Goal: Task Accomplishment & Management: Manage account settings

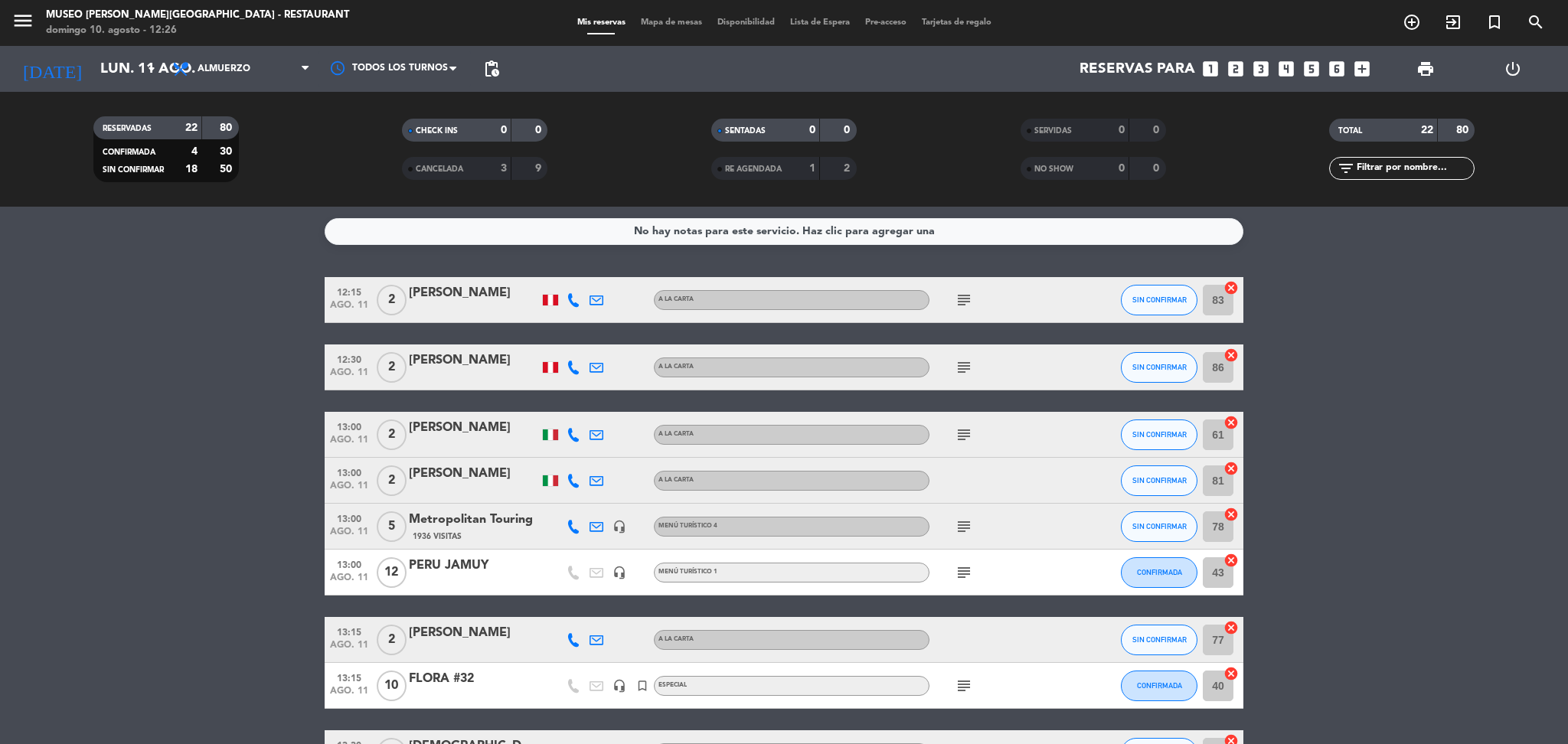
click at [644, 32] on div "menu [GEOGRAPHIC_DATA][PERSON_NAME] - Restaurant [DATE] 10. agosto - 12:26 Mis …" at bounding box center [784, 23] width 1568 height 46
click at [645, 26] on span "Mapa de mesas" at bounding box center [671, 22] width 76 height 8
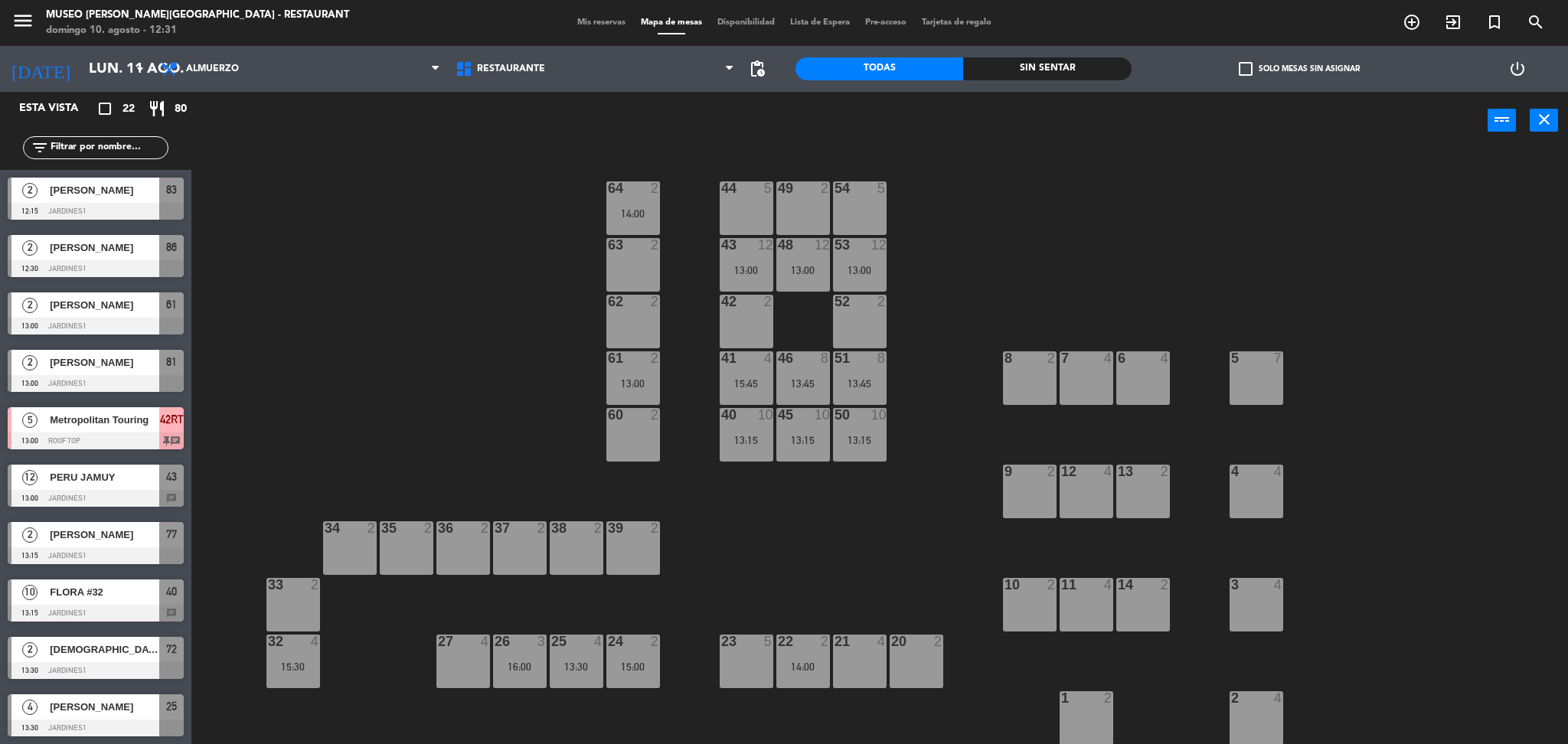
click at [107, 150] on input "text" at bounding box center [108, 147] width 119 height 17
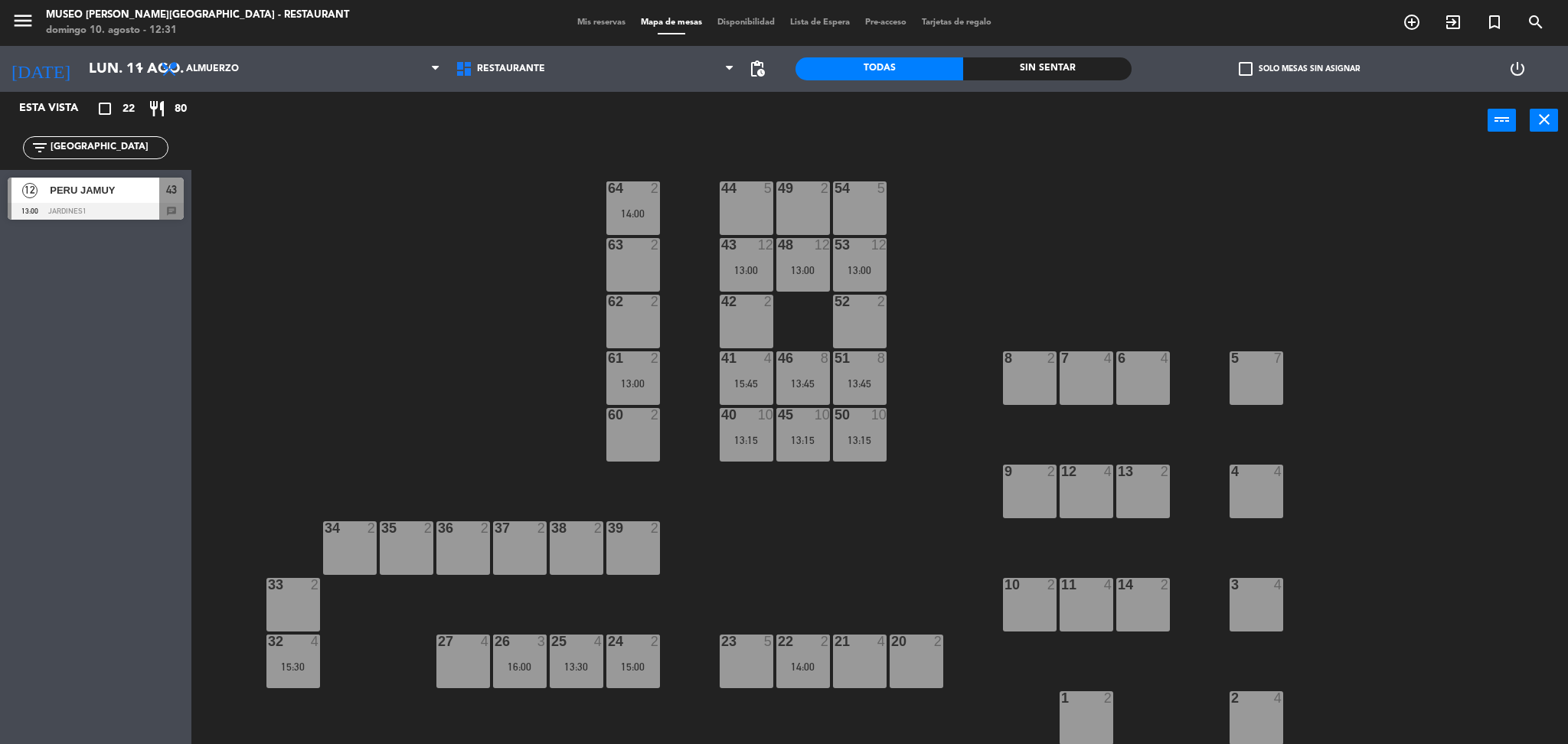
type input "[GEOGRAPHIC_DATA]"
drag, startPoint x: 325, startPoint y: 284, endPoint x: 202, endPoint y: 250, distance: 127.6
click at [325, 284] on div "44 5 49 2 54 5 64 2 14:00 48 12 13:00 53 12 13:00 63 2 43 12 13:00 62 2 42 2 52…" at bounding box center [886, 451] width 1361 height 594
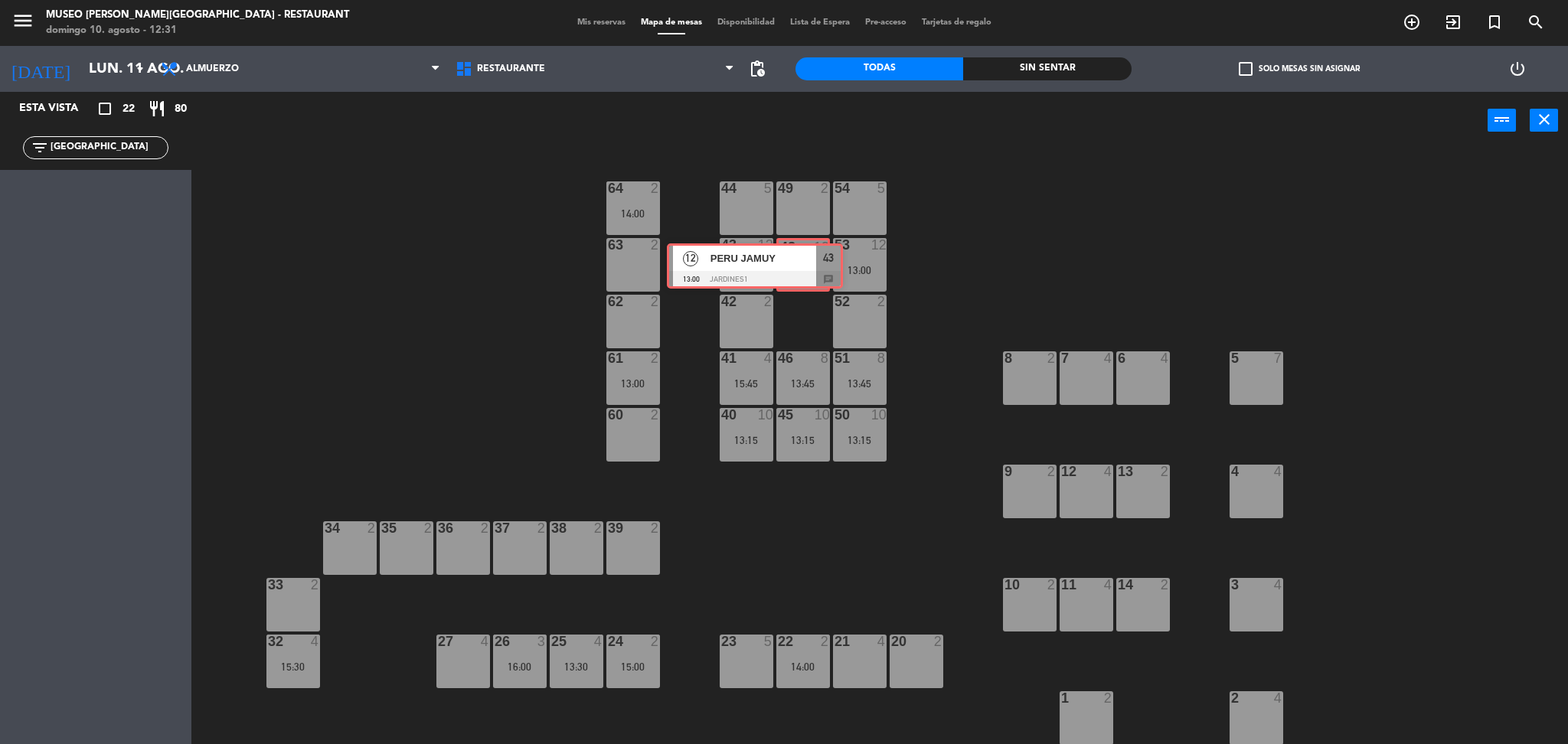
drag, startPoint x: 298, startPoint y: 238, endPoint x: 821, endPoint y: 266, distance: 523.7
click at [821, 266] on ng-component "menu [GEOGRAPHIC_DATA][PERSON_NAME] - Restaurant [DATE] 10. agosto - 12:31 Mis …" at bounding box center [784, 372] width 1568 height 744
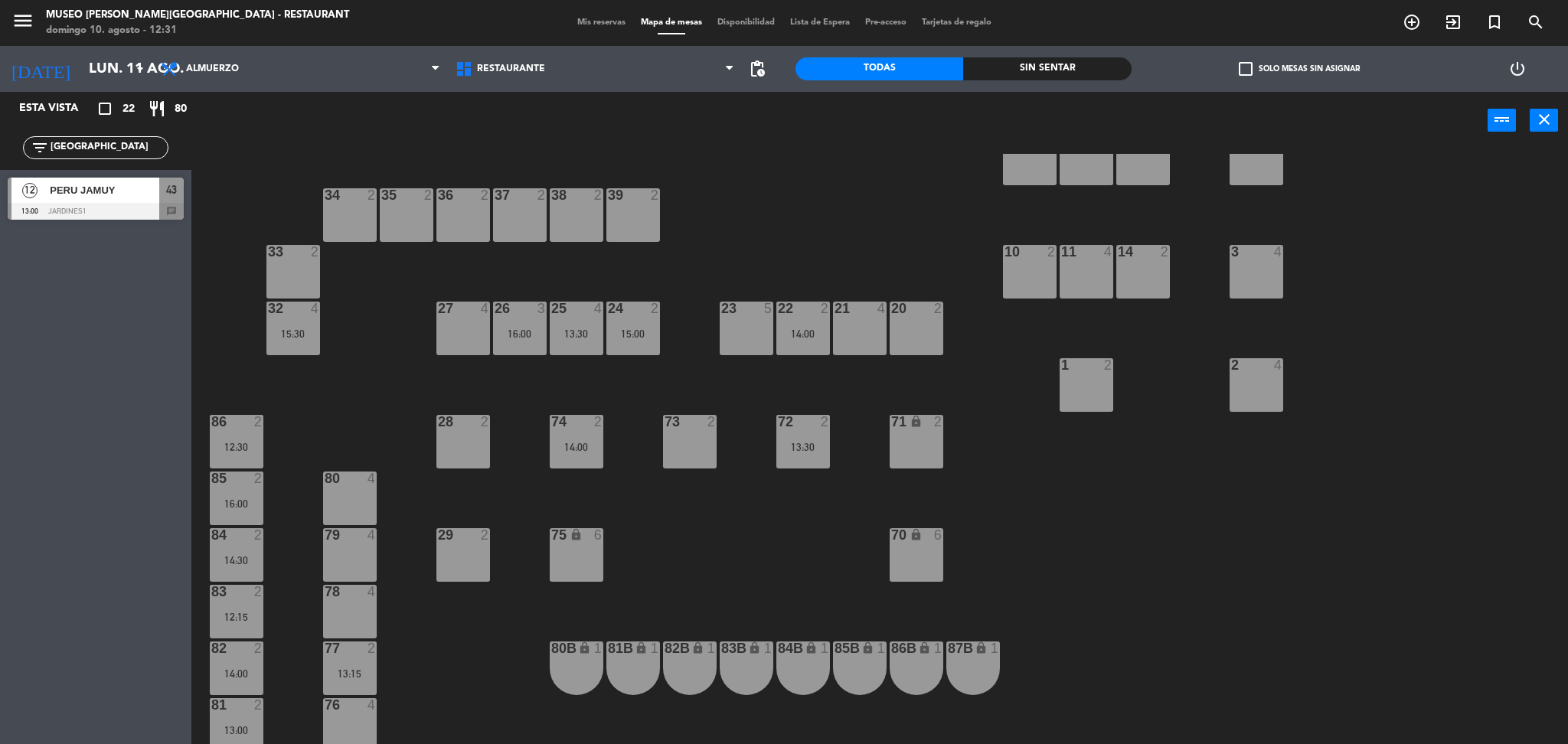
scroll to position [333, 0]
click at [799, 332] on div "14:00" at bounding box center [803, 332] width 54 height 11
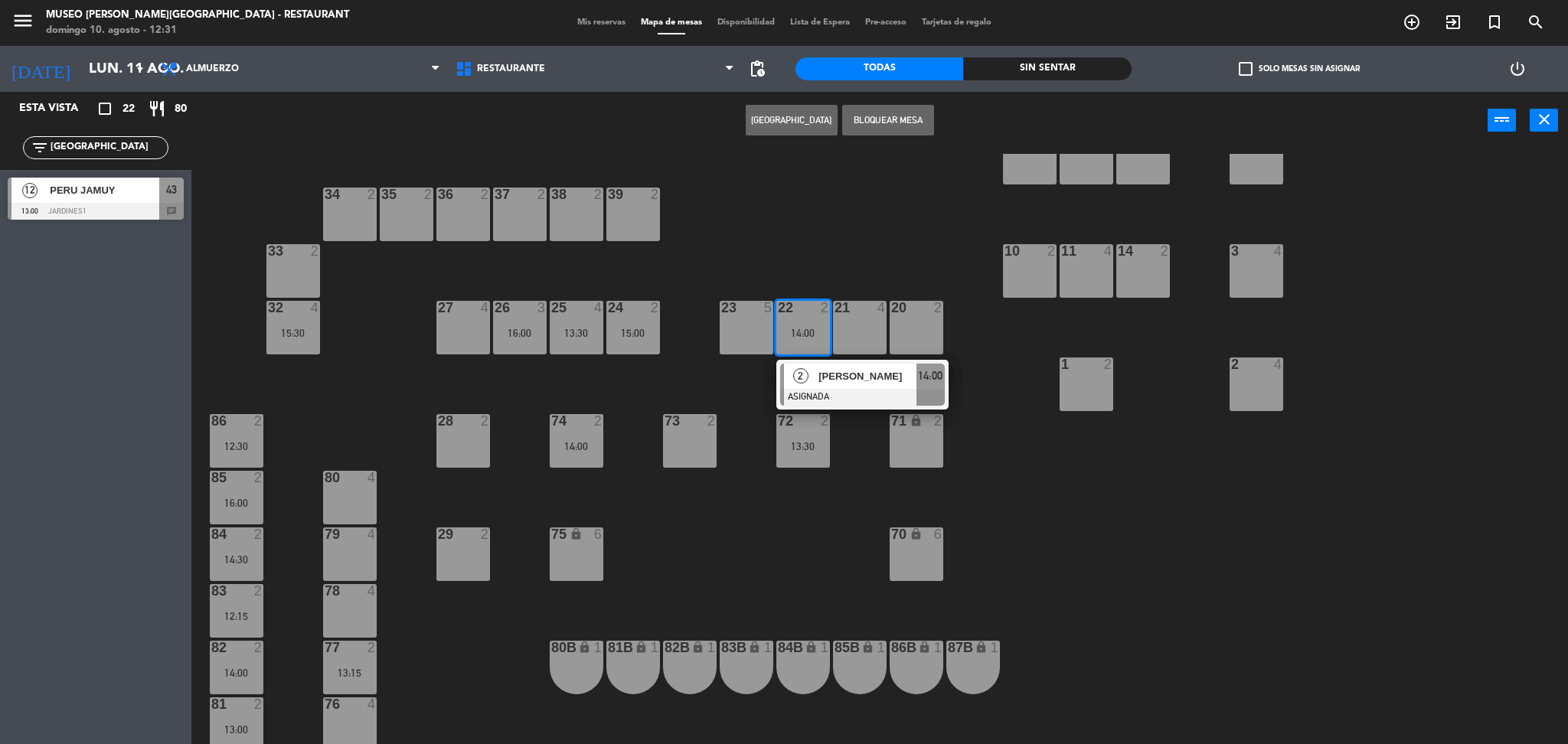
click at [652, 224] on div "39 2" at bounding box center [633, 213] width 54 height 54
click at [741, 126] on button "Mover" at bounding box center [743, 120] width 92 height 31
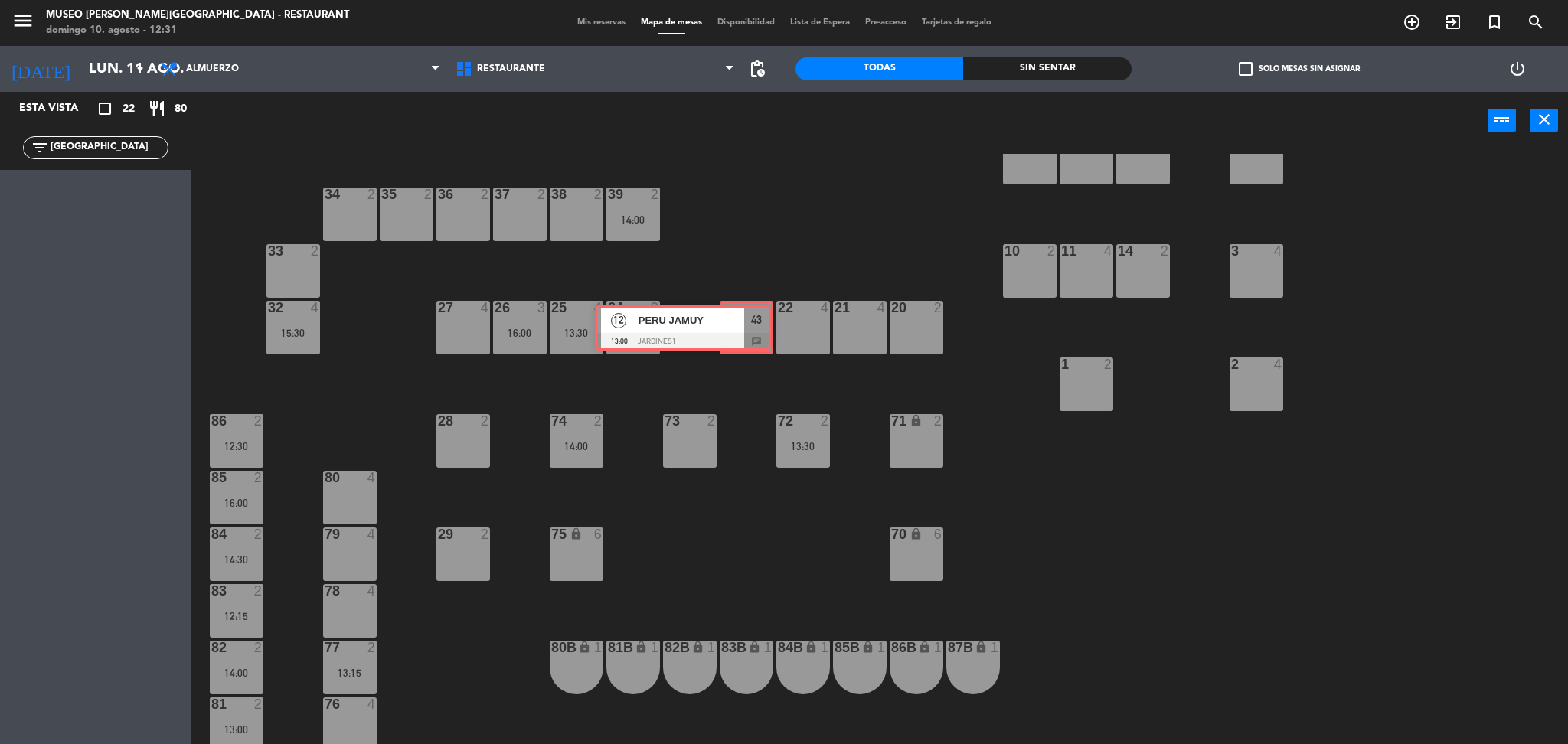
drag, startPoint x: 157, startPoint y: 190, endPoint x: 744, endPoint y: 316, distance: 600.4
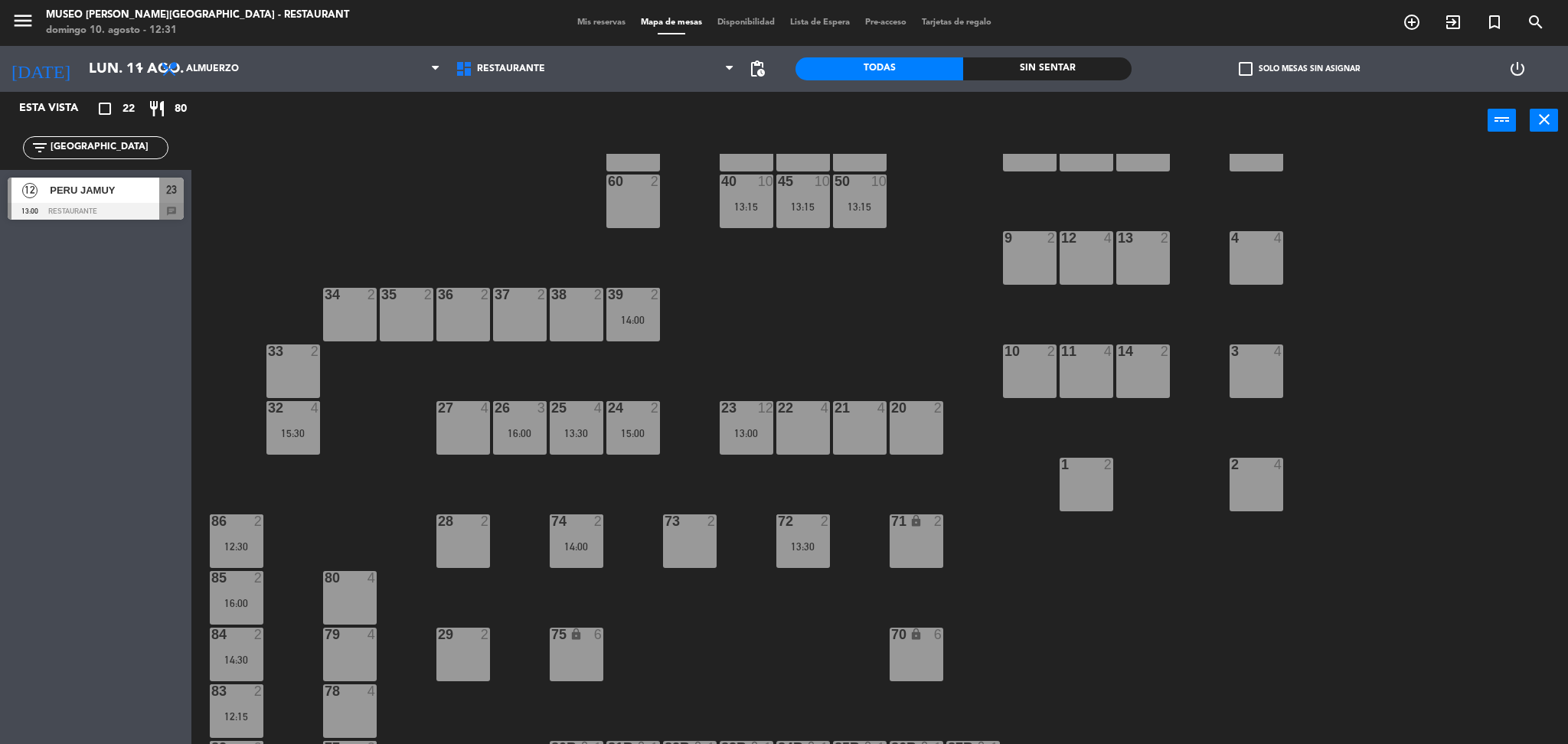
scroll to position [233, 0]
click at [174, 201] on div "23" at bounding box center [171, 190] width 25 height 25
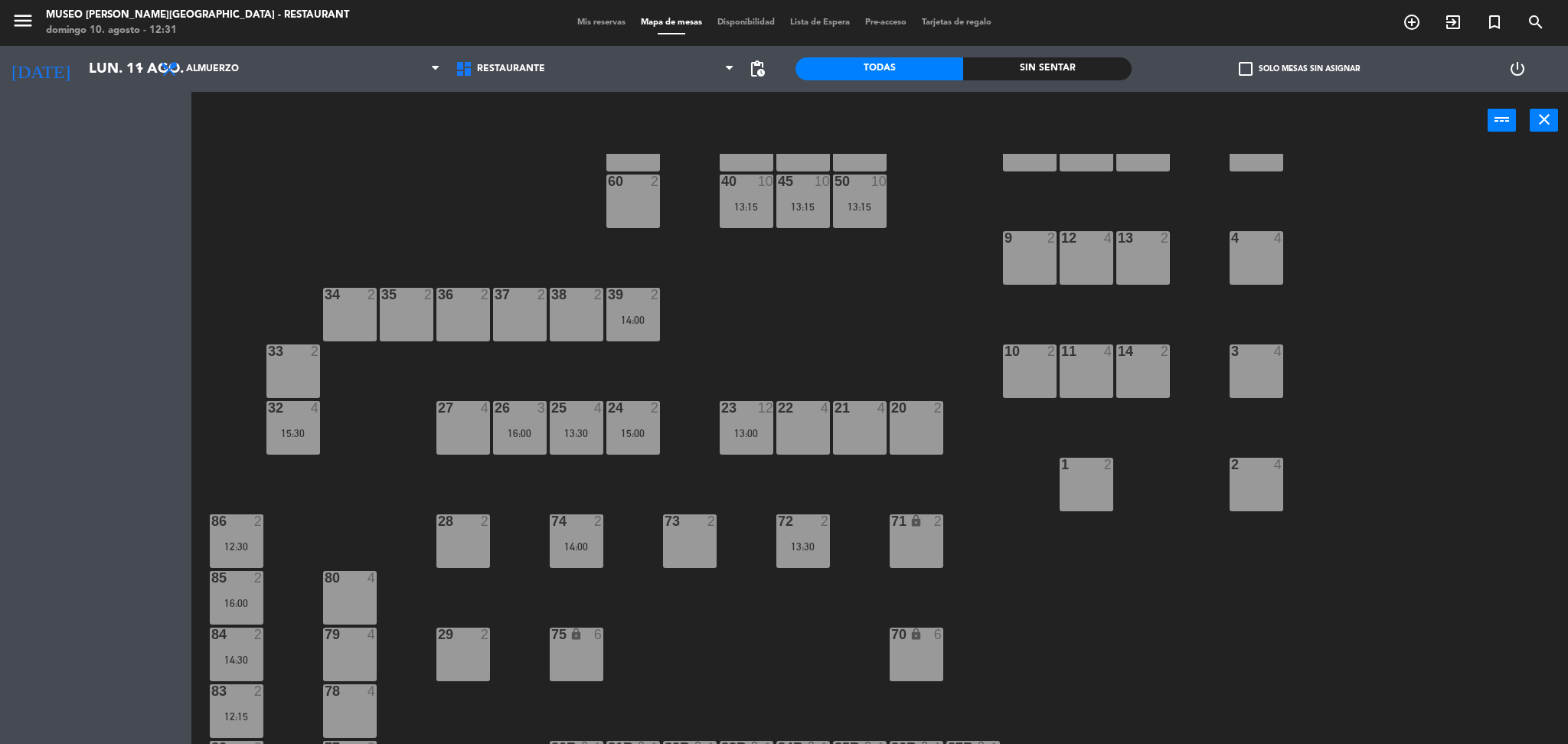
scroll to position [0, 0]
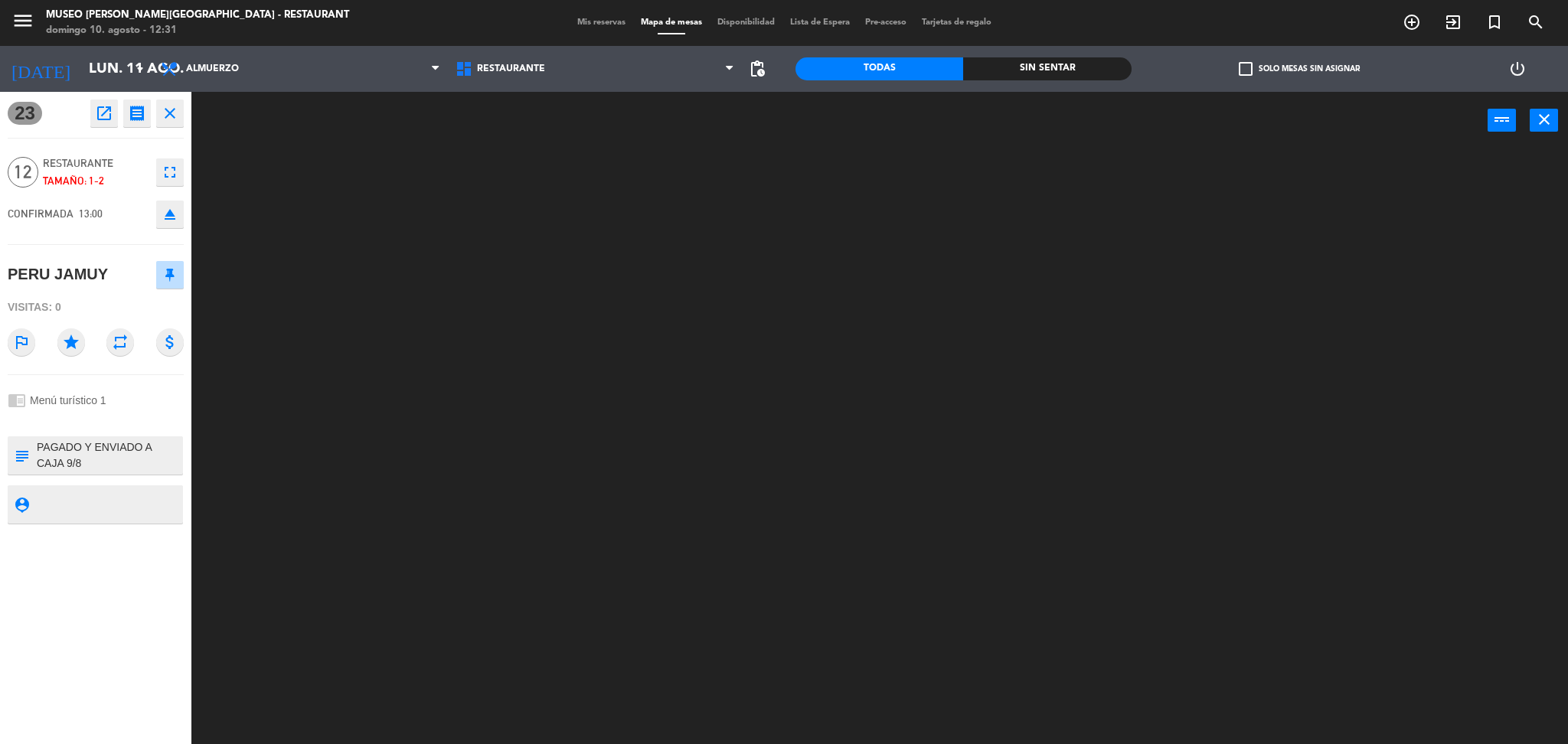
drag, startPoint x: 114, startPoint y: 271, endPoint x: 0, endPoint y: 279, distance: 114.3
click at [0, 279] on div "23 open_in_new receipt 1:00 PM [DATE] personas PERU [GEOGRAPHIC_DATA] 23 EXPERI…" at bounding box center [95, 418] width 192 height 652
copy div "PERU JAMUY"
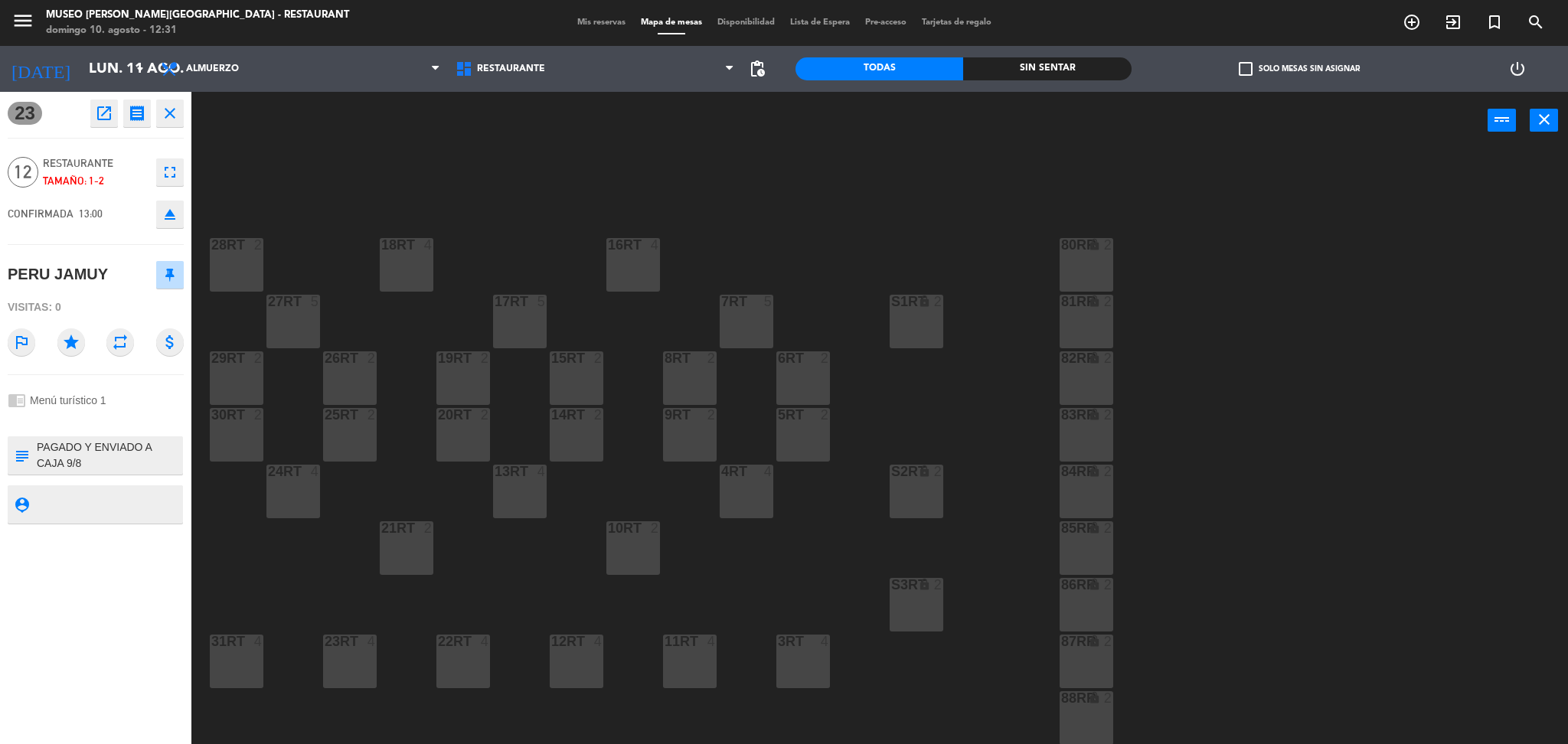
click at [99, 111] on icon "open_in_new" at bounding box center [104, 114] width 18 height 18
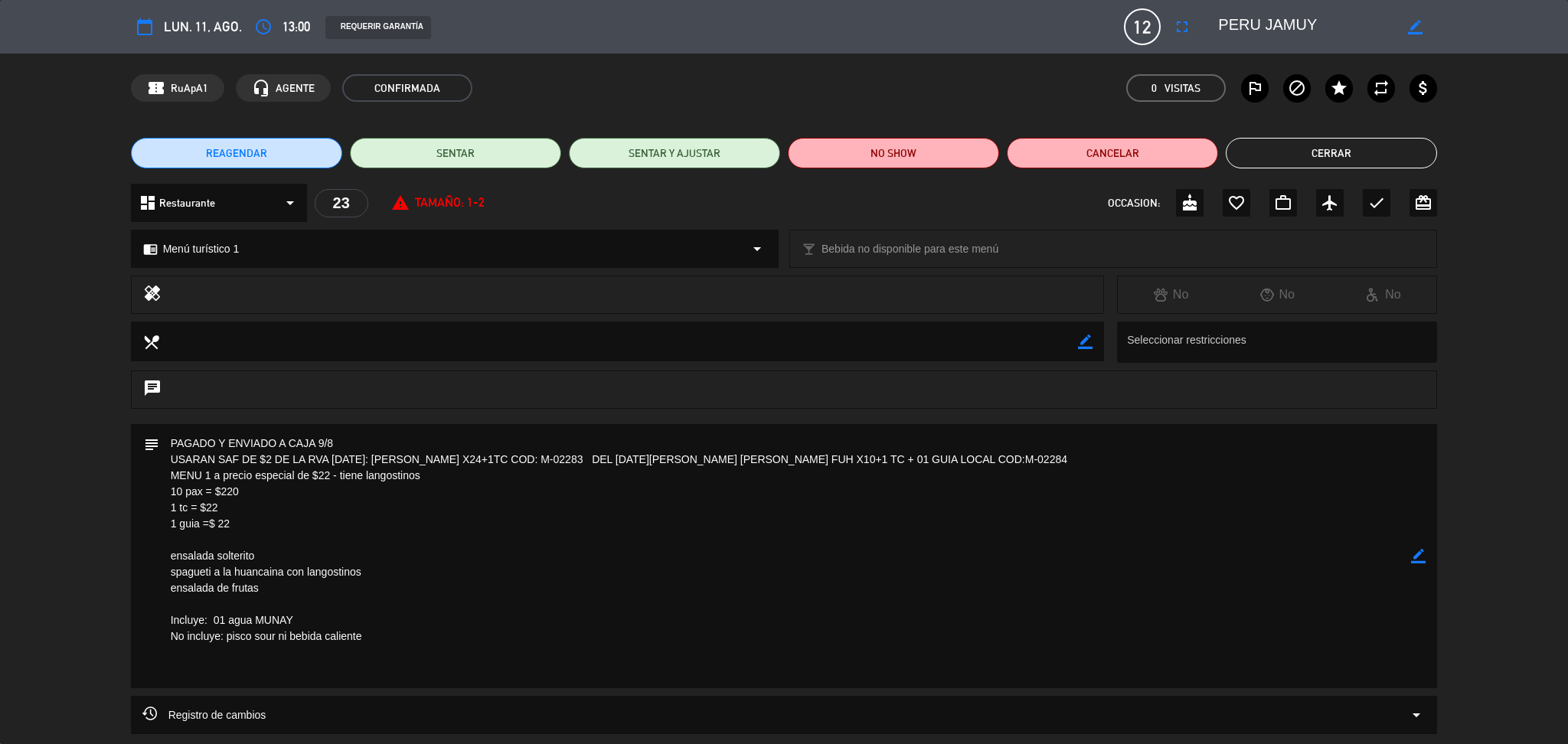
click at [297, 476] on textarea at bounding box center [785, 556] width 1253 height 264
click at [1247, 148] on button "Cerrar" at bounding box center [1331, 154] width 211 height 31
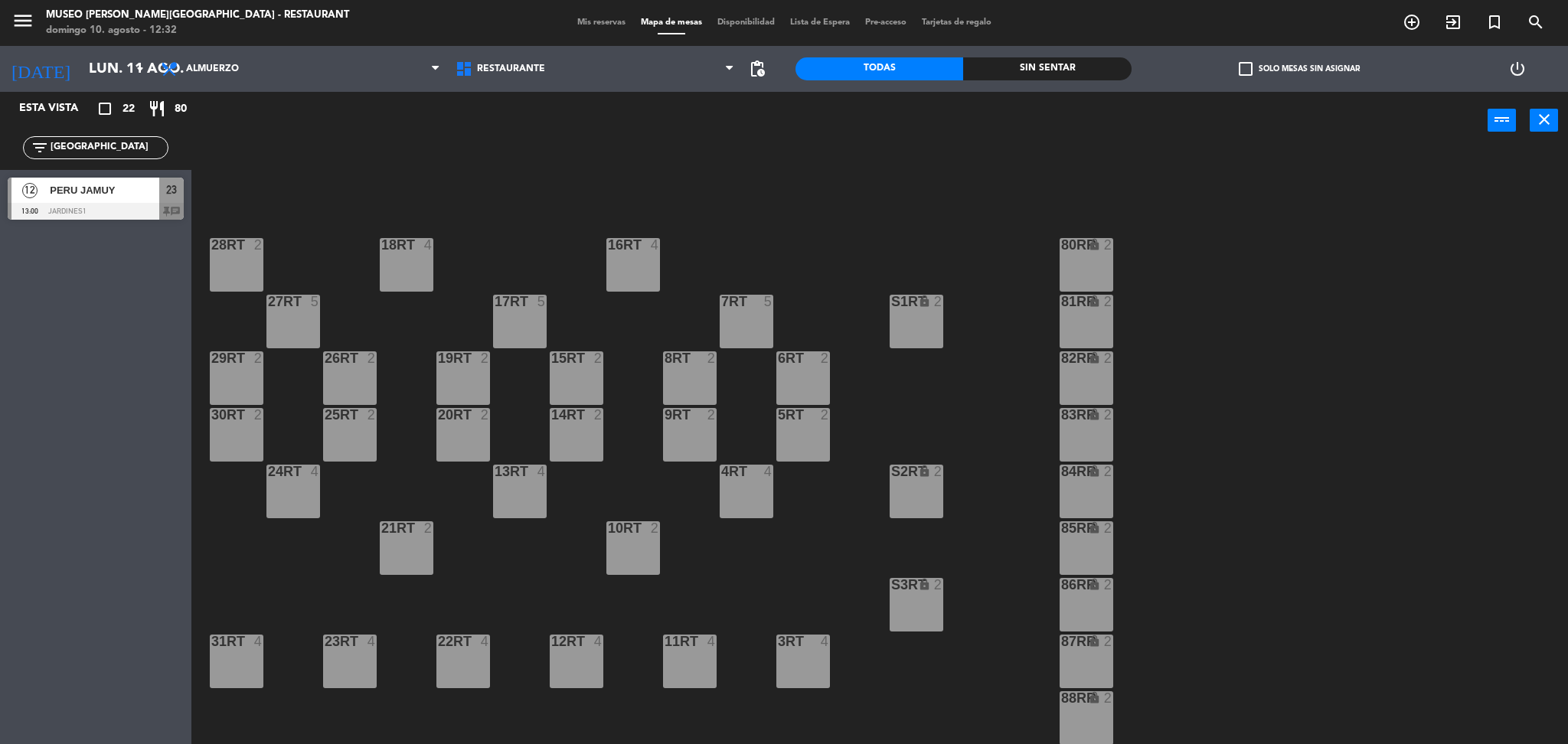
click at [161, 192] on div "23" at bounding box center [171, 190] width 25 height 25
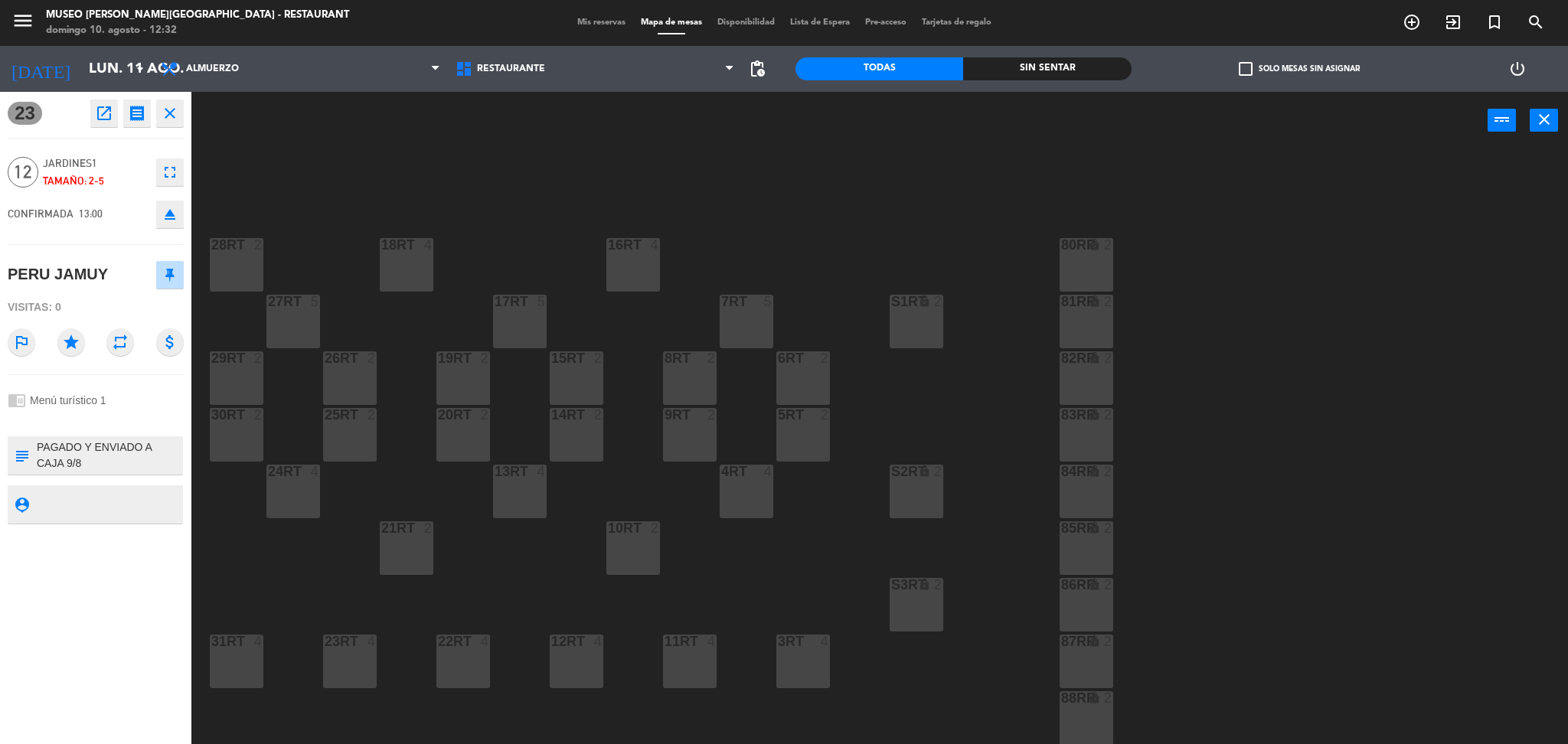
click at [512, 178] on div "18RT 4 16RT 4 28RT 2 80RR lock 2 27RT 5 7RT 5 S1RT lock 2 17RT 5 81RR lock 2 29…" at bounding box center [886, 451] width 1361 height 594
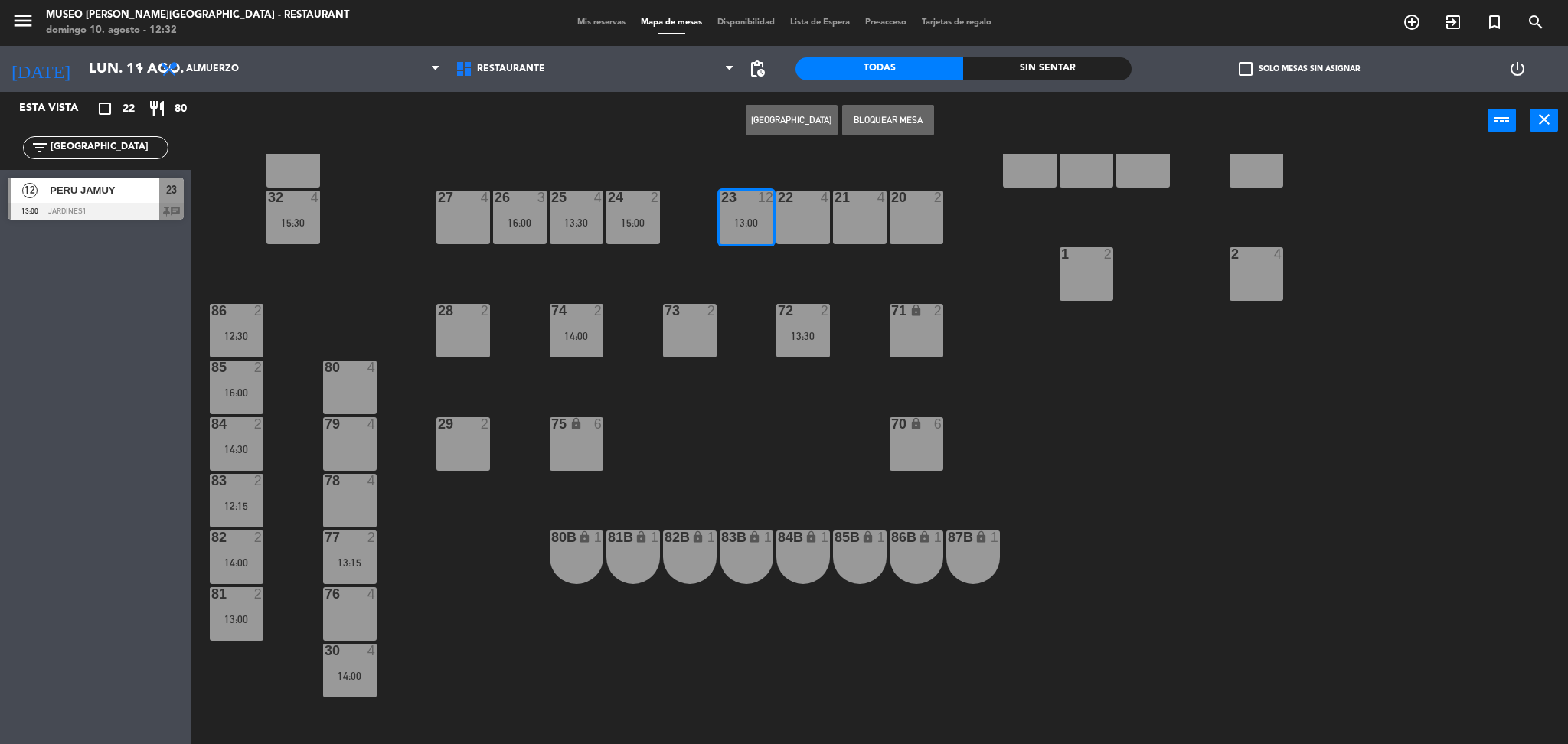
scroll to position [506, 0]
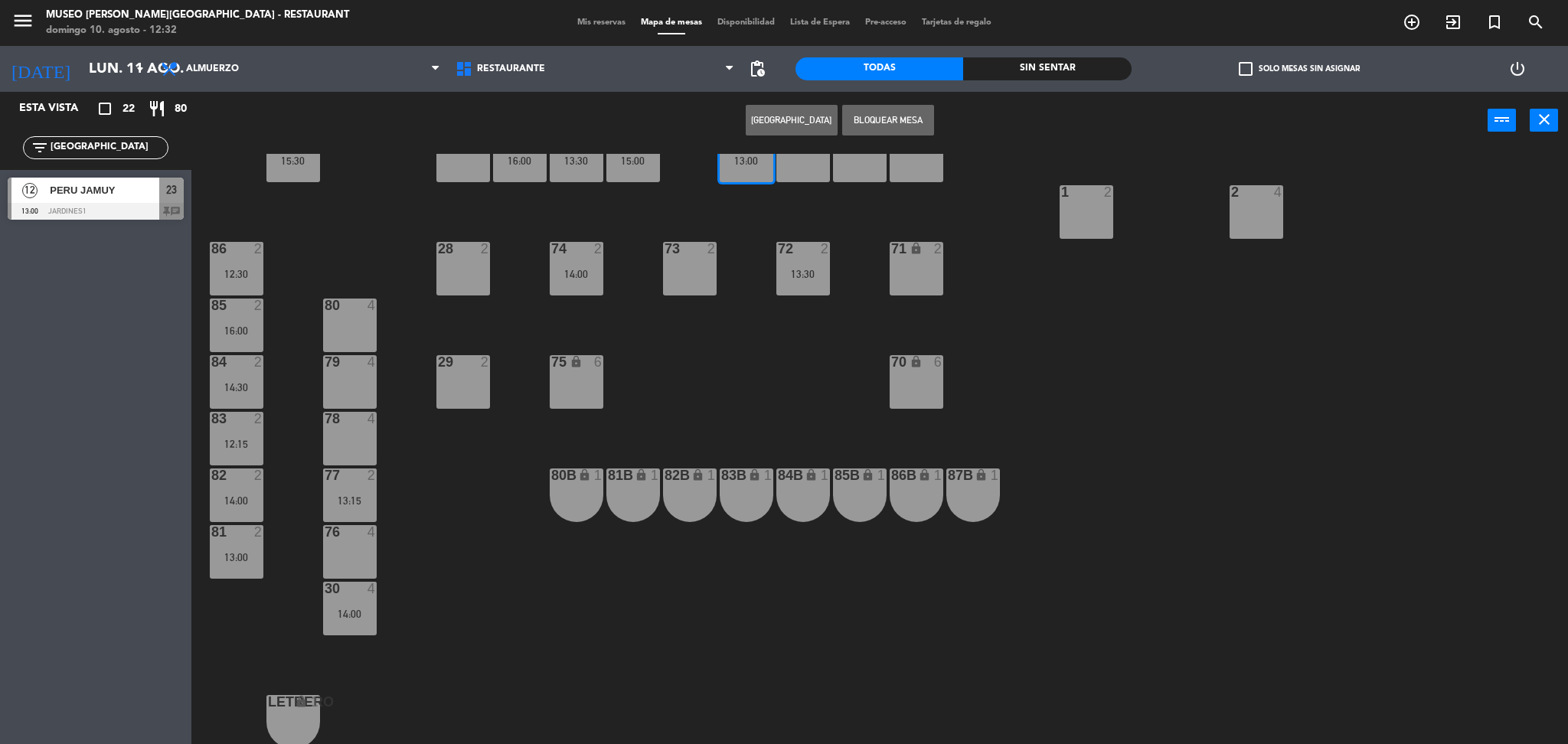
click at [860, 392] on div "44 5 49 2 54 5 64 2 14:00 48 2 53 4 63 2 43 4 62 2 42 2 52 2 41 4 15:45 46 8 13…" at bounding box center [886, 451] width 1361 height 594
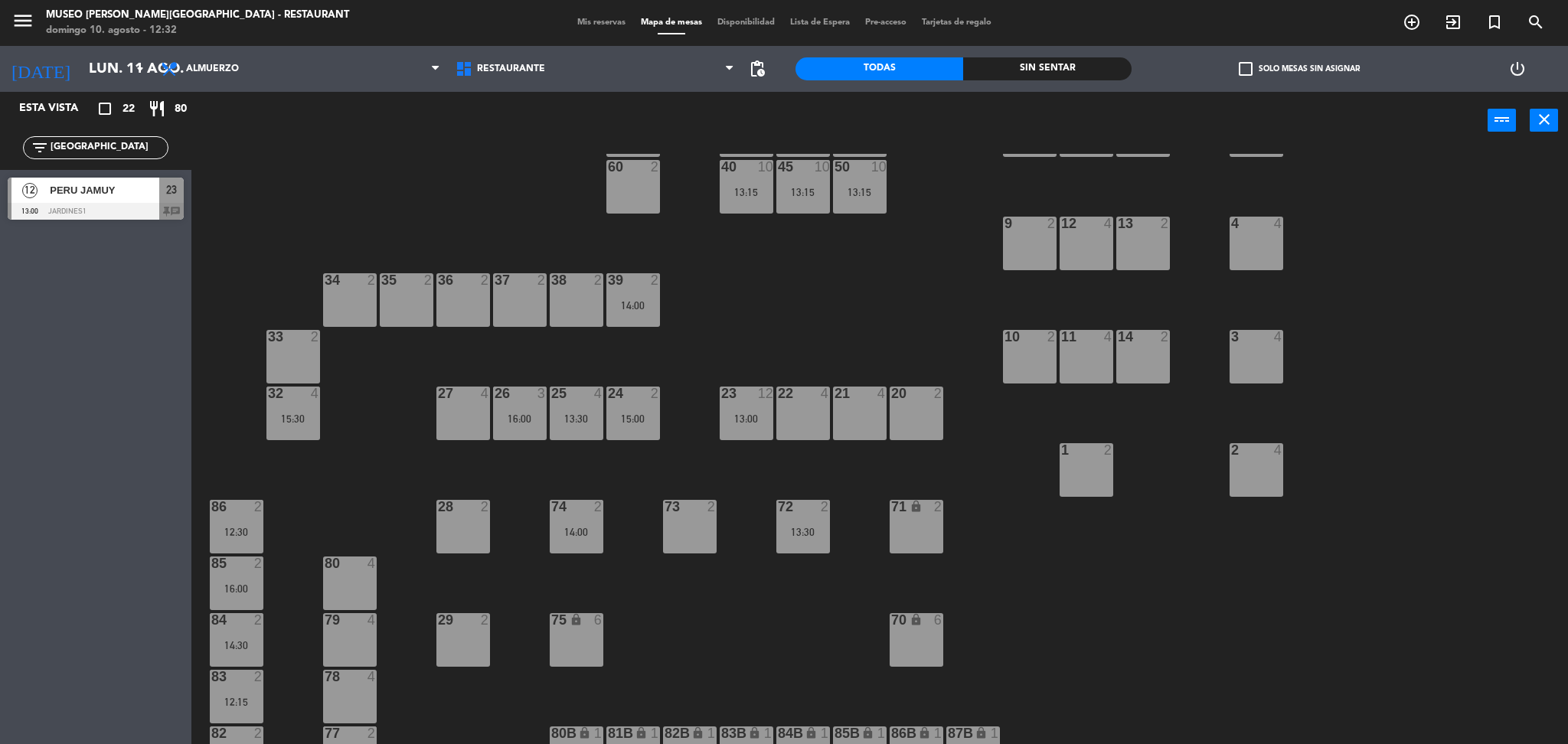
scroll to position [247, 0]
click at [755, 403] on div "23 12 13:00" at bounding box center [746, 413] width 54 height 54
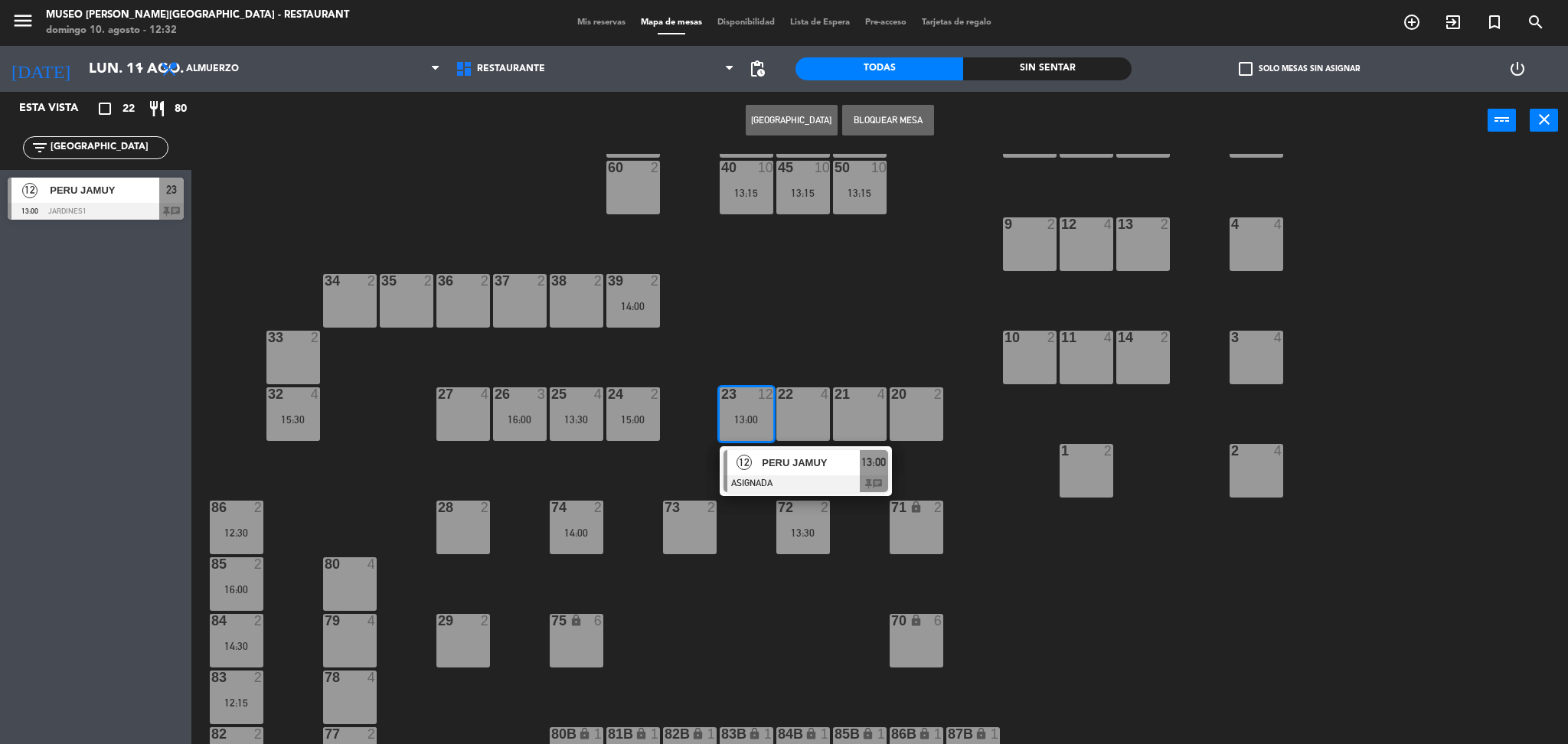
click at [819, 472] on div "PERU JAMUY" at bounding box center [809, 462] width 99 height 25
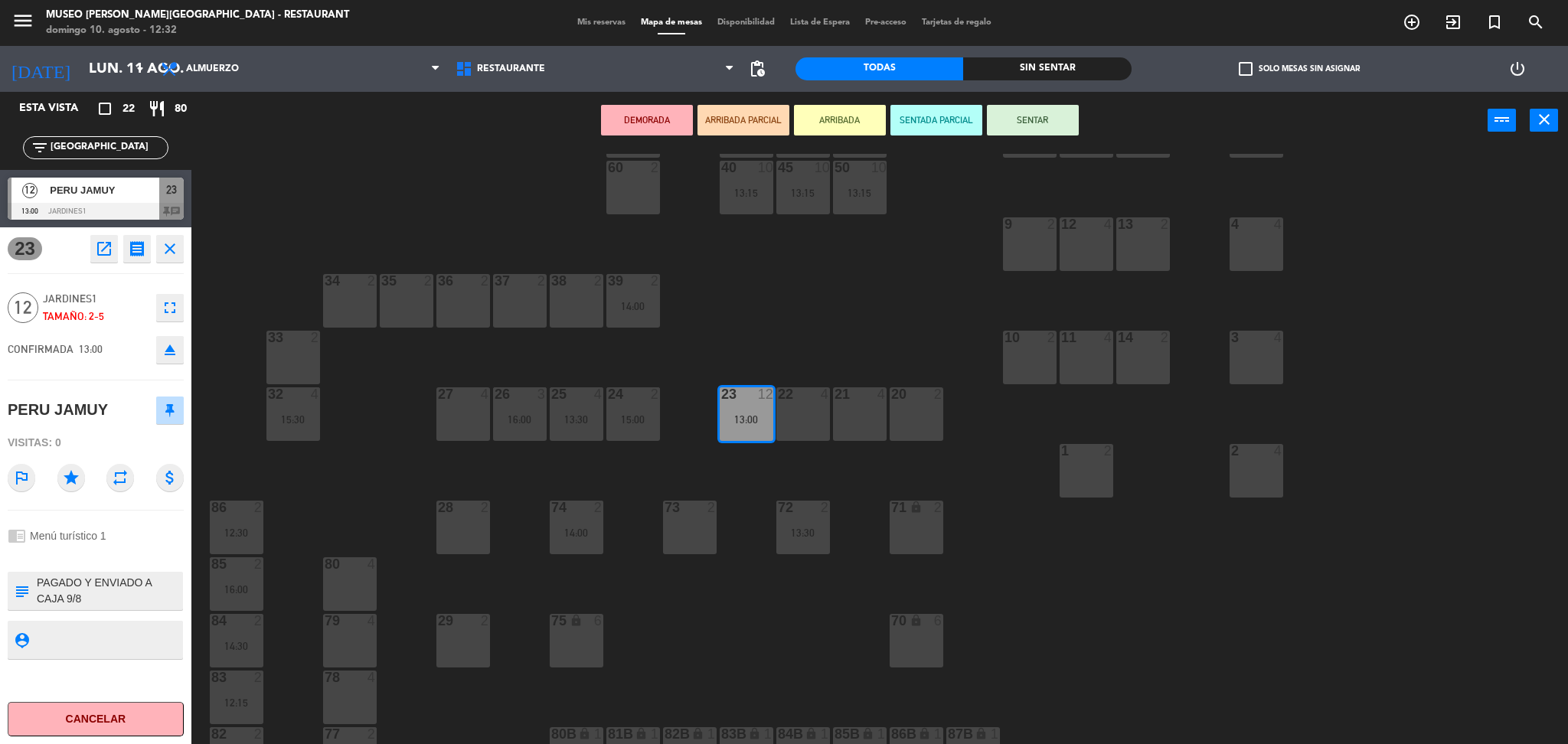
click at [802, 429] on div "22 4" at bounding box center [803, 413] width 54 height 54
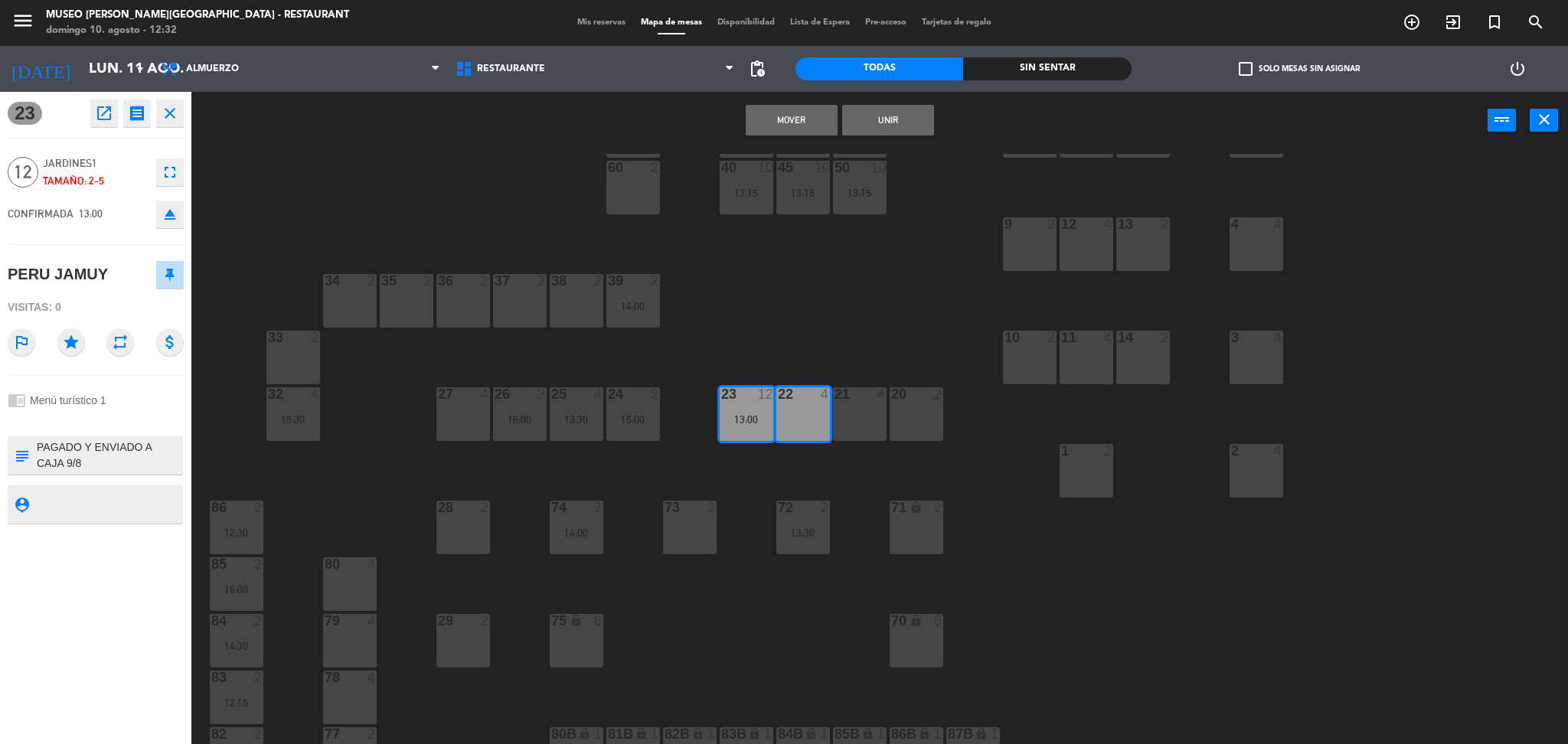
click at [875, 413] on div "21 4" at bounding box center [859, 413] width 54 height 54
click at [873, 124] on button "Unir" at bounding box center [887, 120] width 92 height 31
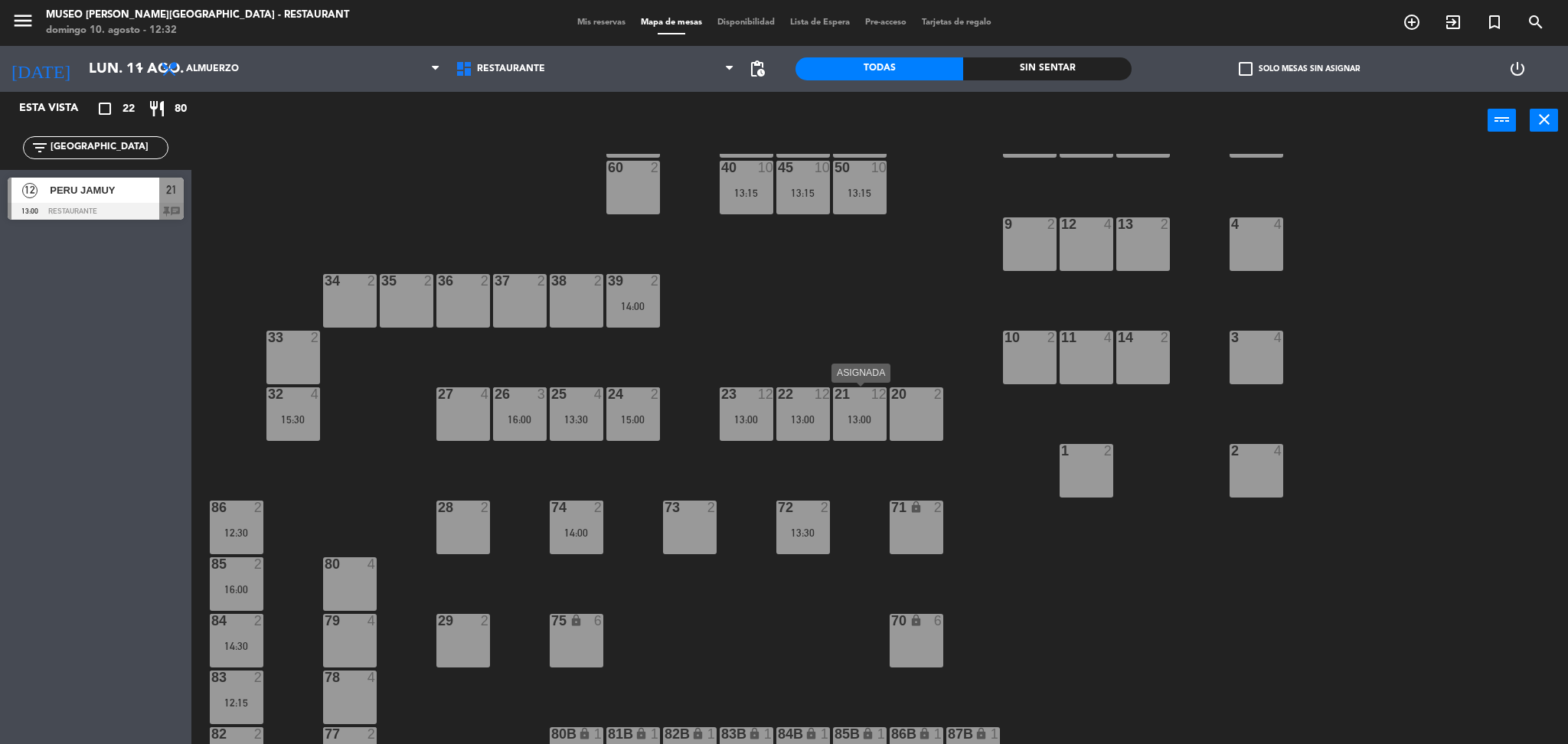
click at [854, 412] on div "21 12 13:00" at bounding box center [859, 413] width 54 height 54
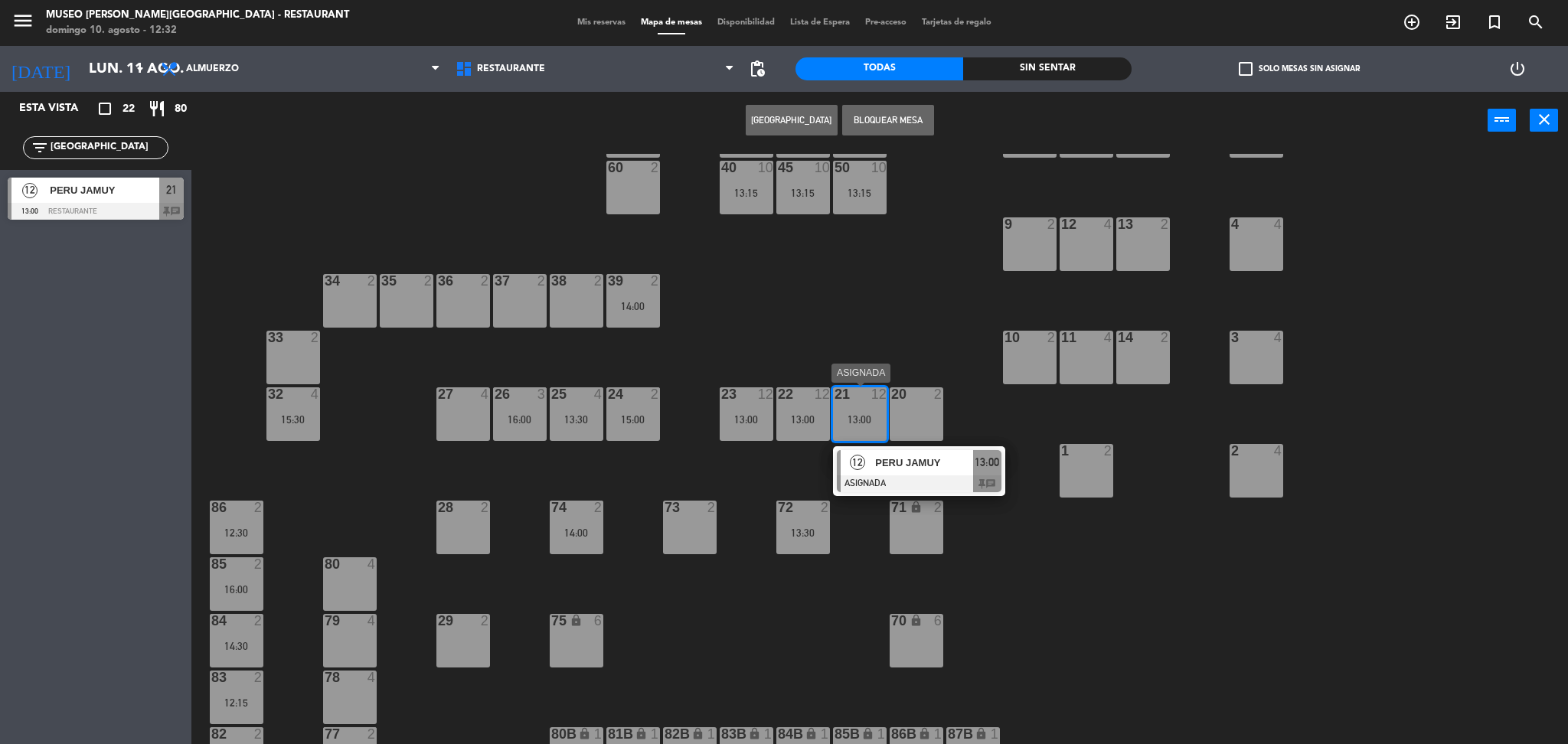
click at [920, 482] on div at bounding box center [919, 483] width 165 height 17
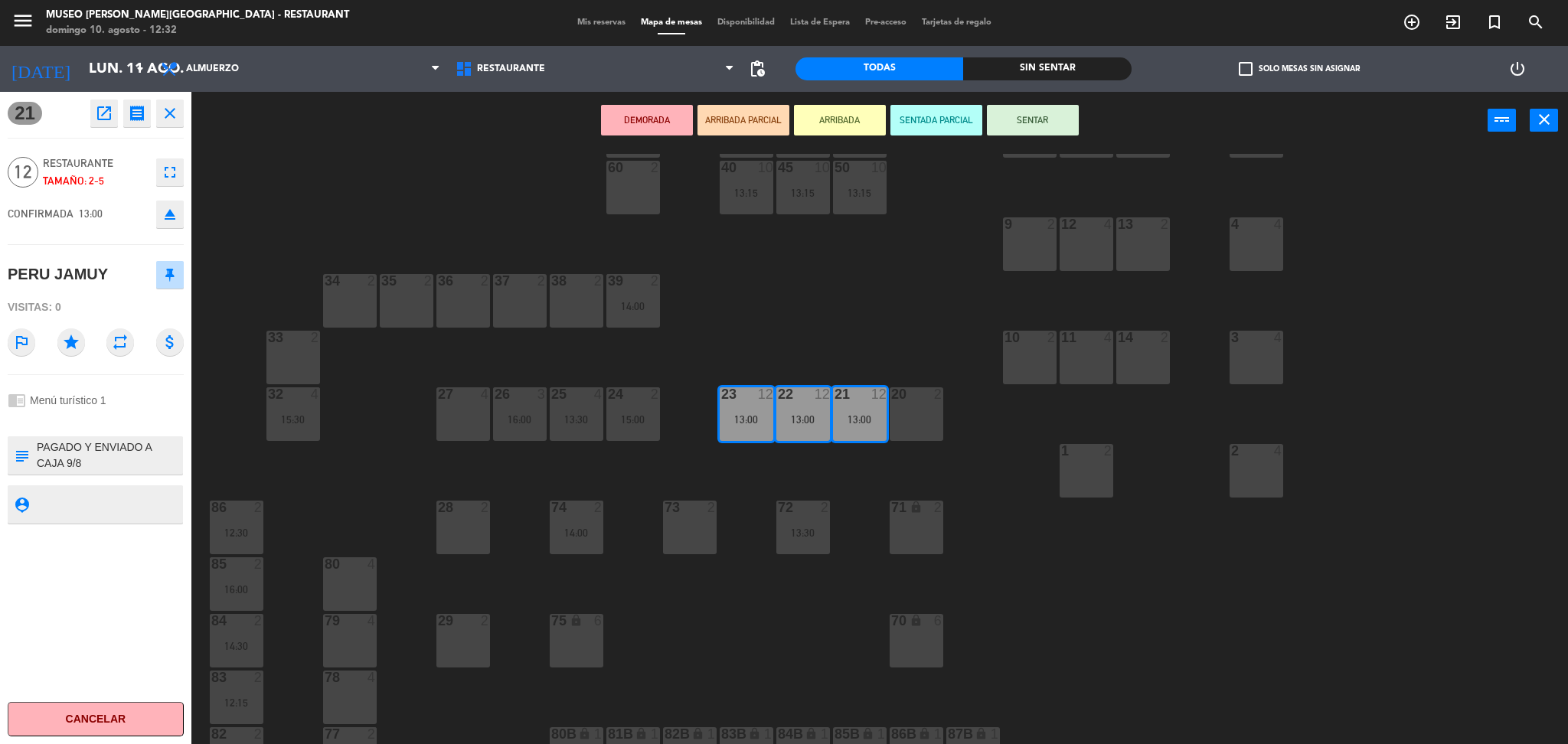
click at [631, 107] on button "DEMORADA" at bounding box center [646, 120] width 92 height 31
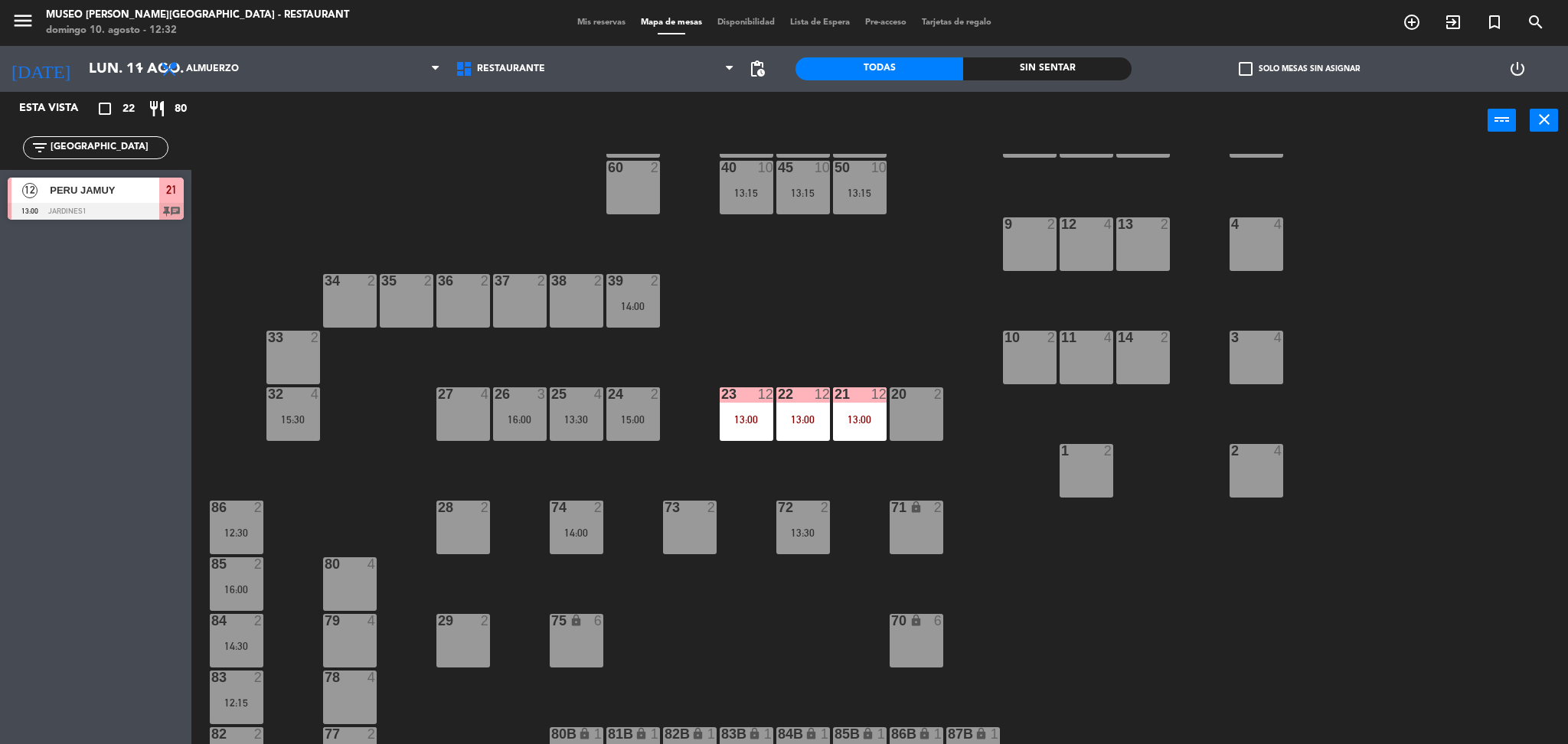
scroll to position [0, 0]
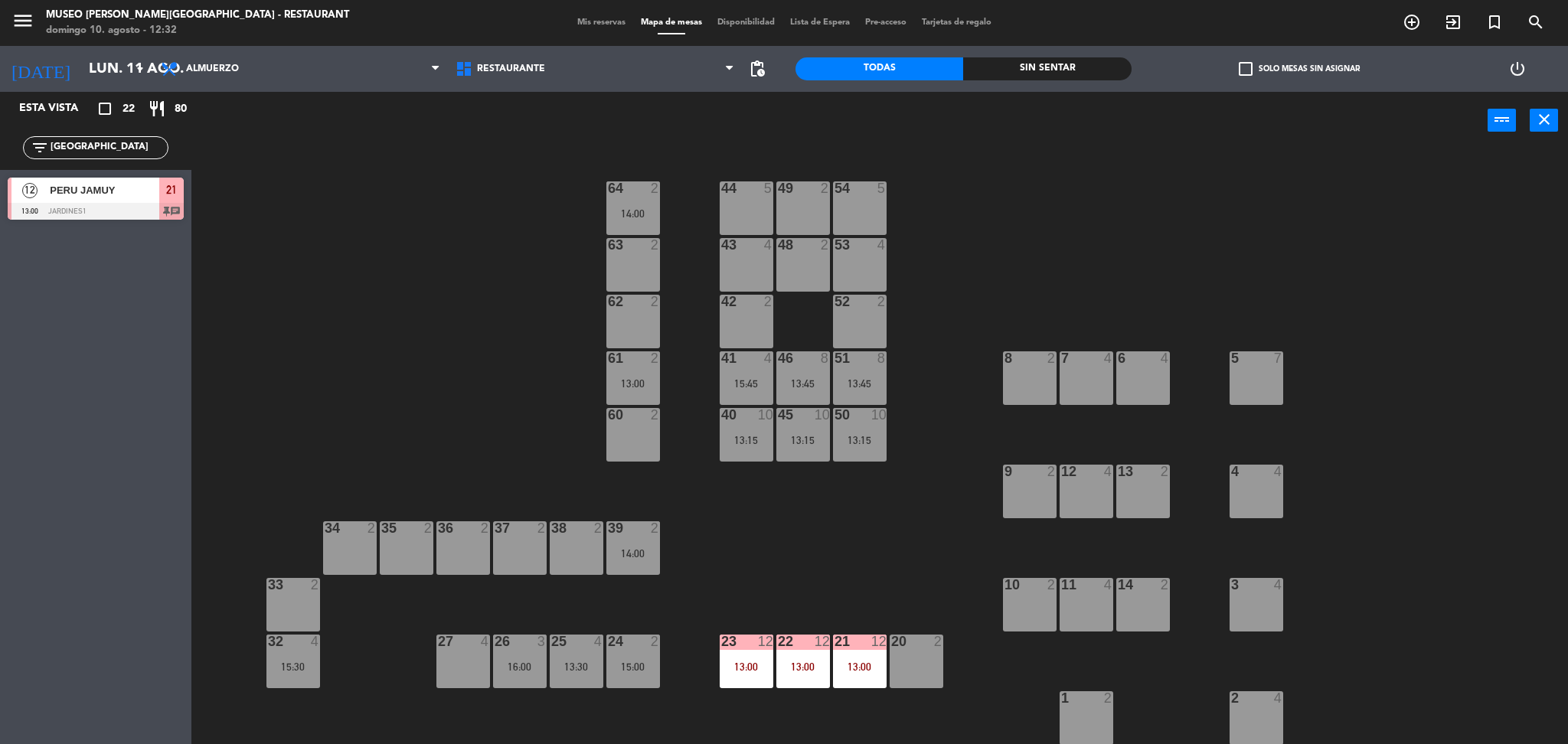
drag, startPoint x: 95, startPoint y: 148, endPoint x: 0, endPoint y: 113, distance: 101.2
click at [0, 113] on div "Esta vista crop_square 22 restaurant 80 filter_list [GEOGRAPHIC_DATA] 12 [GEOGR…" at bounding box center [95, 159] width 192 height 135
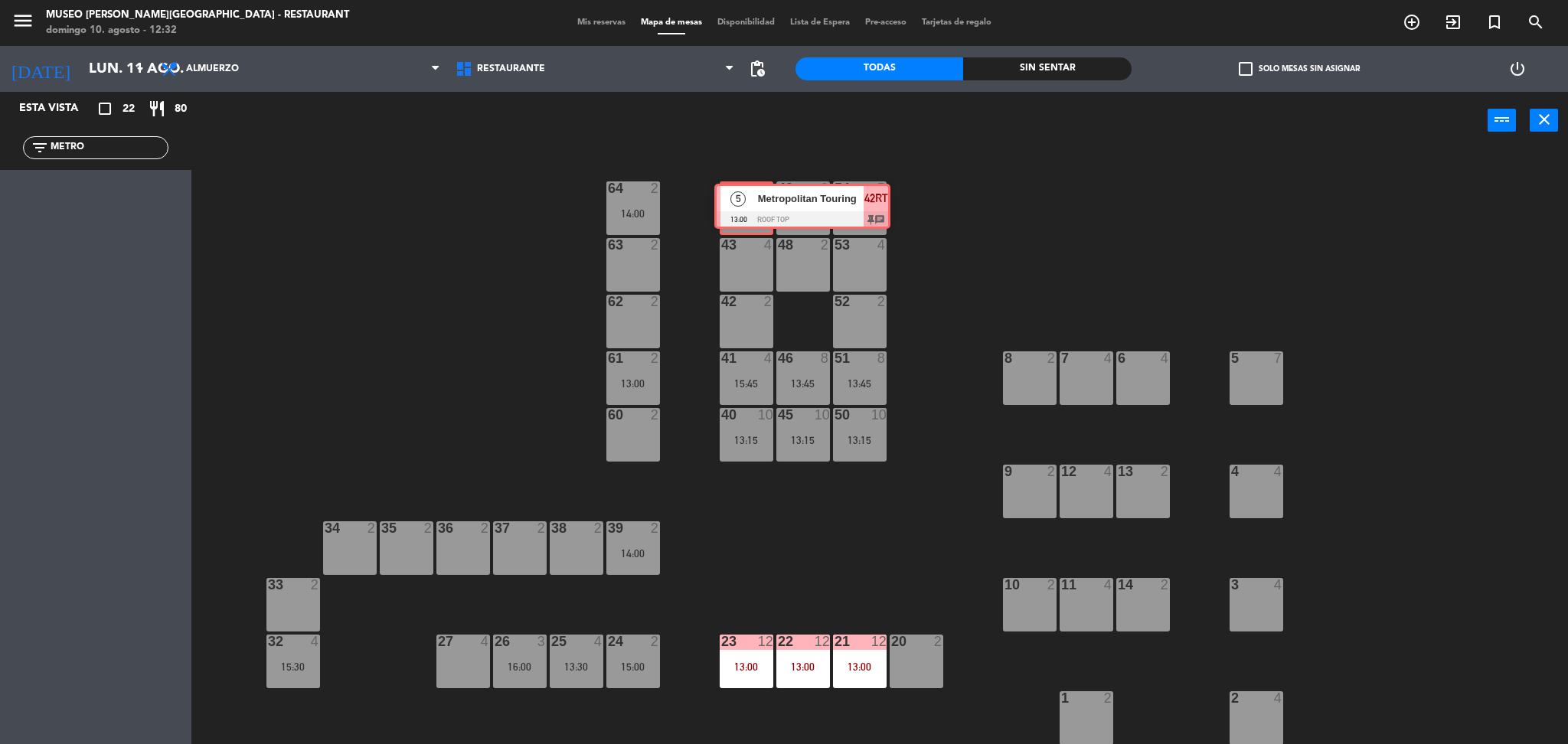
drag, startPoint x: 45, startPoint y: 201, endPoint x: 757, endPoint y: 194, distance: 712.0
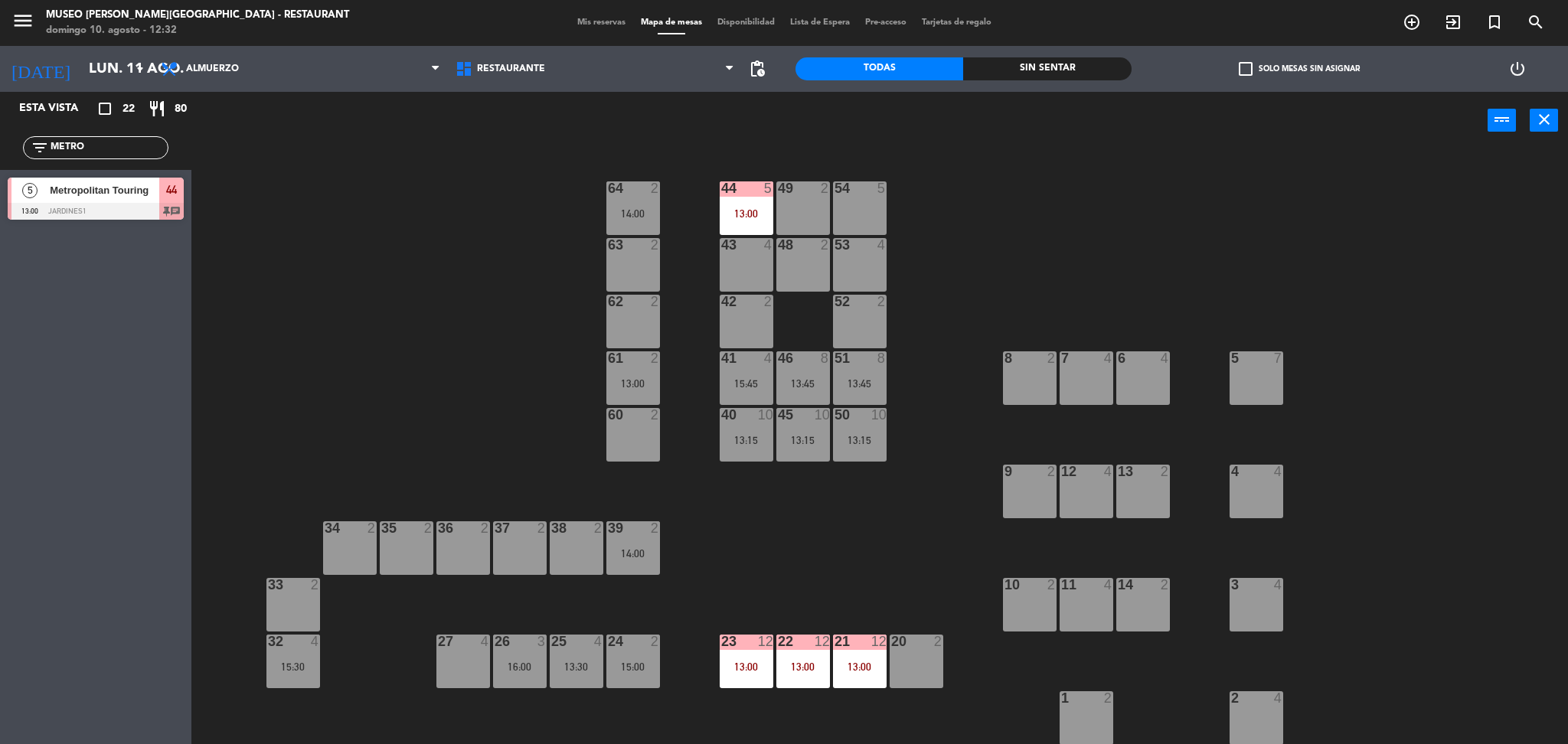
click at [371, 332] on div "44 5 13:00 49 2 54 5 64 2 14:00 48 2 53 4 63 2 43 4 62 2 42 2 52 2 41 4 15:45 4…" at bounding box center [886, 451] width 1361 height 594
drag, startPoint x: 119, startPoint y: 150, endPoint x: 0, endPoint y: 148, distance: 119.0
click at [0, 148] on div "filter_list METRO" at bounding box center [95, 147] width 192 height 45
type input "FLOR"
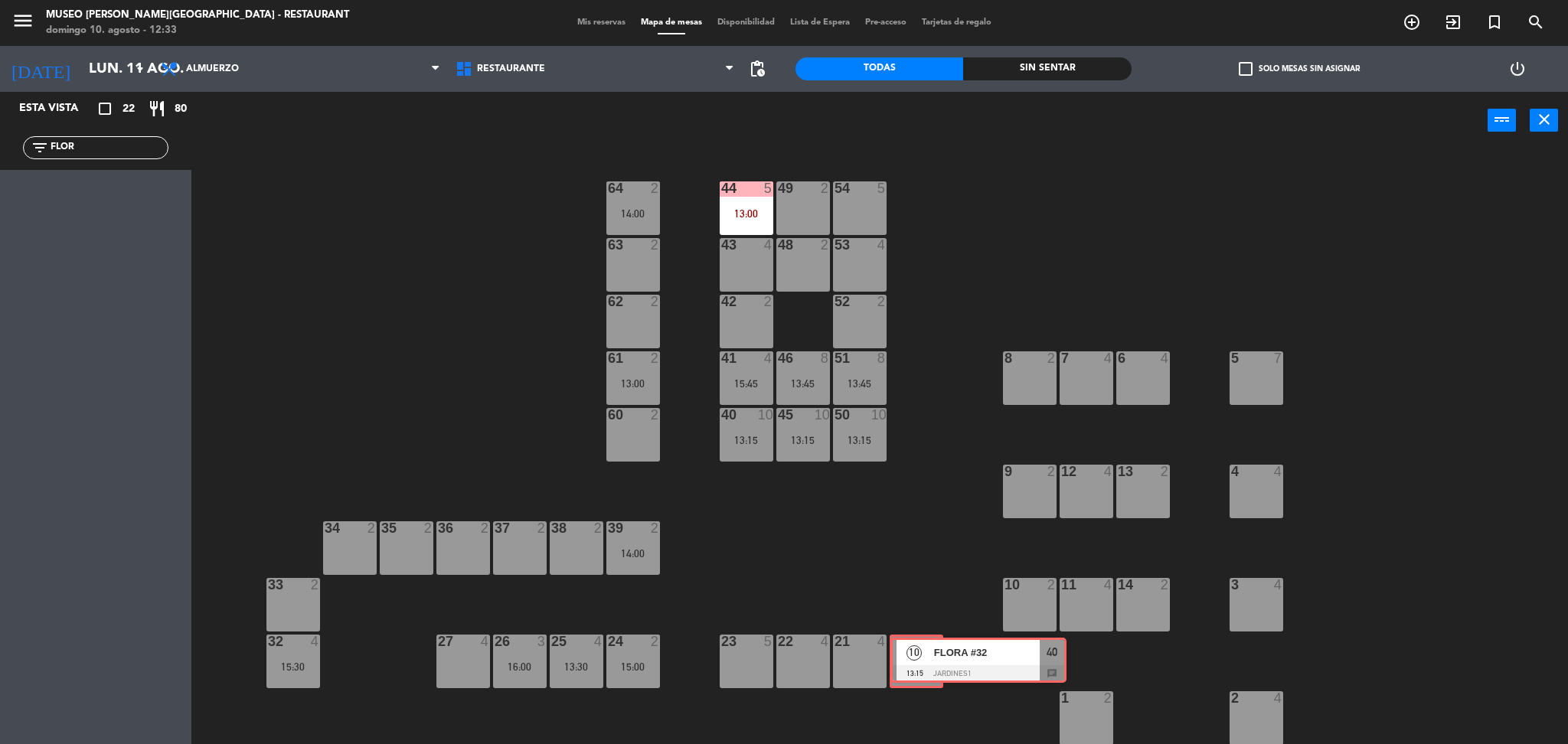
drag, startPoint x: 70, startPoint y: 209, endPoint x: 920, endPoint y: 660, distance: 962.2
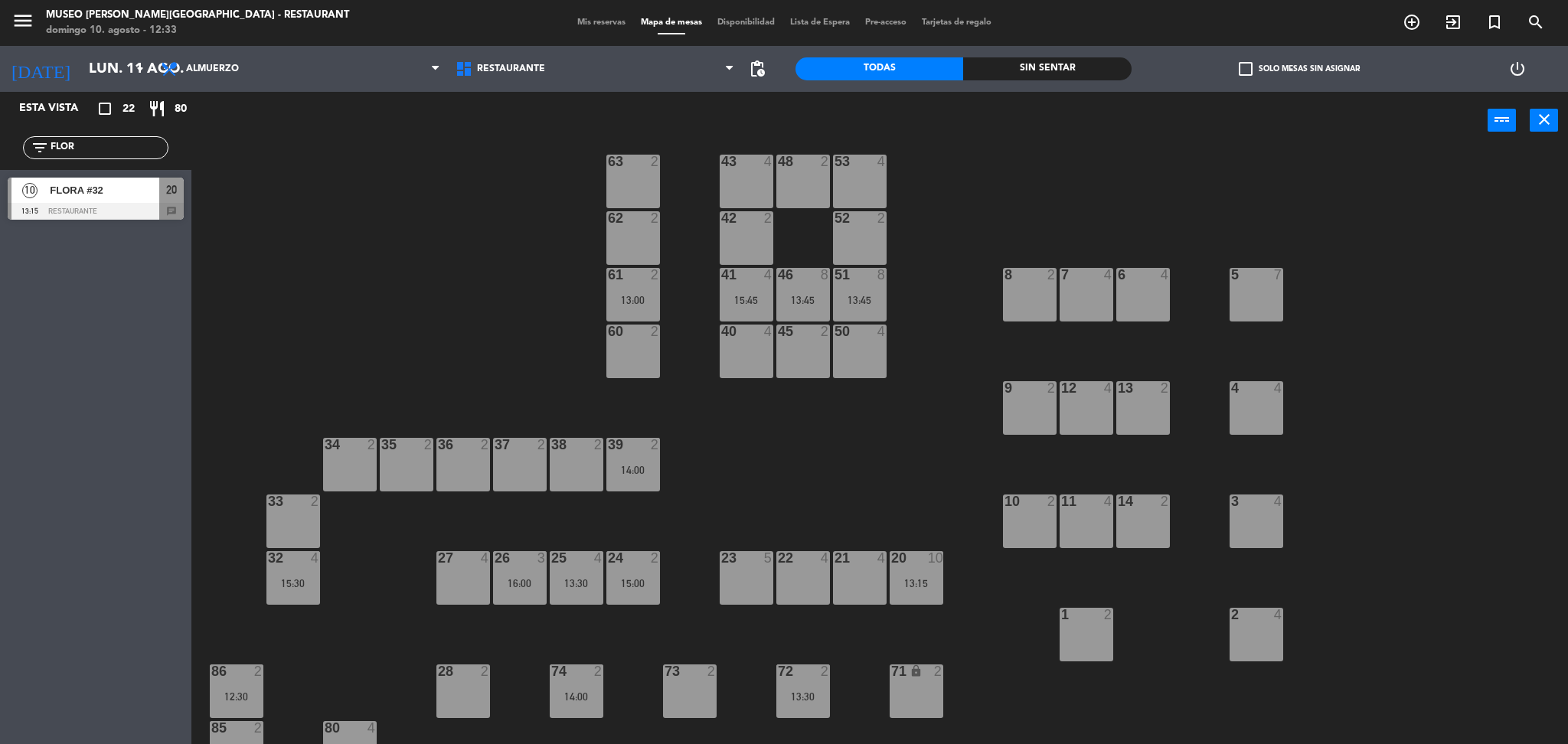
scroll to position [85, 0]
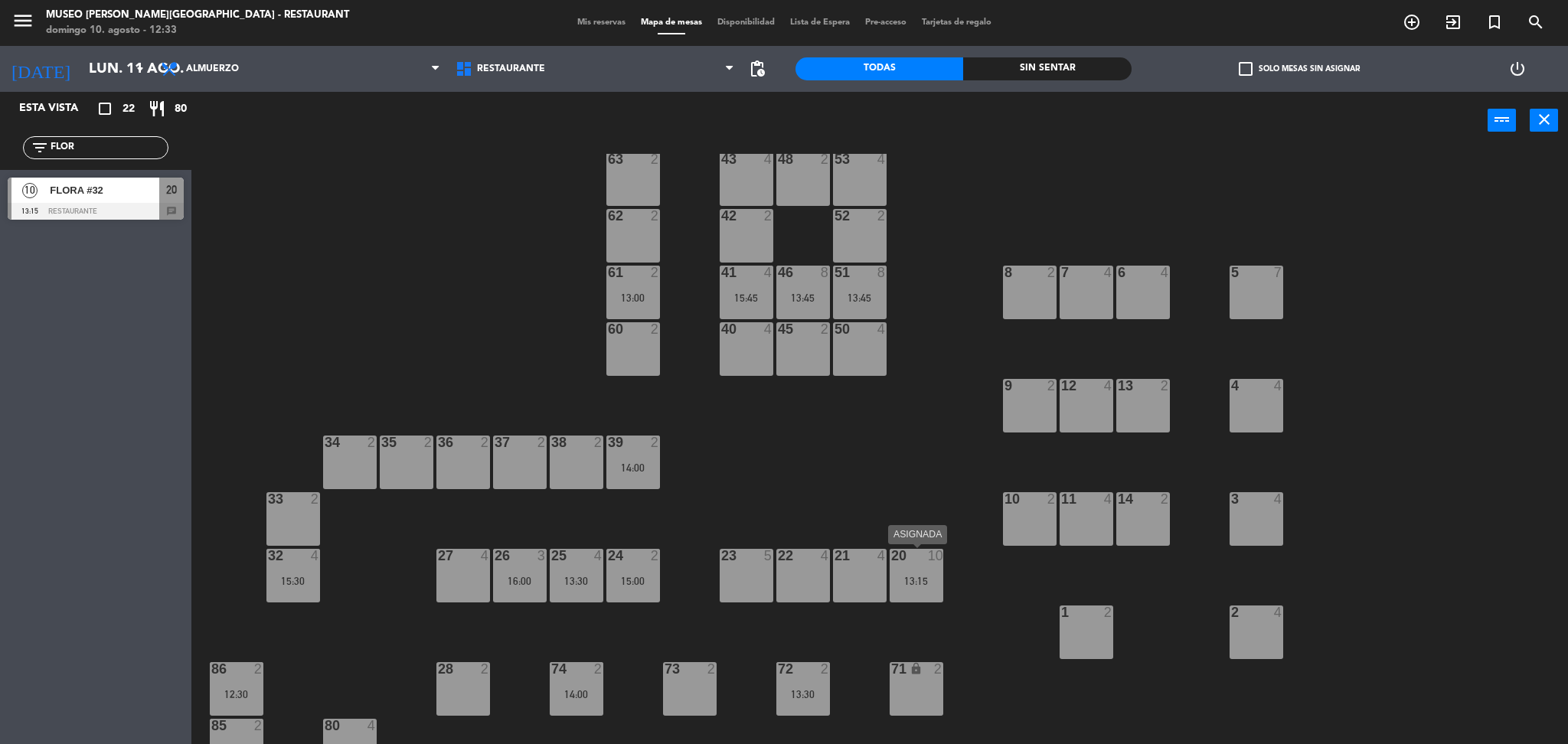
click at [926, 580] on div "13:15" at bounding box center [916, 580] width 54 height 11
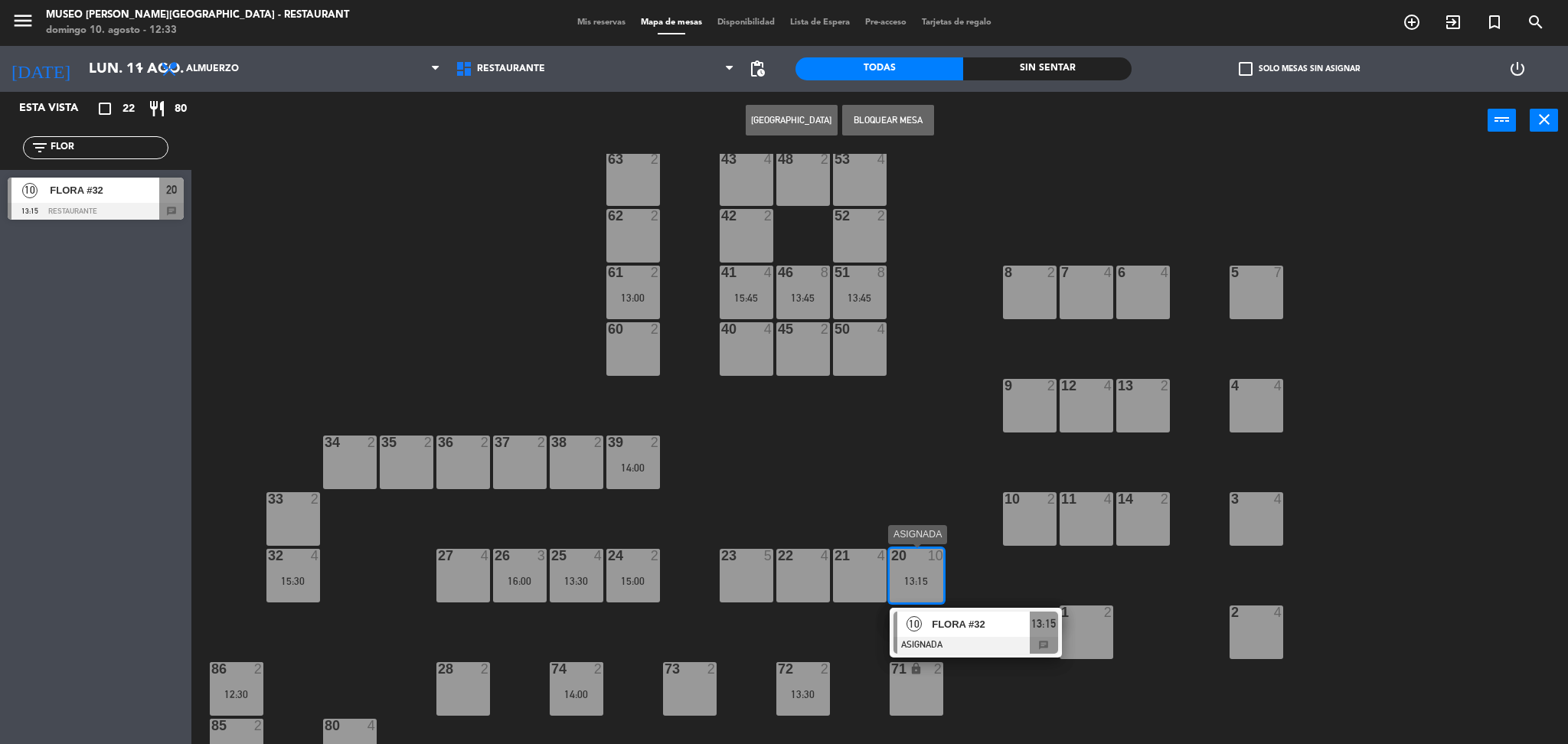
click at [964, 634] on div "FLORA #32" at bounding box center [979, 624] width 99 height 25
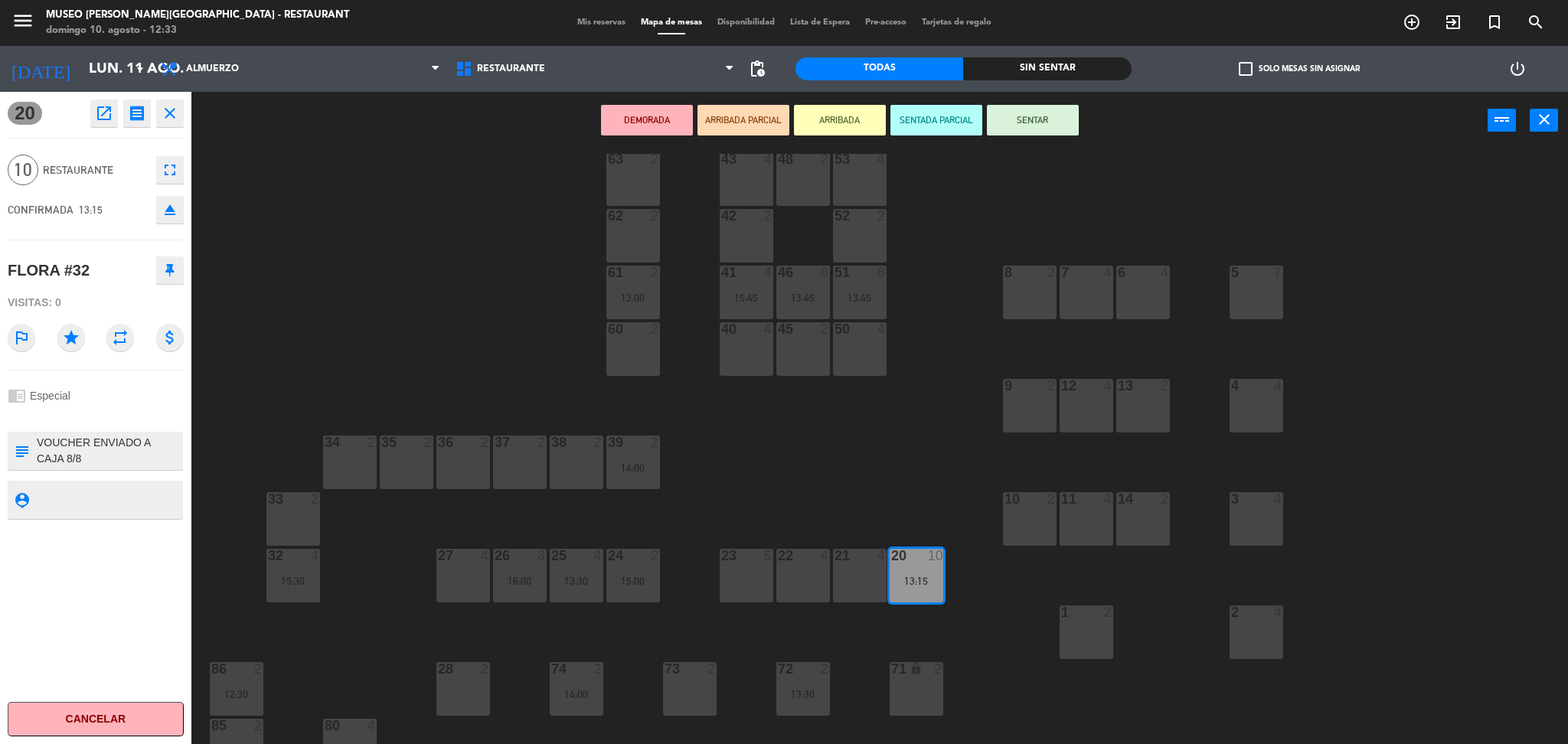
click at [884, 576] on div "21 4" at bounding box center [859, 575] width 54 height 54
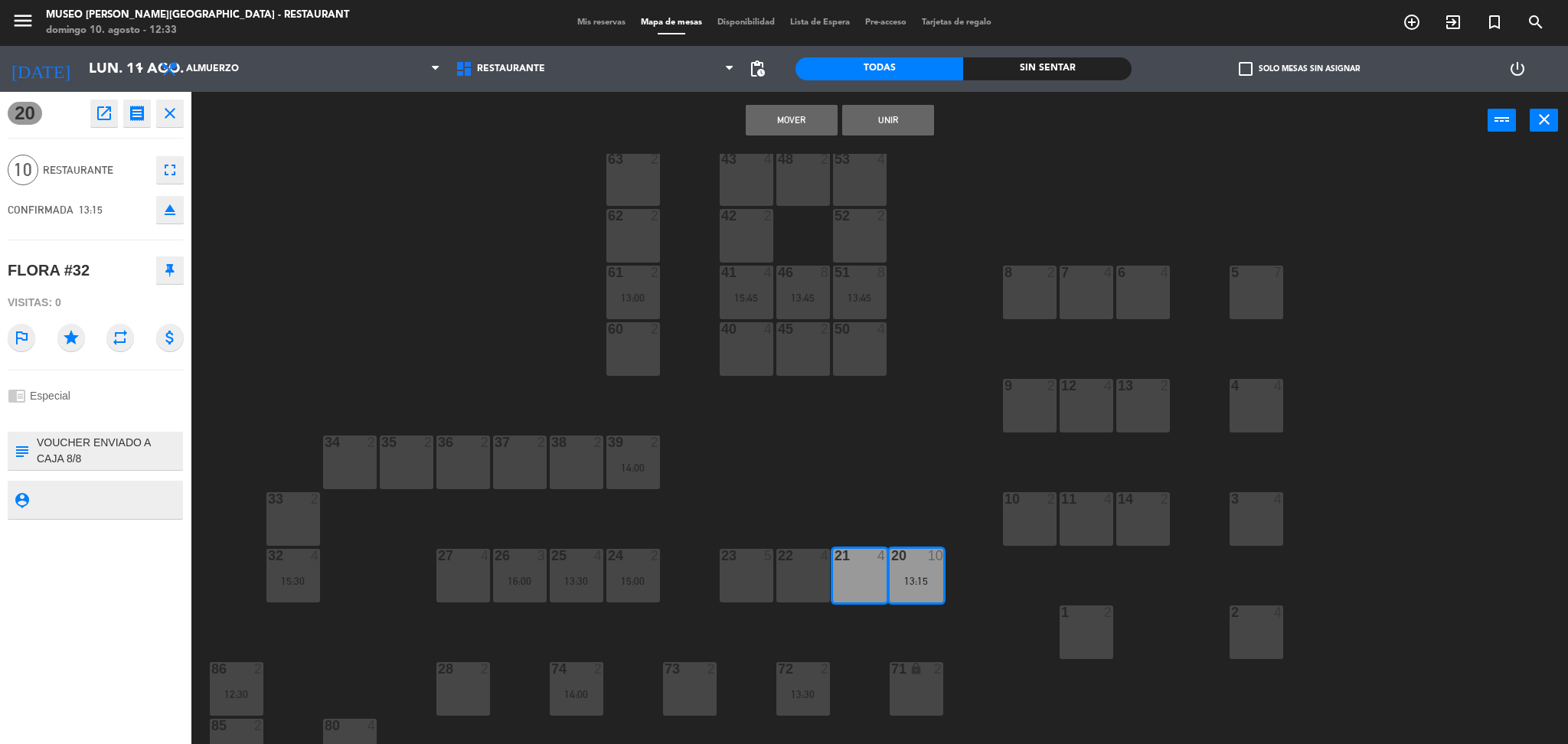
click at [798, 576] on div "22 4" at bounding box center [803, 575] width 54 height 54
click at [873, 124] on button "Unir" at bounding box center [887, 120] width 92 height 31
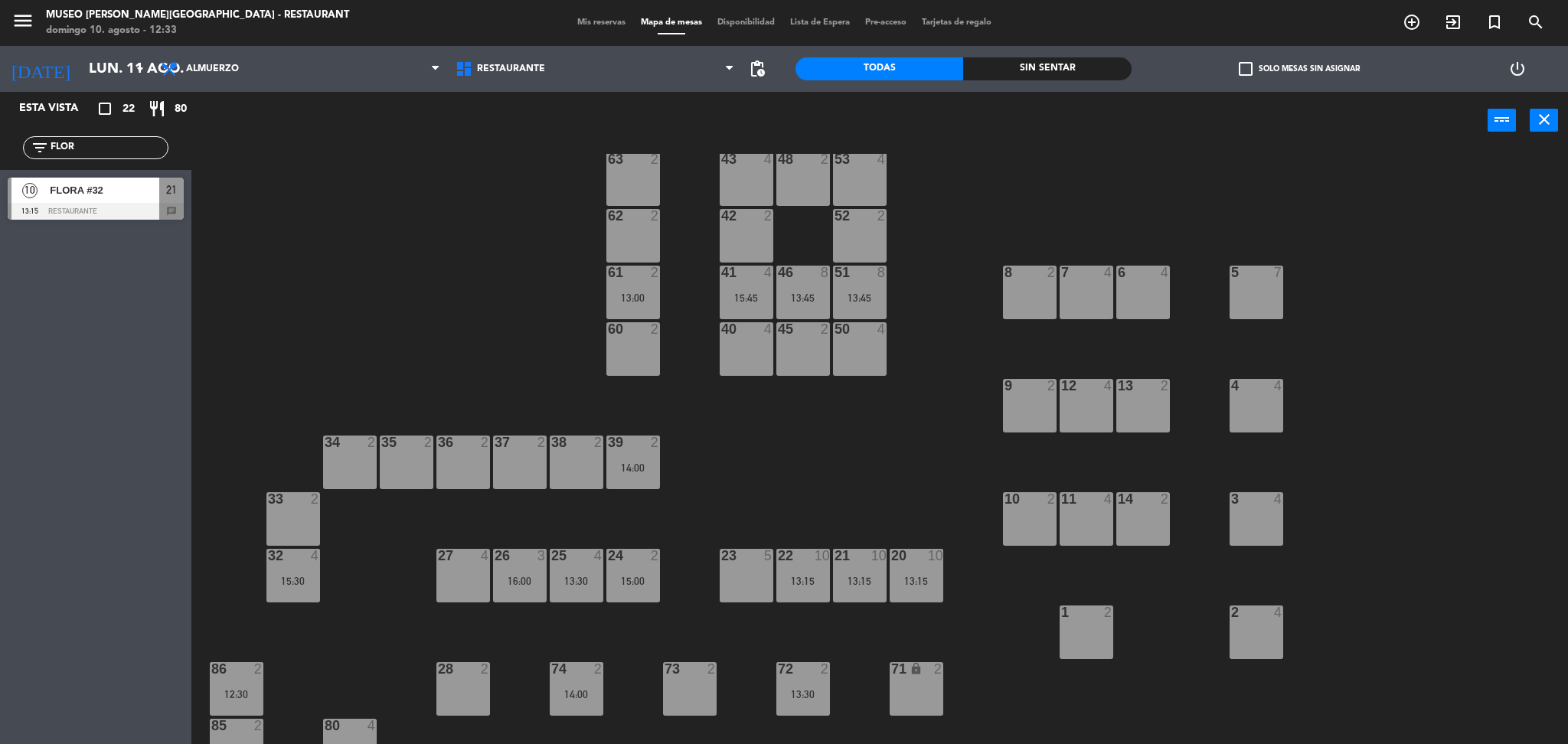
click at [124, 199] on div "FLORA #32" at bounding box center [104, 190] width 111 height 25
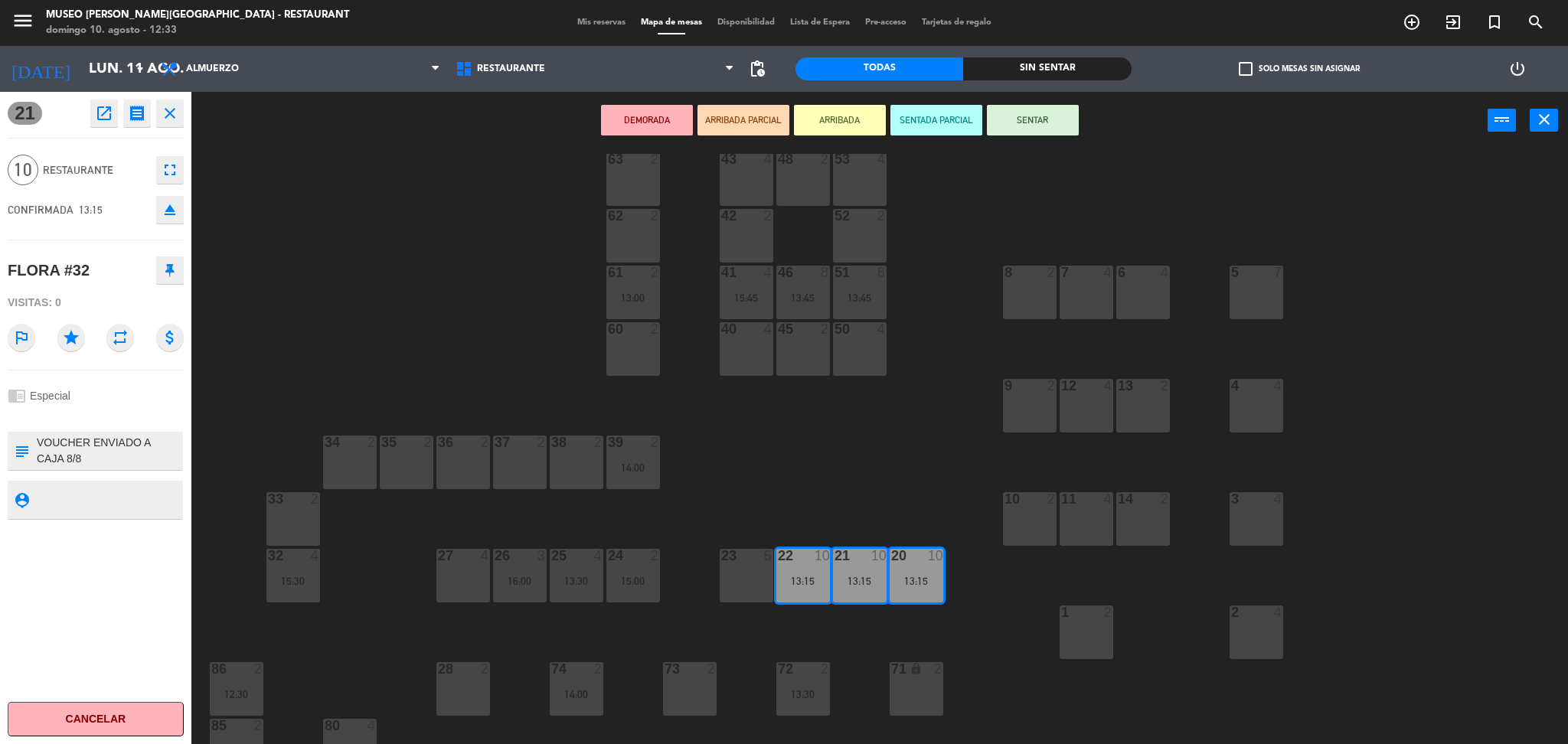
click at [647, 115] on button "DEMORADA" at bounding box center [646, 120] width 92 height 31
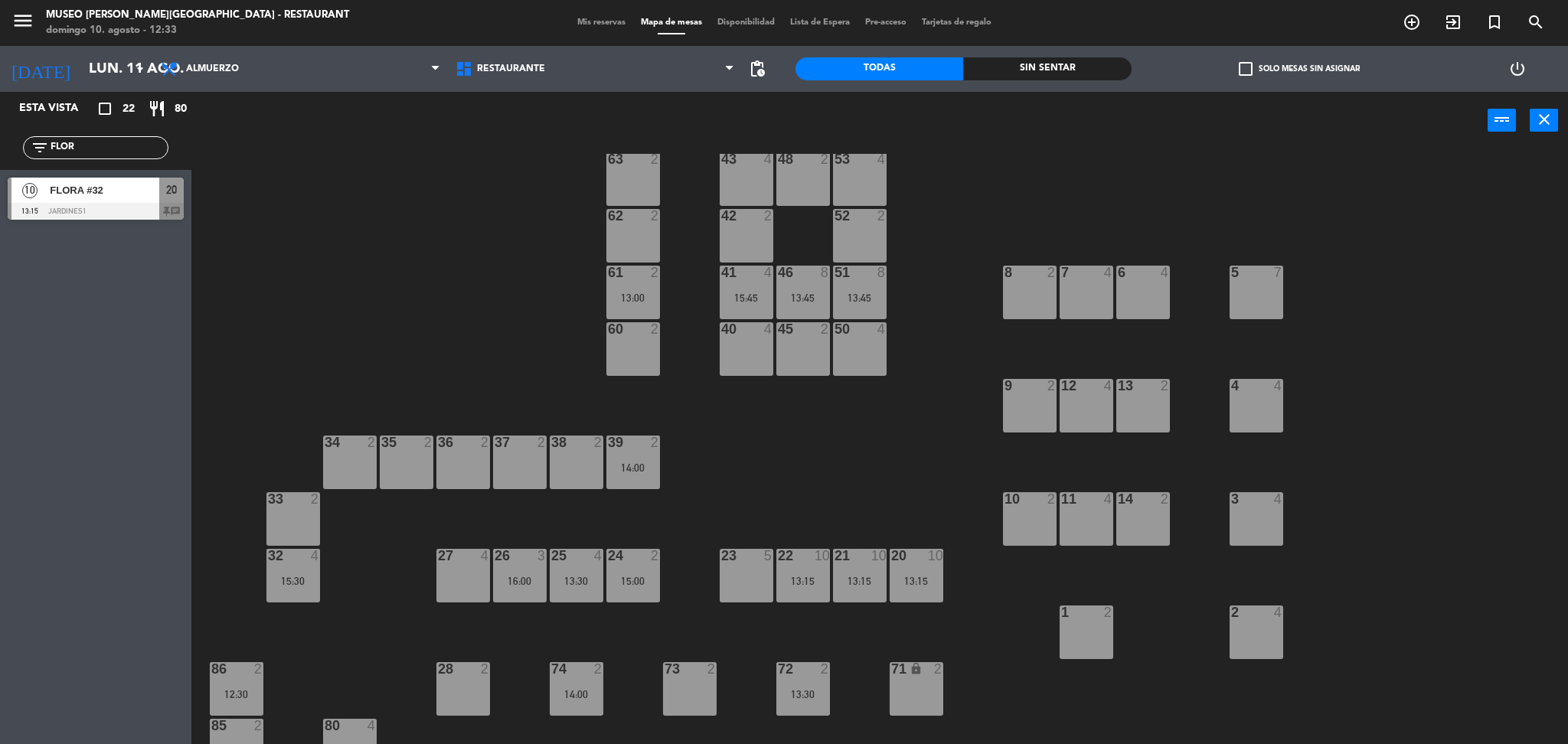
click at [160, 201] on div "10 FLORA #32 13:15 Jardines1 20 chat" at bounding box center [95, 198] width 192 height 57
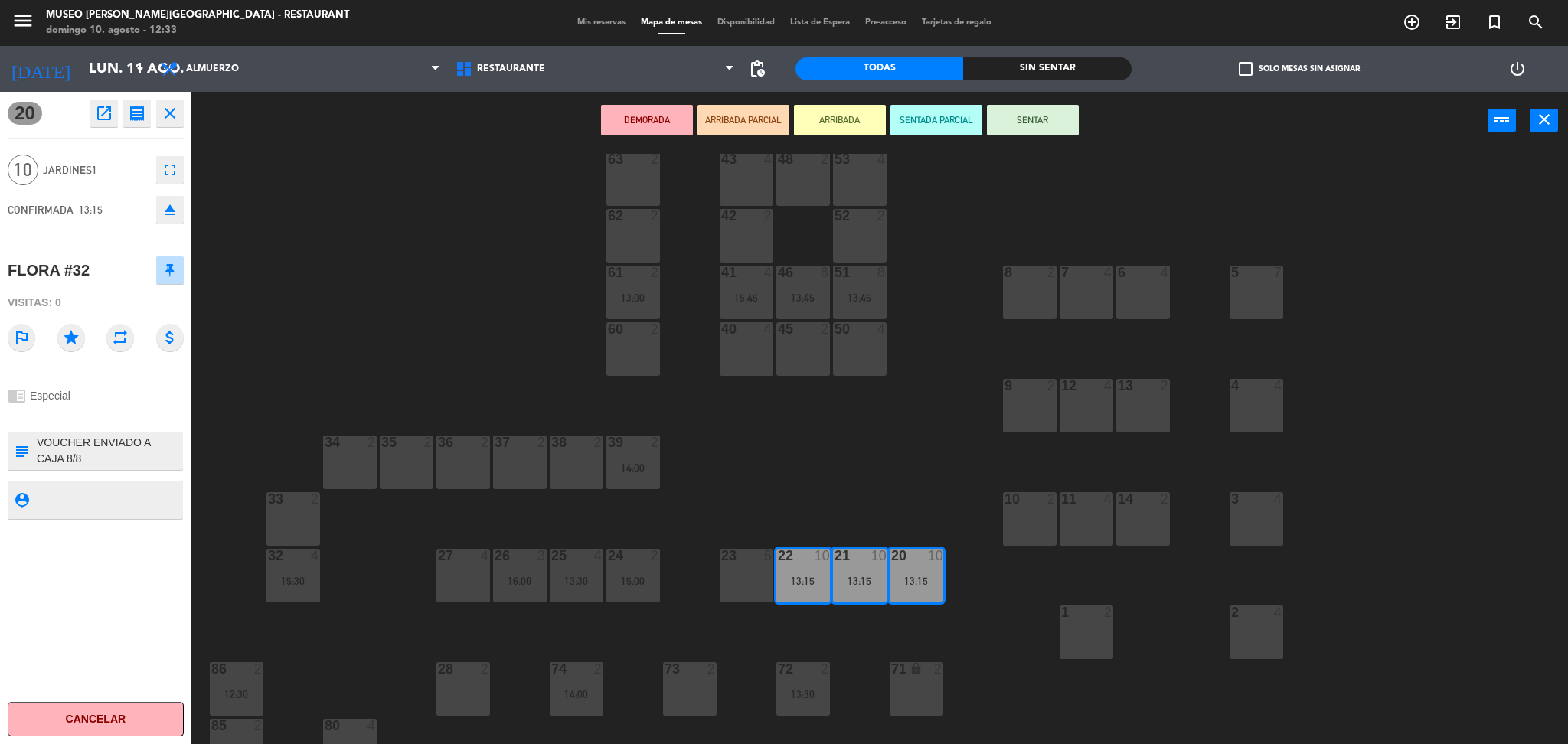
drag, startPoint x: 101, startPoint y: 269, endPoint x: 0, endPoint y: 262, distance: 101.2
click at [0, 262] on div "20 open_in_new receipt 1:15 PM [DATE] personas FLORA #32 Mesa 20+21+22 EXPERIEN…" at bounding box center [95, 418] width 192 height 652
copy div "FLORA #32"
click at [98, 112] on icon "open_in_new" at bounding box center [104, 114] width 18 height 18
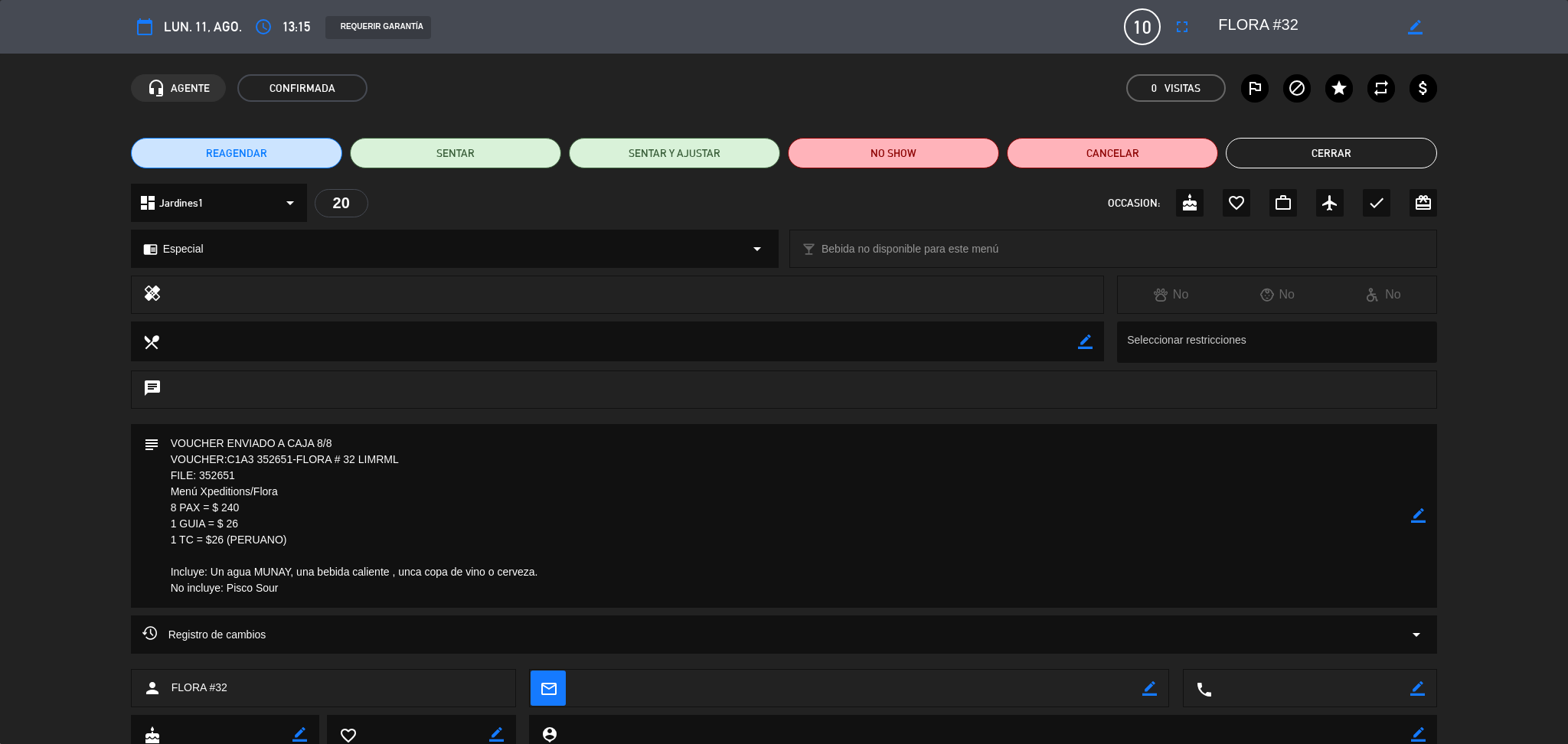
drag, startPoint x: 275, startPoint y: 491, endPoint x: 170, endPoint y: 490, distance: 105.0
click at [170, 490] on textarea at bounding box center [785, 516] width 1253 height 184
click at [1275, 172] on div "REAGENDAR SENTAR SENTAR Y AJUSTAR NO SHOW Cancelar Cerrar" at bounding box center [784, 153] width 1568 height 61
click at [1268, 156] on button "Cerrar" at bounding box center [1331, 154] width 211 height 31
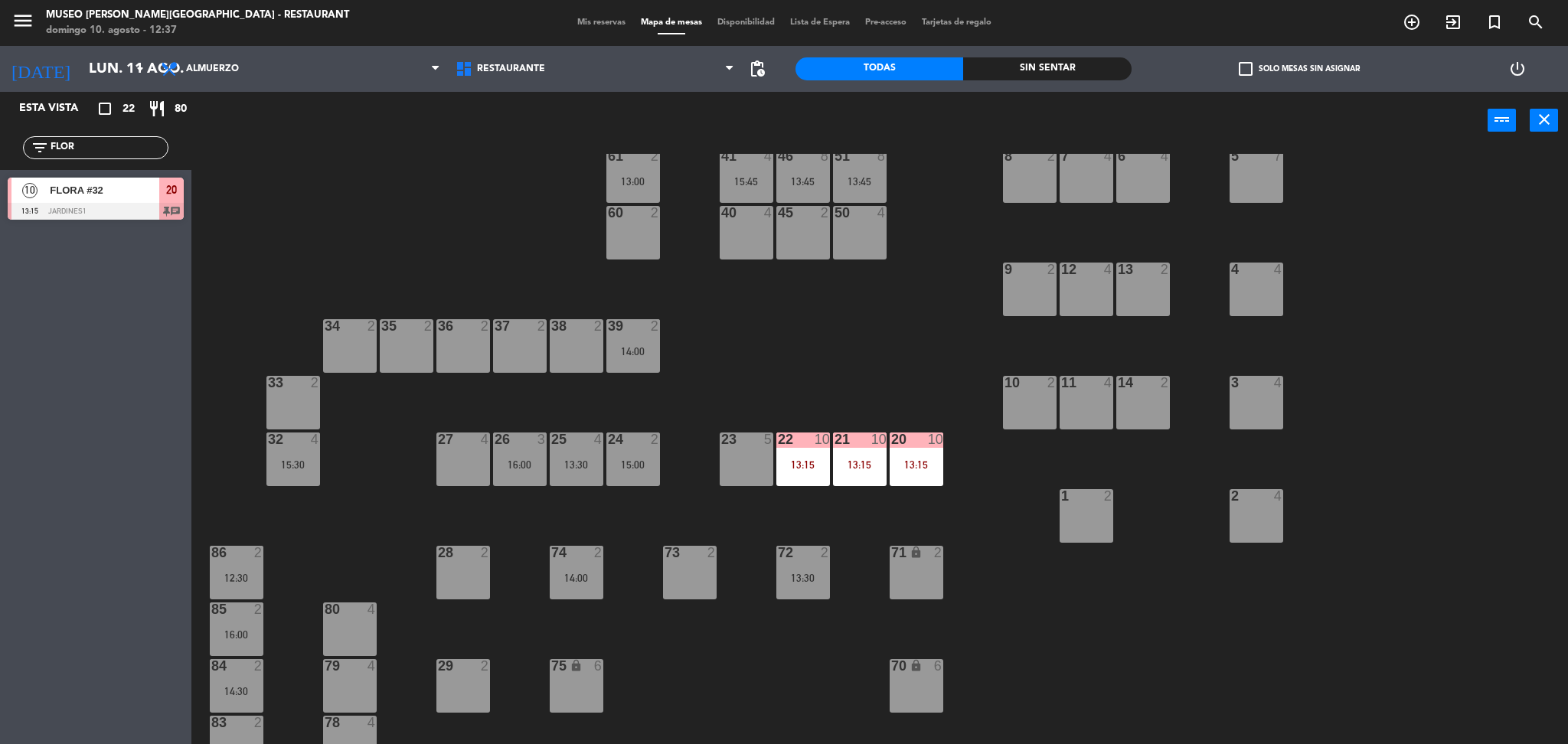
scroll to position [0, 0]
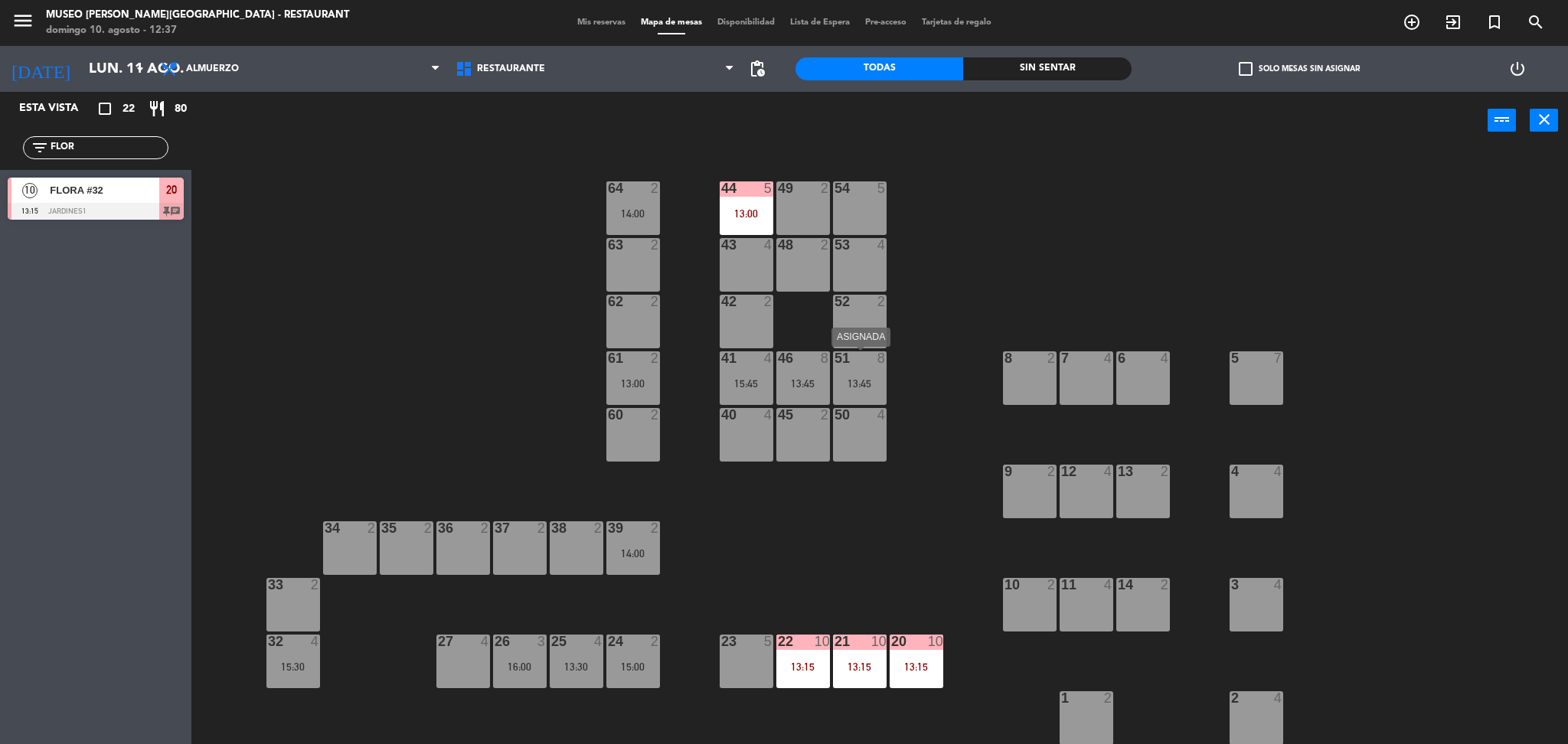
click at [864, 383] on div "13:45" at bounding box center [859, 383] width 54 height 11
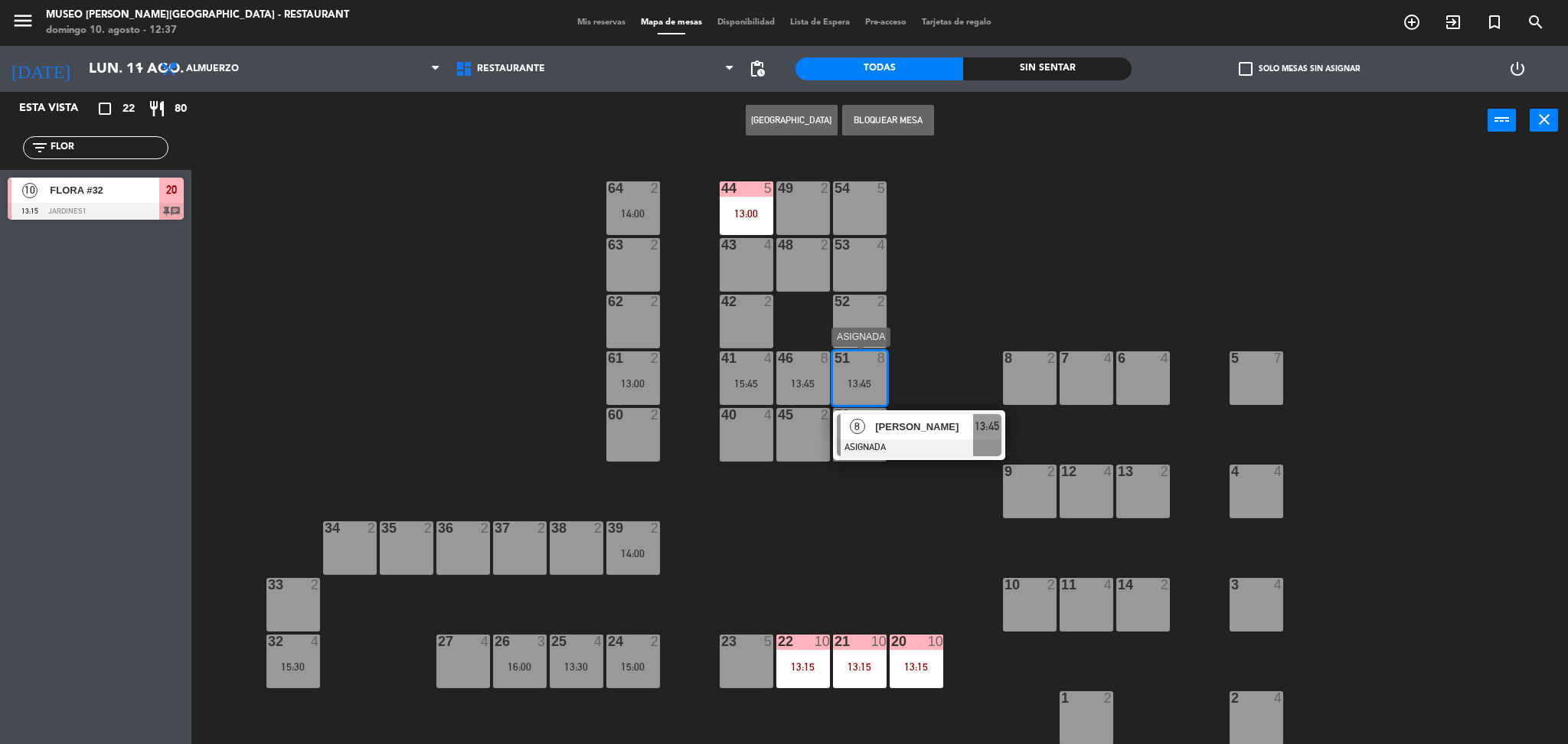
click at [896, 427] on span "[PERSON_NAME]" at bounding box center [924, 427] width 98 height 16
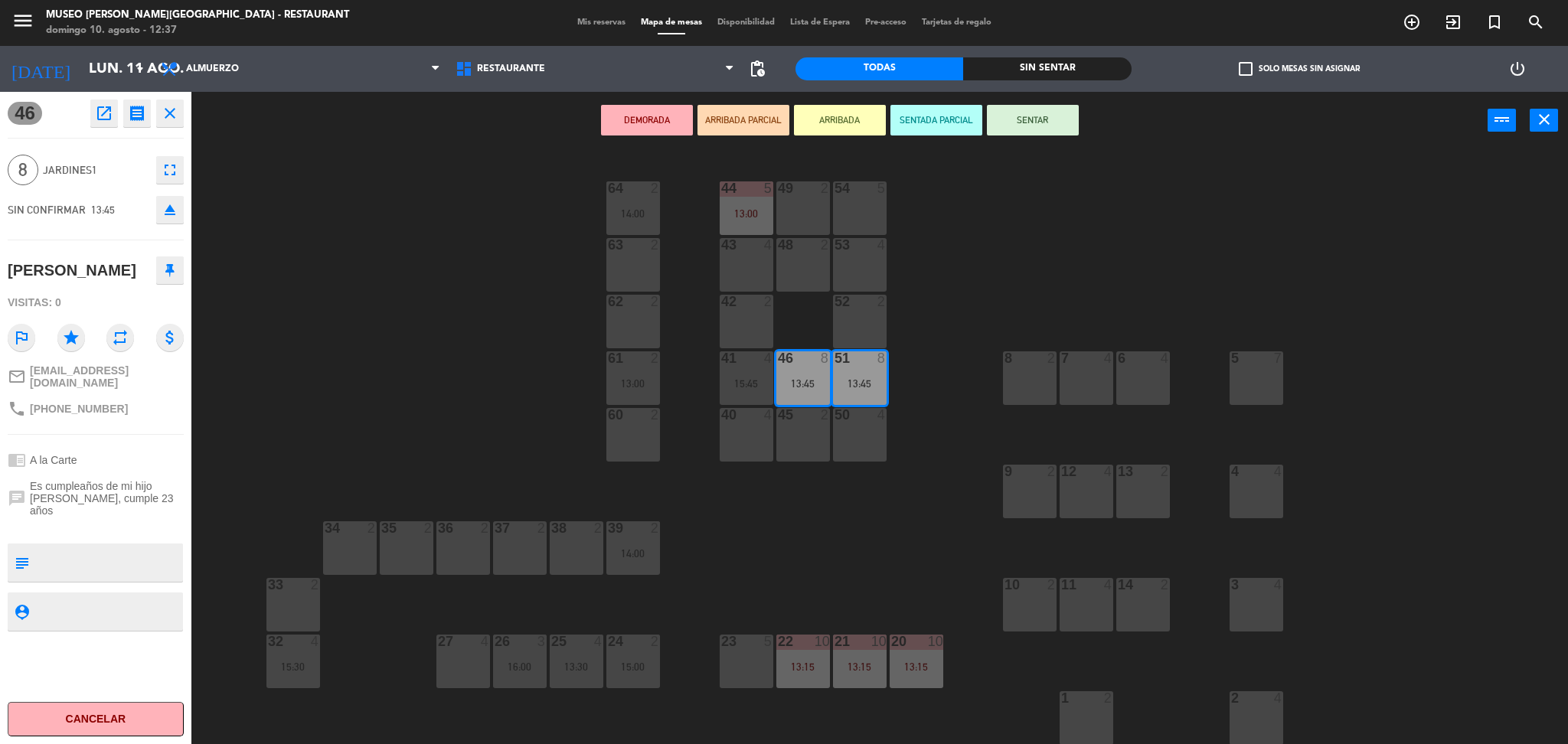
click at [420, 434] on div "44 5 13:00 49 2 54 5 64 2 14:00 48 2 53 4 63 2 43 4 62 2 42 2 52 2 41 4 15:45 4…" at bounding box center [886, 451] width 1361 height 594
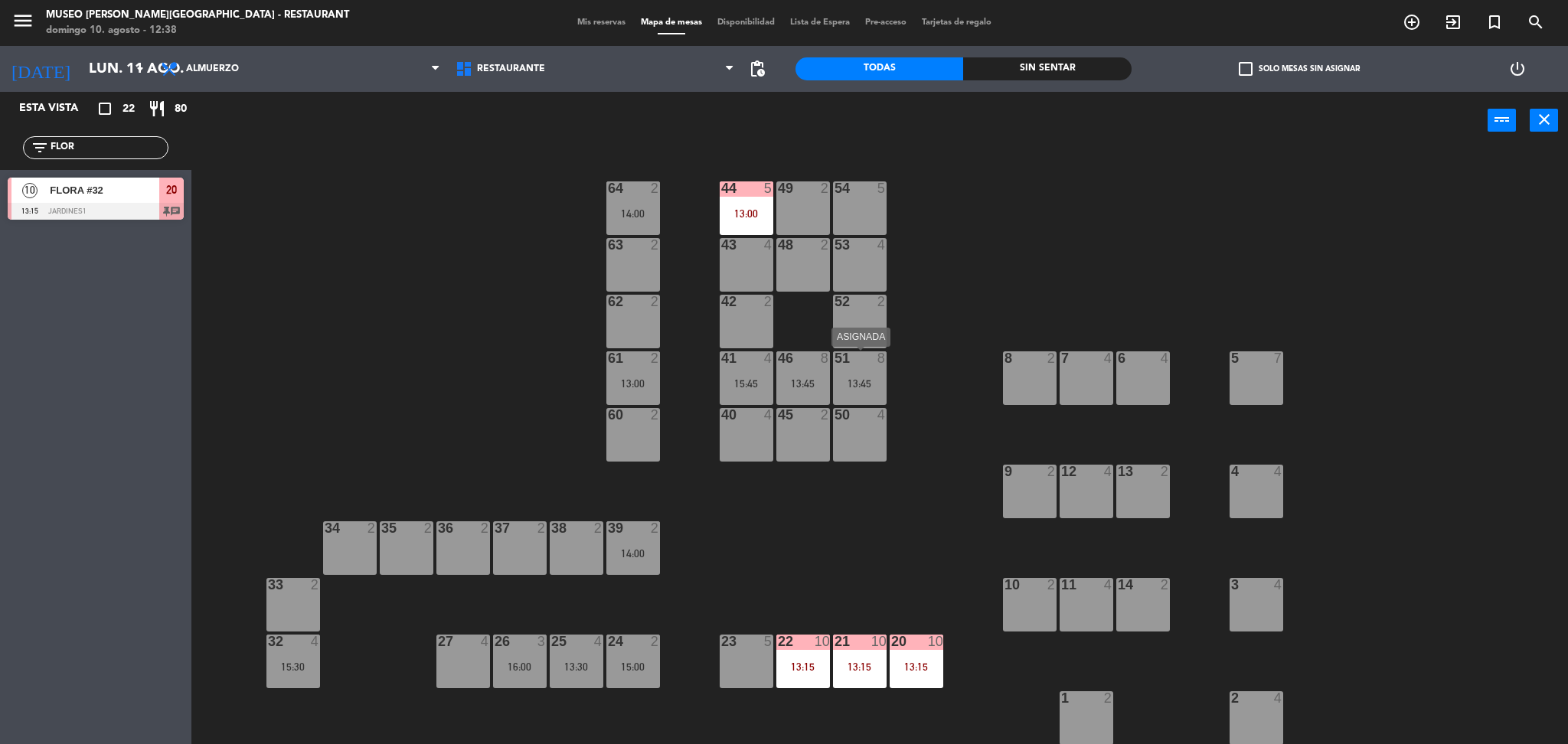
click at [844, 381] on div "13:45" at bounding box center [859, 383] width 54 height 11
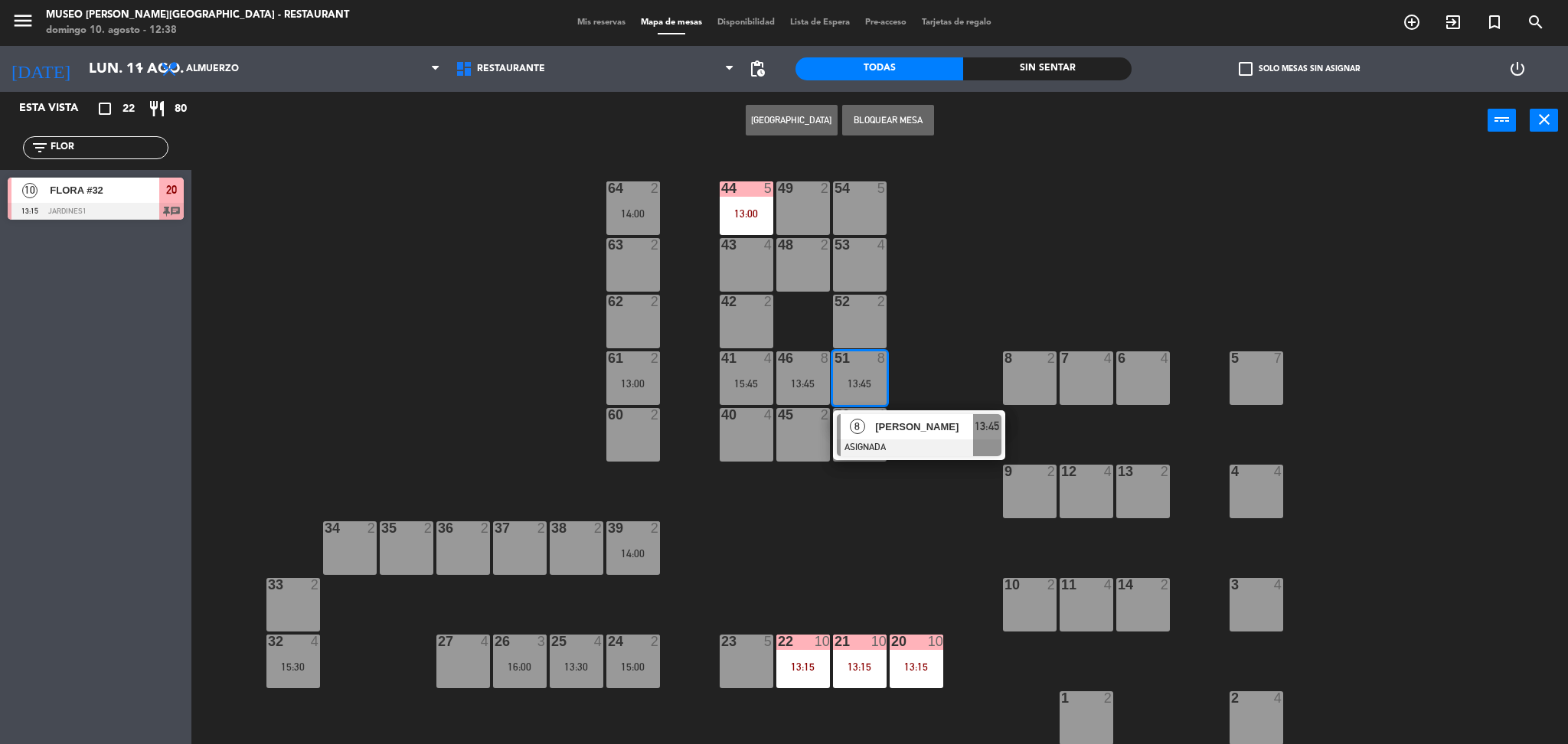
click at [946, 445] on div at bounding box center [919, 447] width 165 height 17
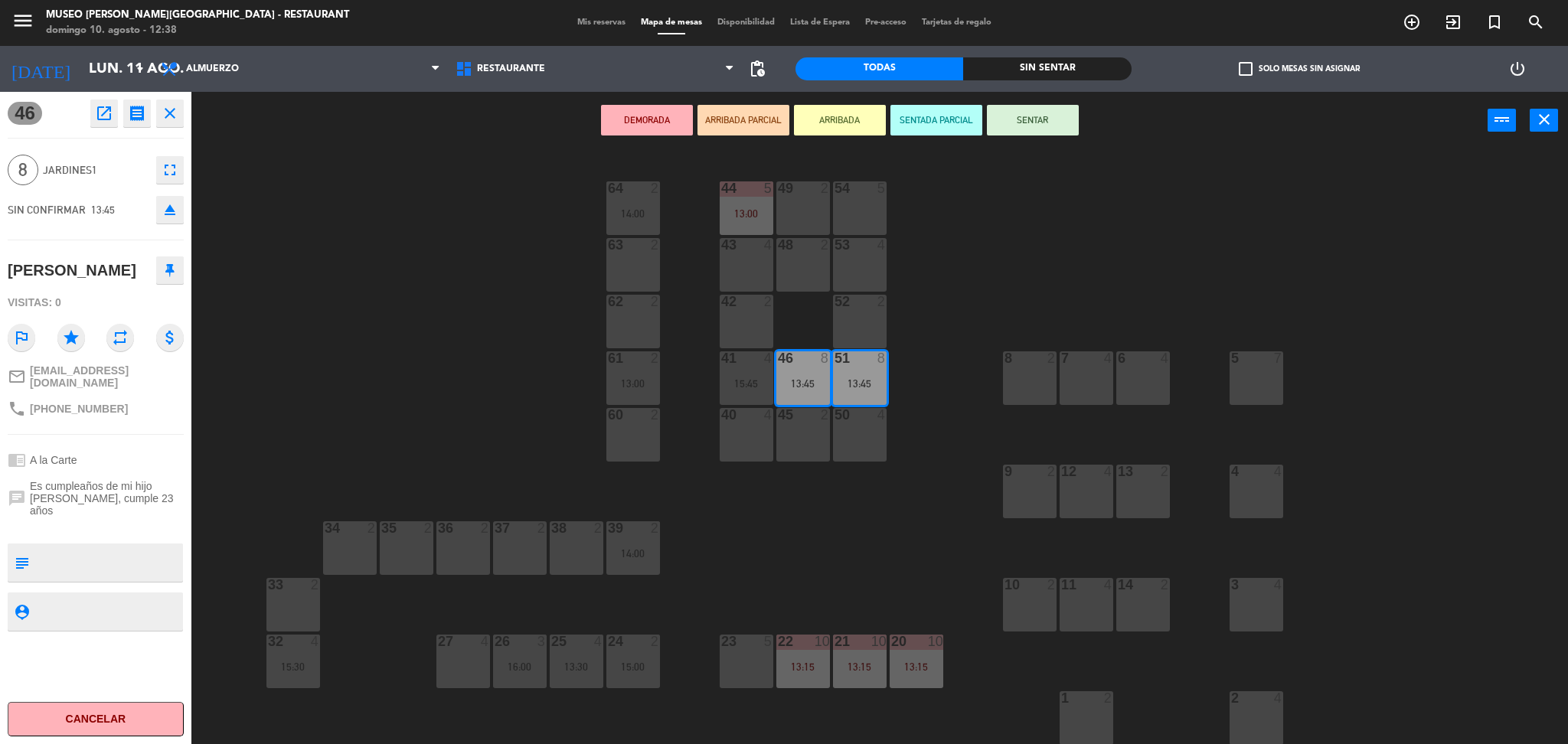
click at [496, 419] on div "44 5 13:00 49 2 54 5 64 2 14:00 48 2 53 4 63 2 43 4 62 2 42 2 52 2 41 4 15:45 4…" at bounding box center [886, 451] width 1361 height 594
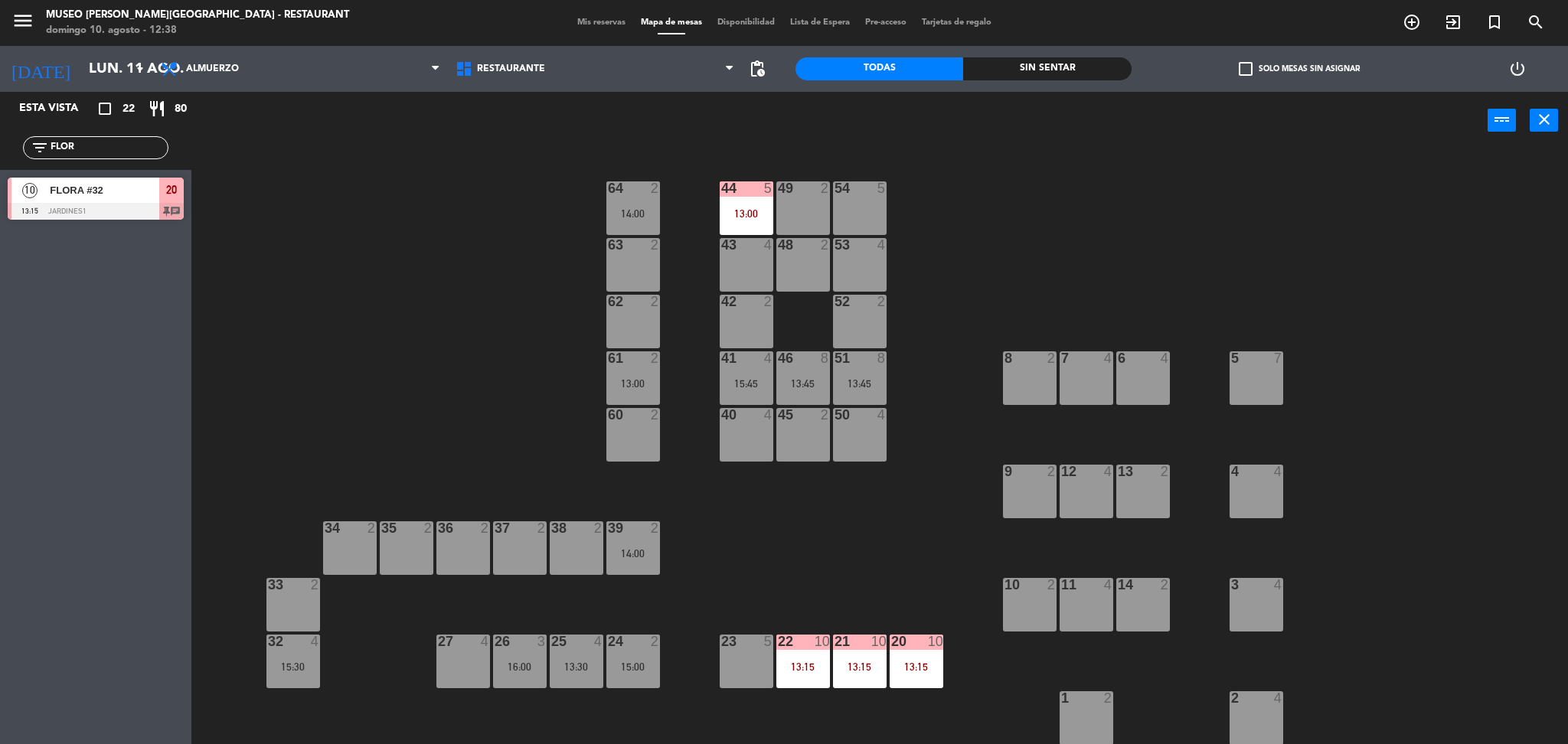
click at [521, 664] on div "16:00" at bounding box center [519, 667] width 54 height 11
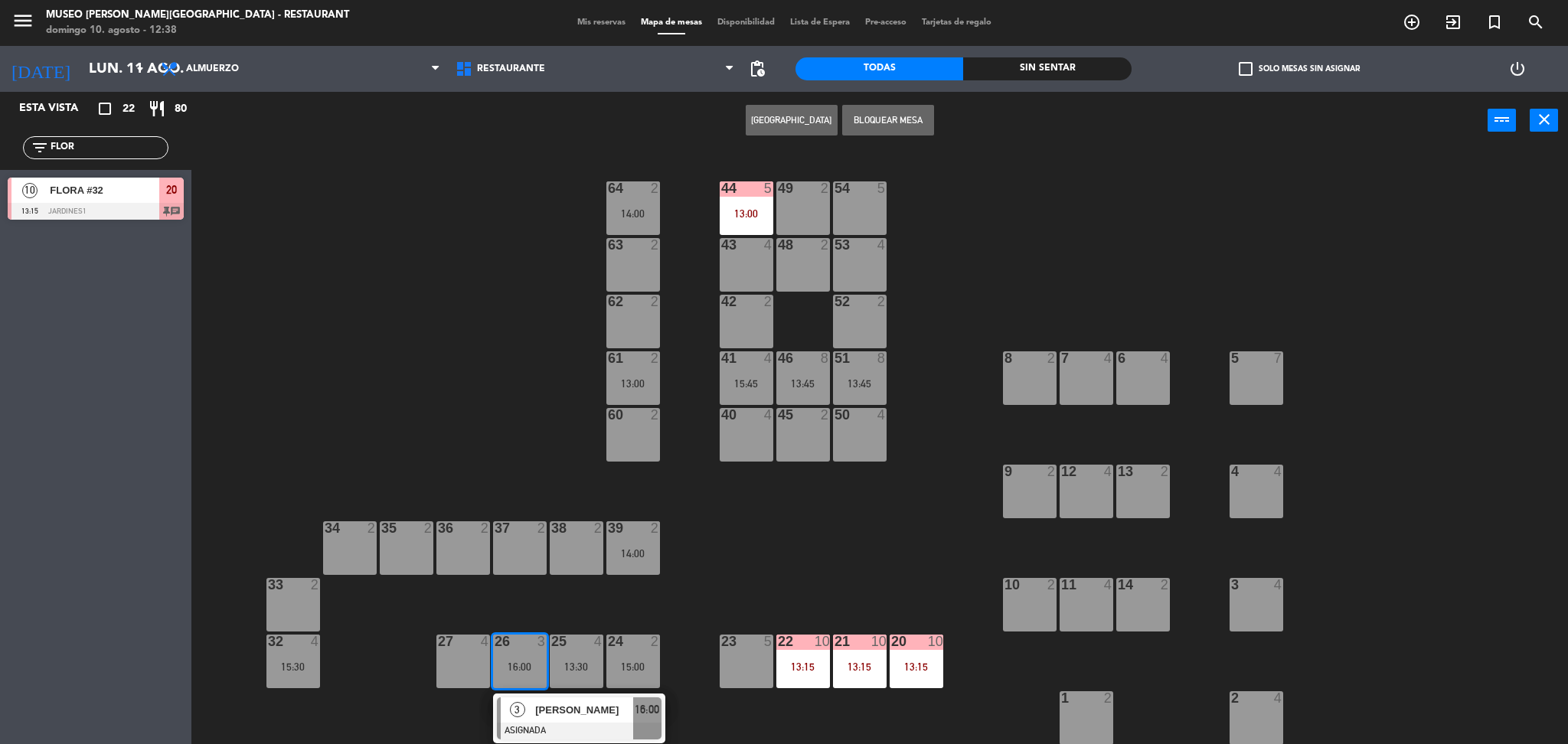
click at [745, 455] on div "40 4" at bounding box center [746, 434] width 54 height 54
click at [716, 114] on button "Mover" at bounding box center [743, 120] width 92 height 31
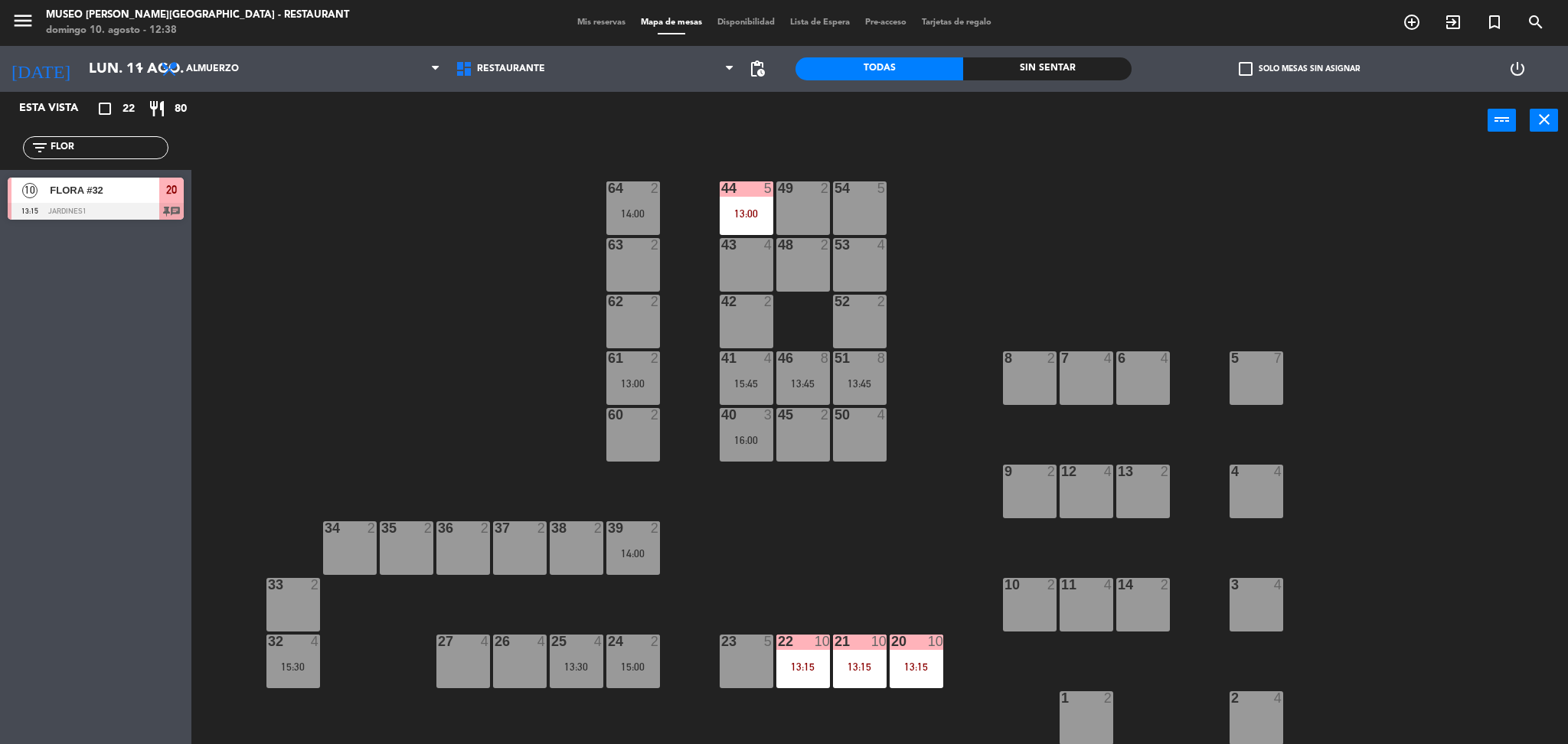
click at [847, 382] on div "13:45" at bounding box center [859, 383] width 54 height 11
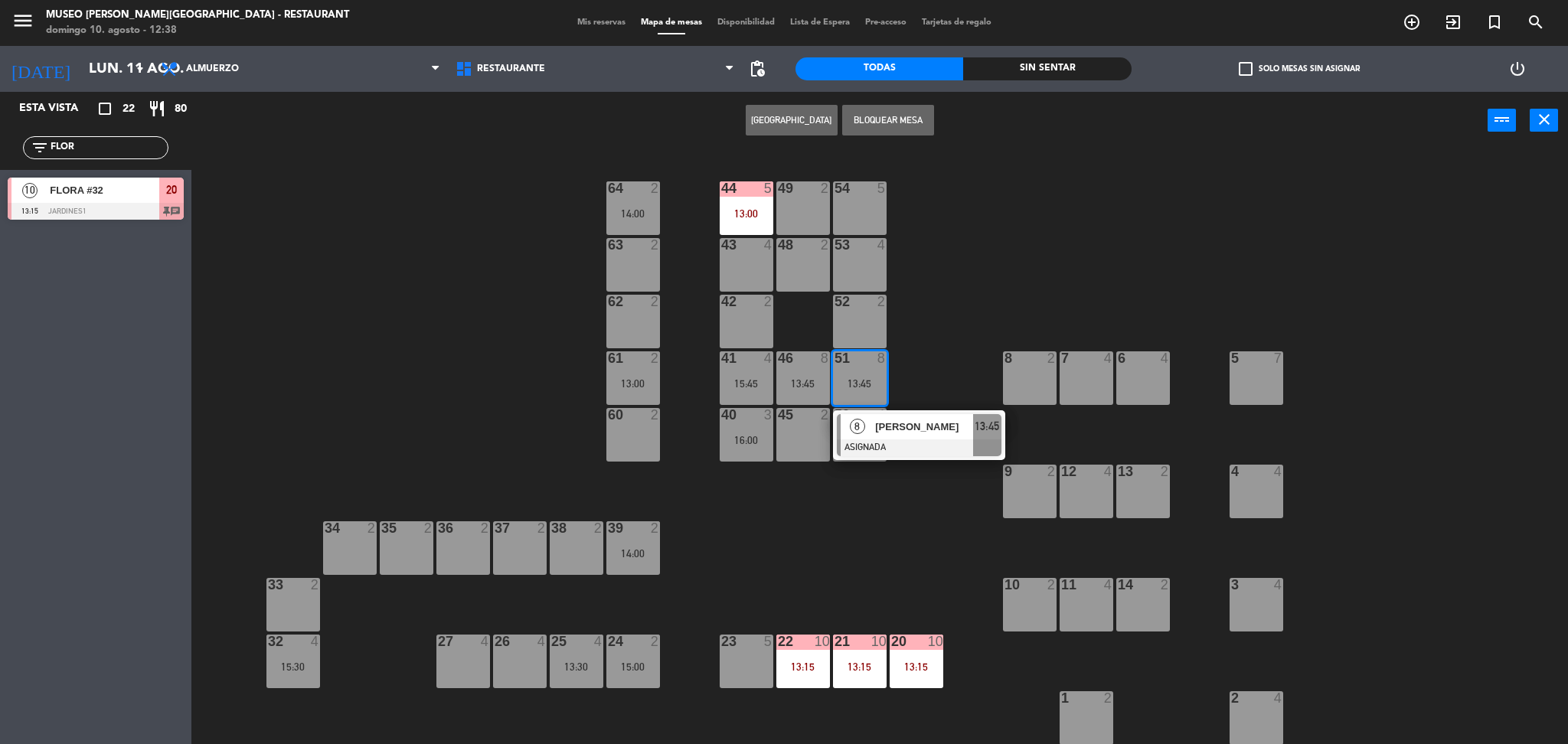
click at [899, 436] on div "[PERSON_NAME]" at bounding box center [923, 427] width 99 height 25
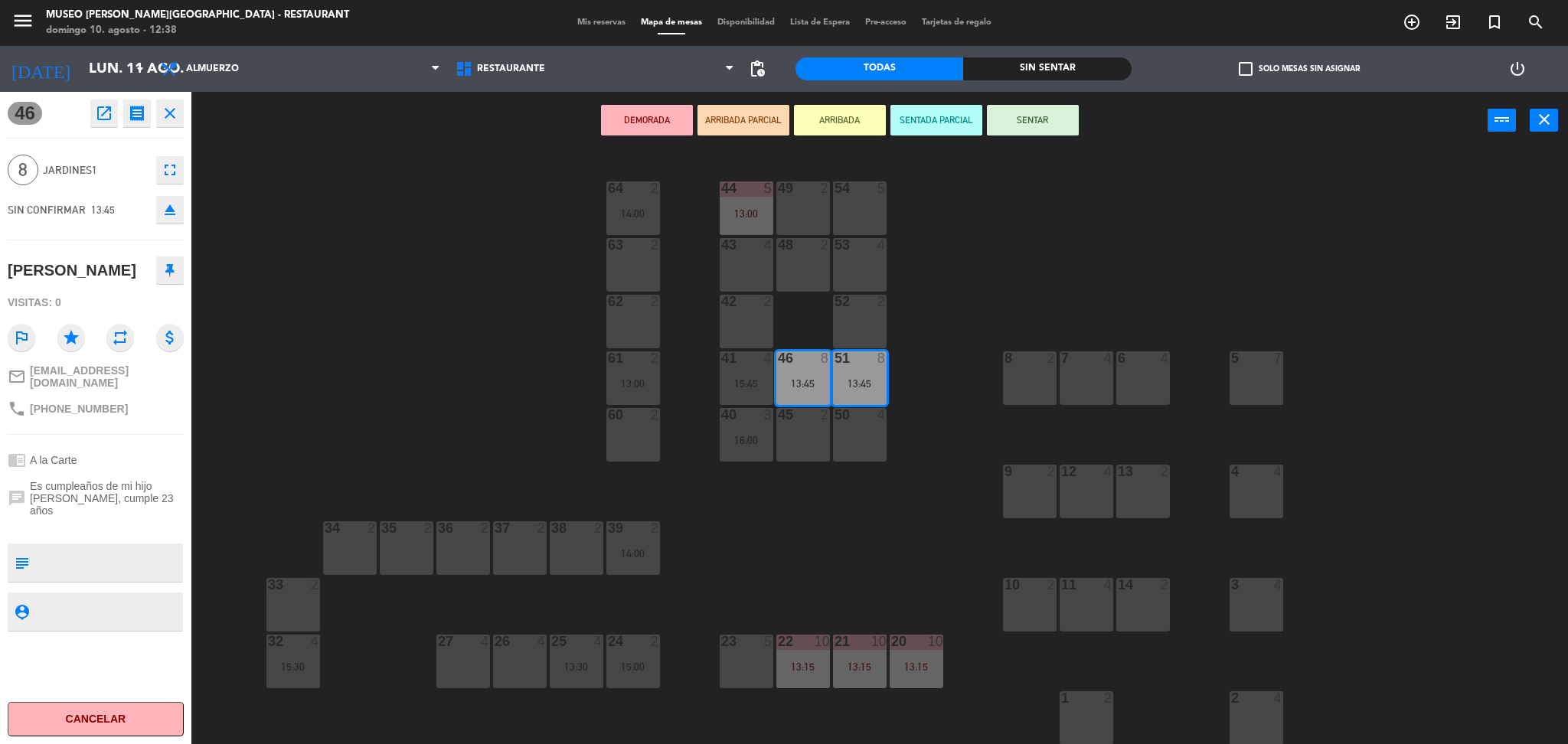
click at [509, 663] on div "26 4" at bounding box center [519, 660] width 54 height 54
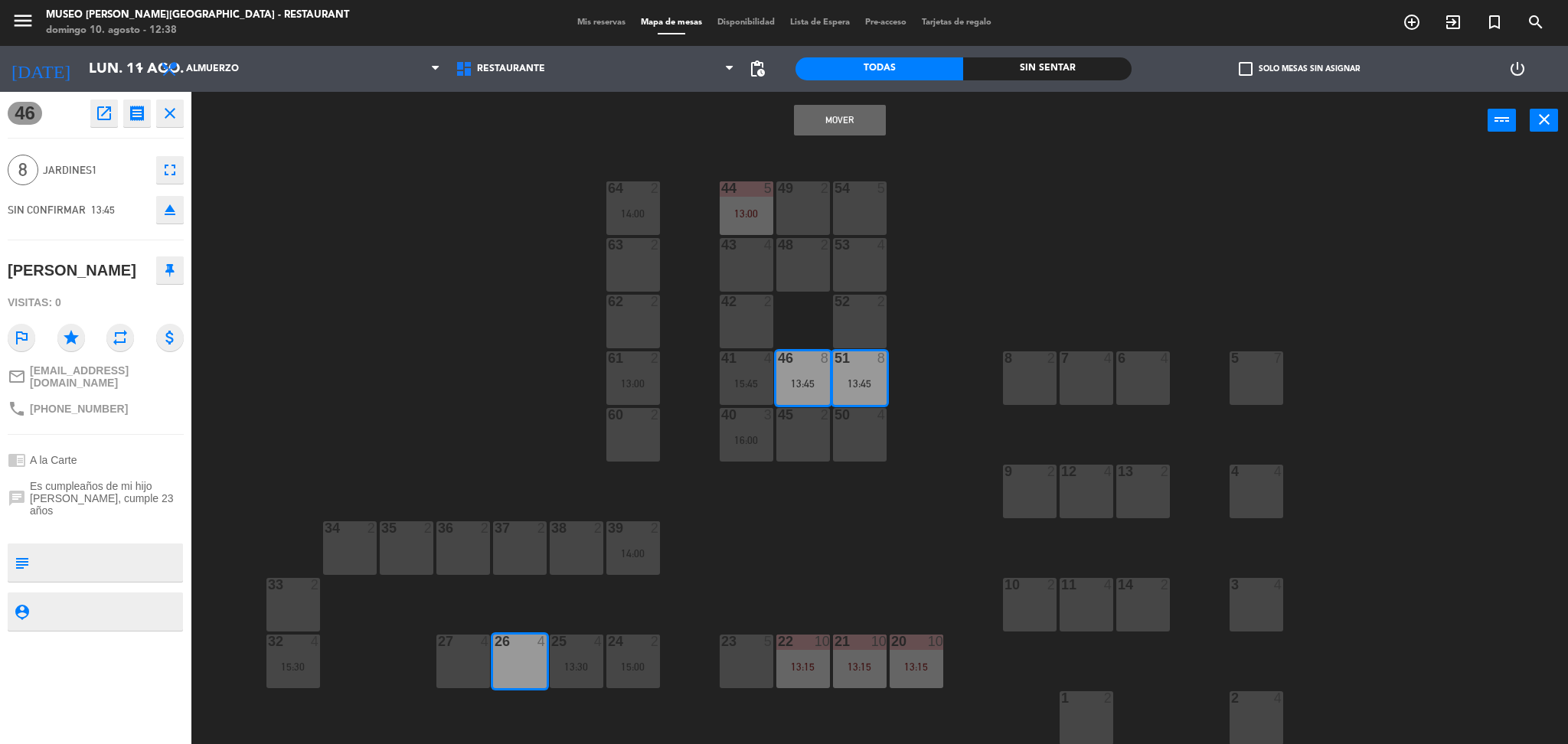
click at [480, 662] on div "27 4" at bounding box center [463, 660] width 54 height 54
click at [855, 110] on button "Mover y Unir" at bounding box center [839, 120] width 92 height 31
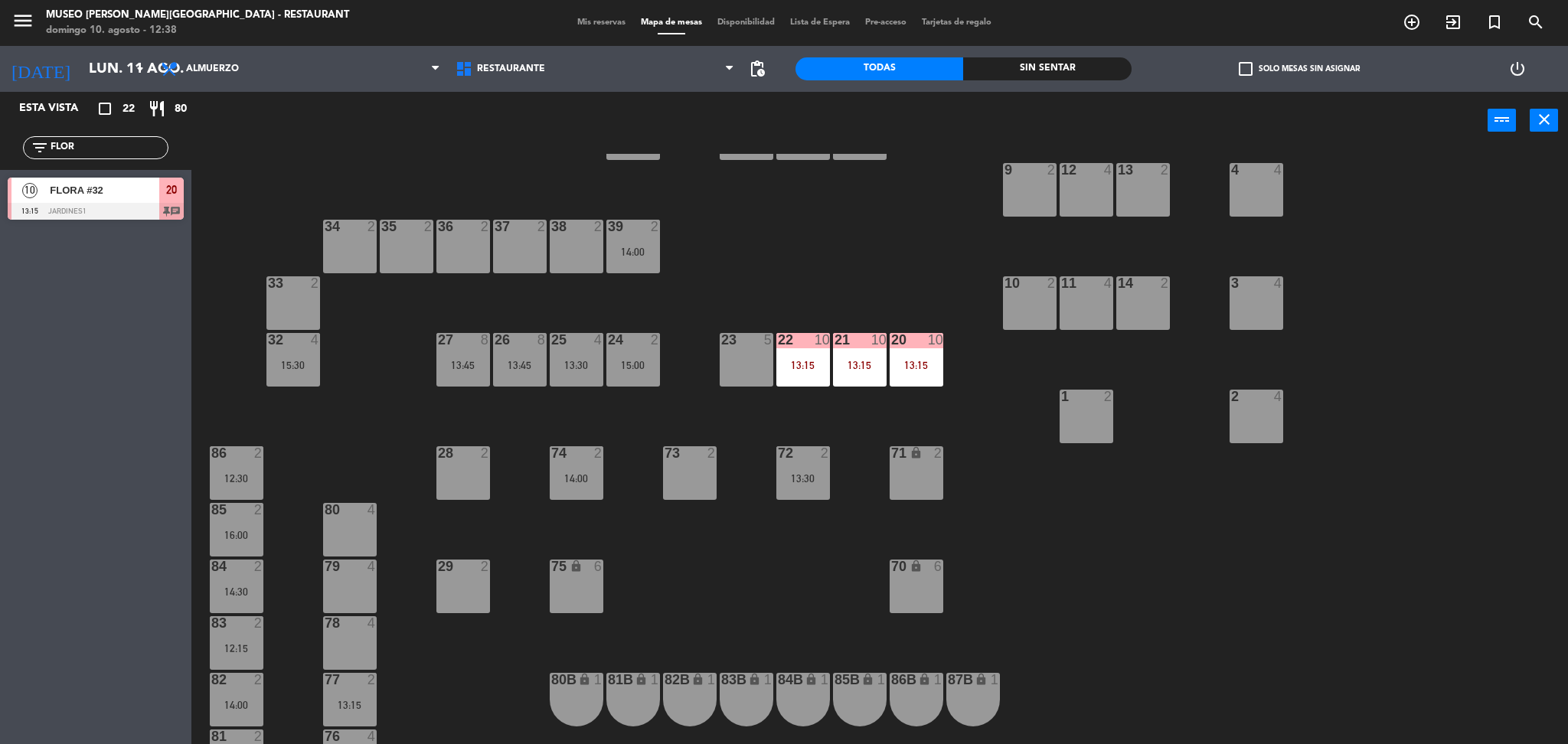
scroll to position [316, 0]
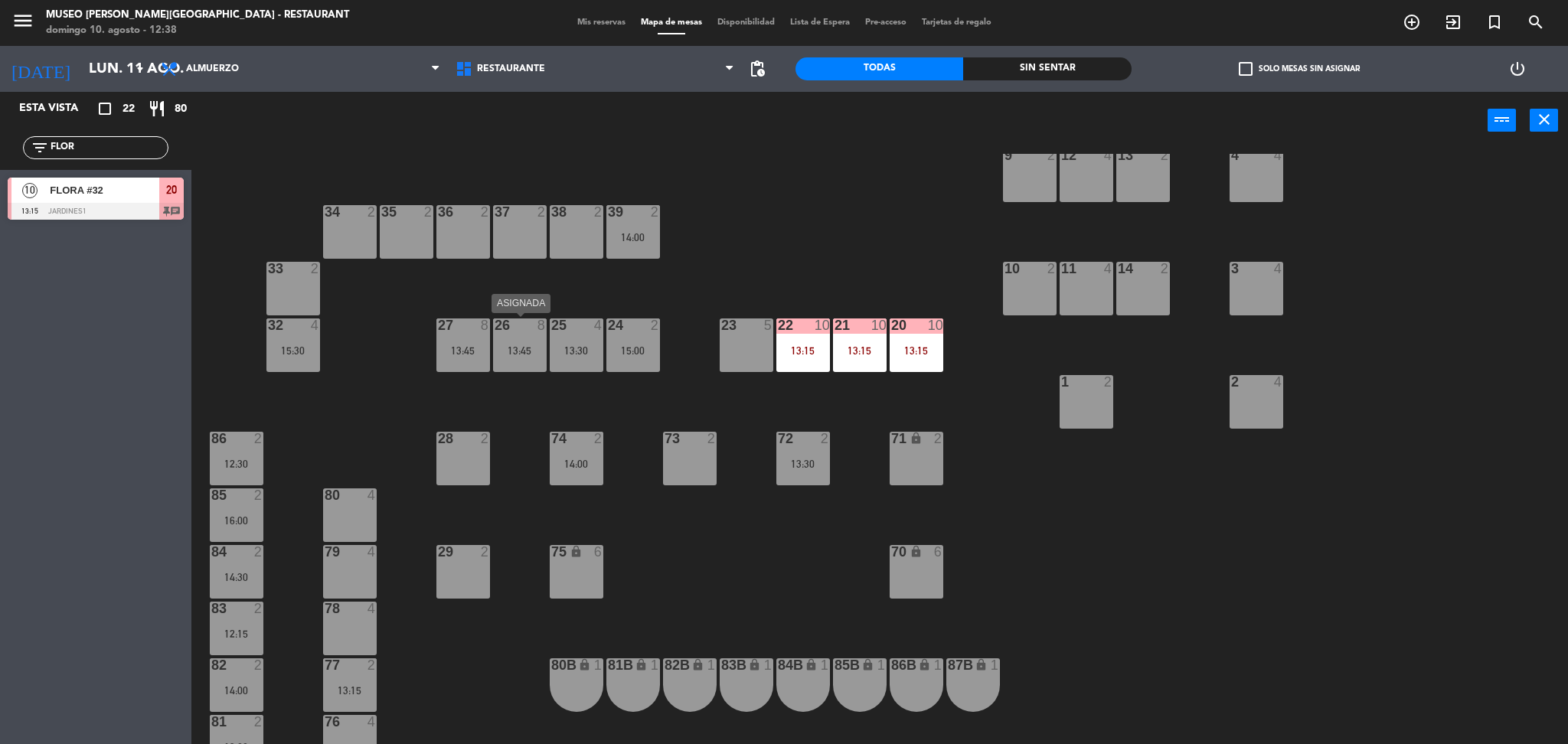
click at [505, 355] on div "13:45" at bounding box center [519, 351] width 54 height 11
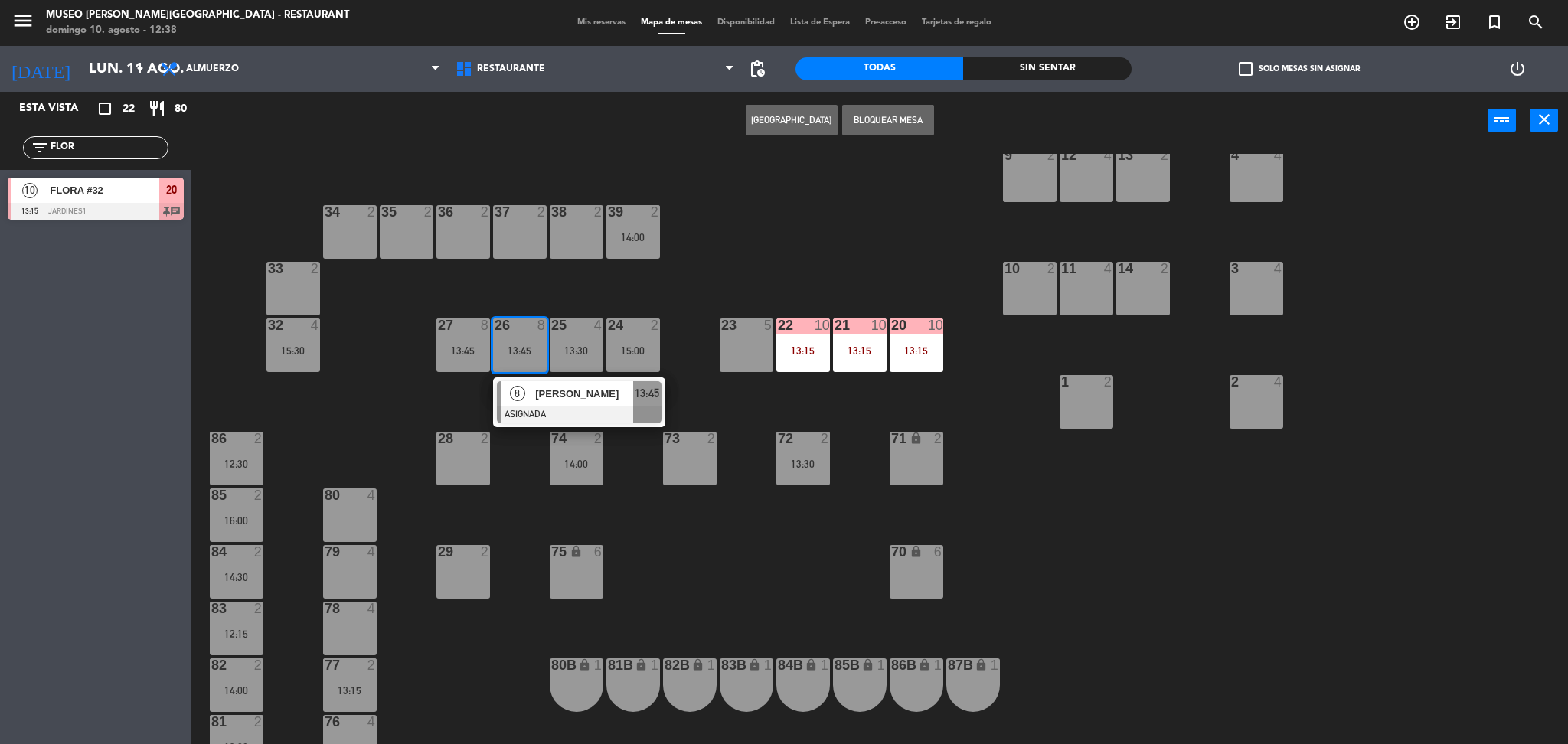
click at [541, 392] on span "[PERSON_NAME]" at bounding box center [584, 393] width 98 height 16
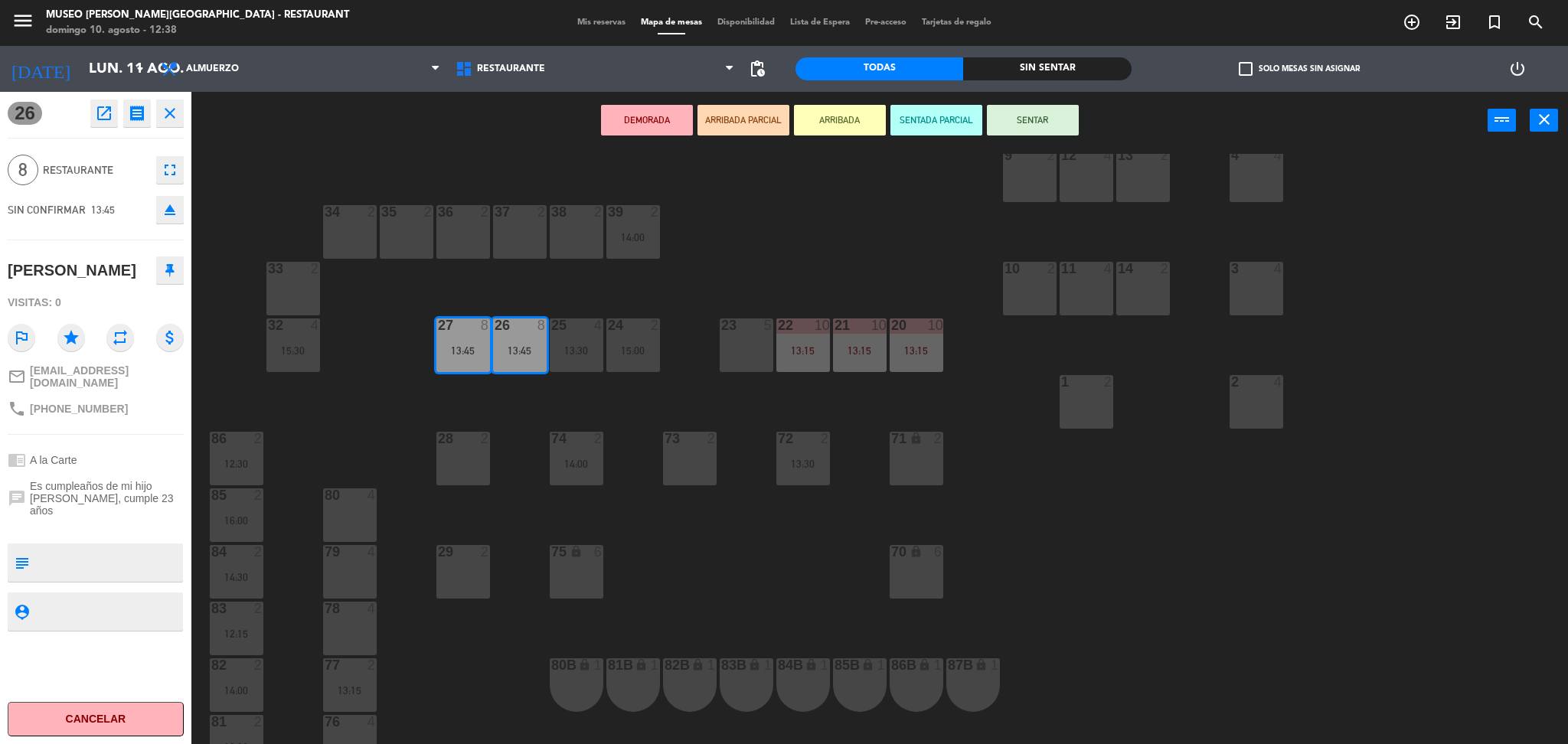
click at [642, 114] on button "DEMORADA" at bounding box center [646, 120] width 92 height 31
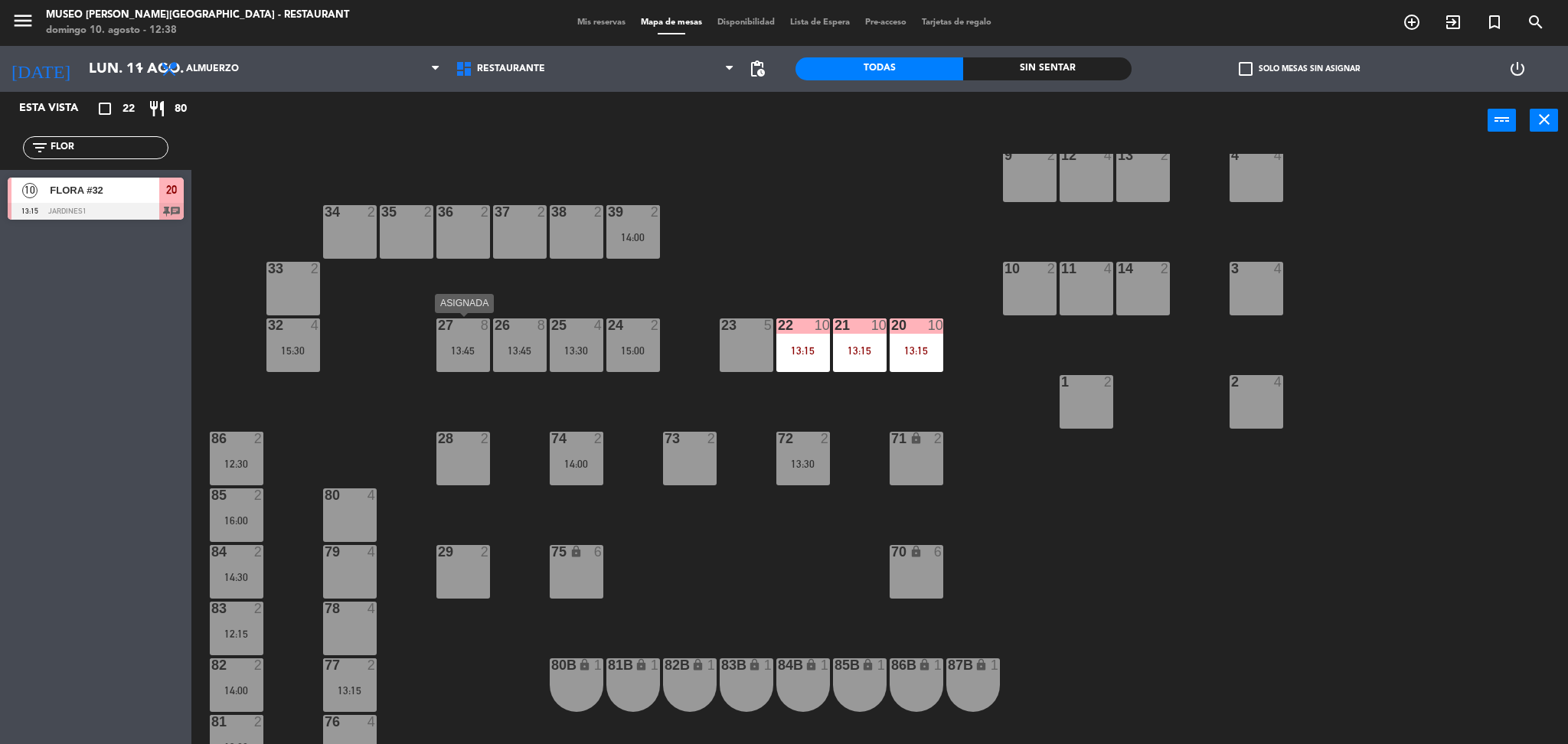
click at [445, 338] on div "27 8 13:45" at bounding box center [463, 344] width 54 height 54
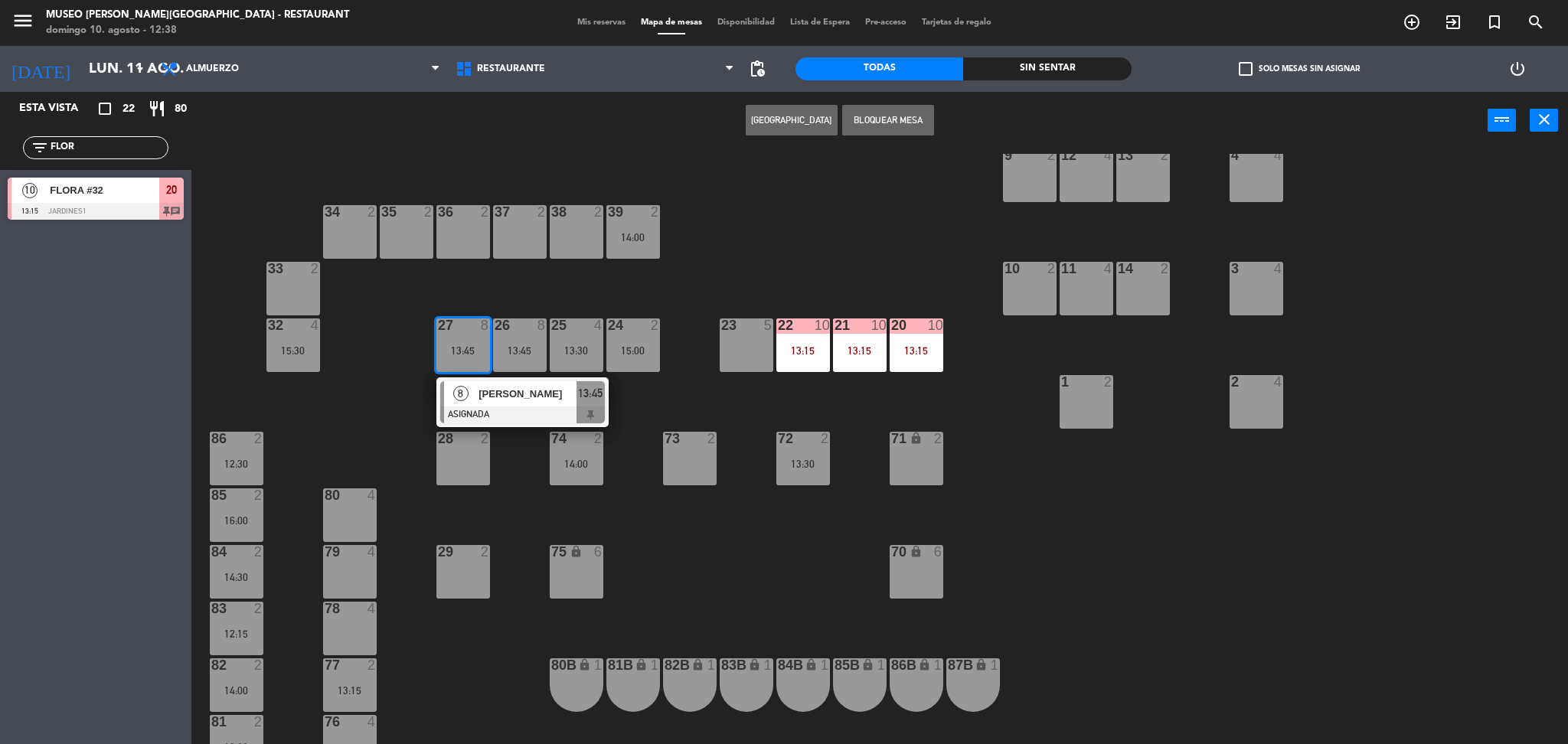
click at [502, 406] on div at bounding box center [522, 414] width 165 height 17
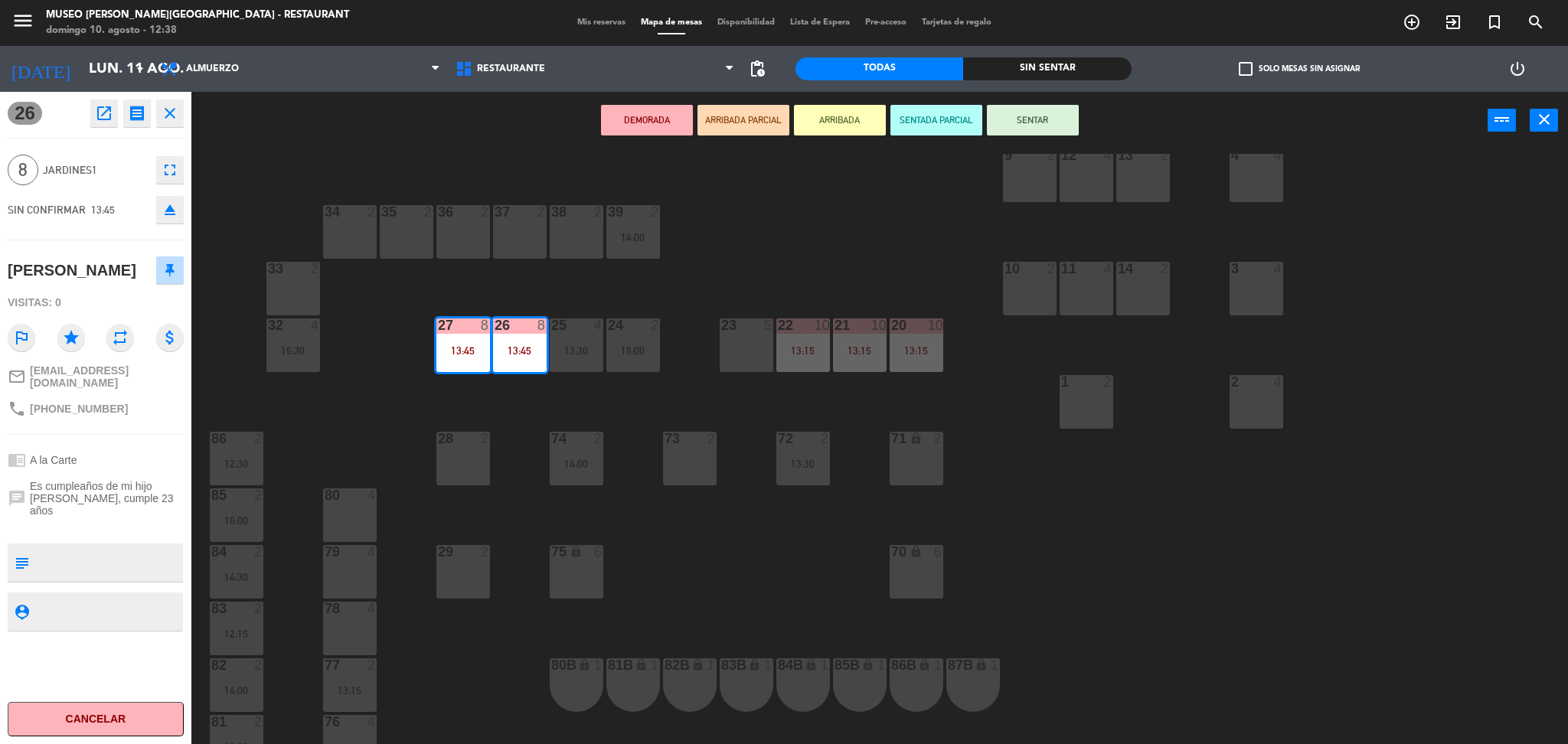
drag, startPoint x: 75, startPoint y: 298, endPoint x: 9, endPoint y: 270, distance: 71.7
click at [9, 270] on div "[PERSON_NAME]" at bounding box center [71, 271] width 128 height 25
copy div "[PERSON_NAME]"
click at [910, 708] on div "44 5 13:00 49 2 54 5 64 2 14:00 48 2 53 4 63 2 43 4 62 2 42 2 52 2 41 4 15:45 4…" at bounding box center [886, 451] width 1361 height 594
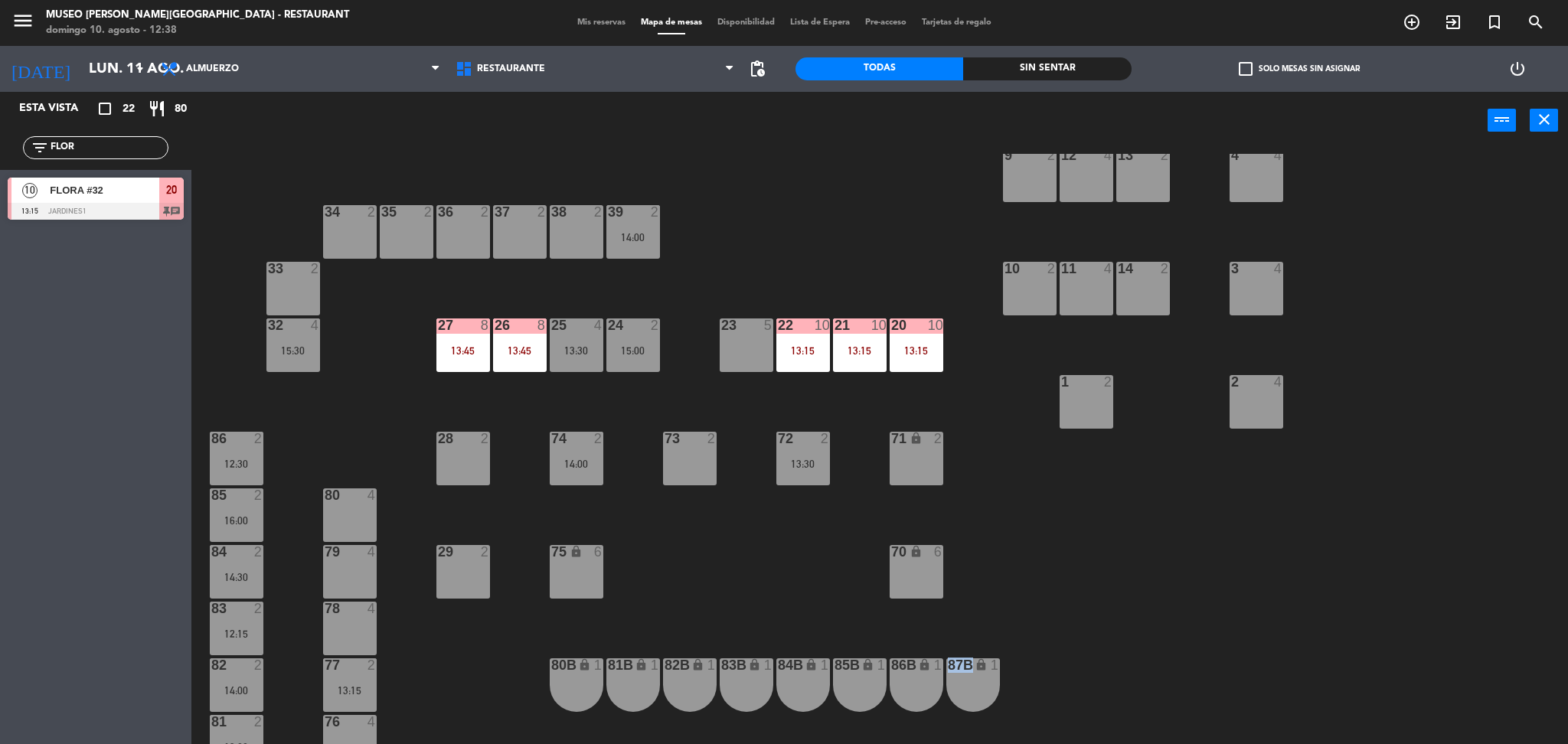
click at [910, 708] on div "44 5 13:00 49 2 54 5 64 2 14:00 48 2 53 4 63 2 43 4 62 2 42 2 52 2 41 4 15:45 4…" at bounding box center [886, 451] width 1361 height 594
click at [1072, 536] on div "44 5 13:00 49 2 54 5 64 2 14:00 48 2 53 4 63 2 43 4 62 2 42 2 52 2 41 4 15:45 4…" at bounding box center [886, 451] width 1361 height 594
click at [290, 61] on span "Almuerzo" at bounding box center [300, 68] width 295 height 34
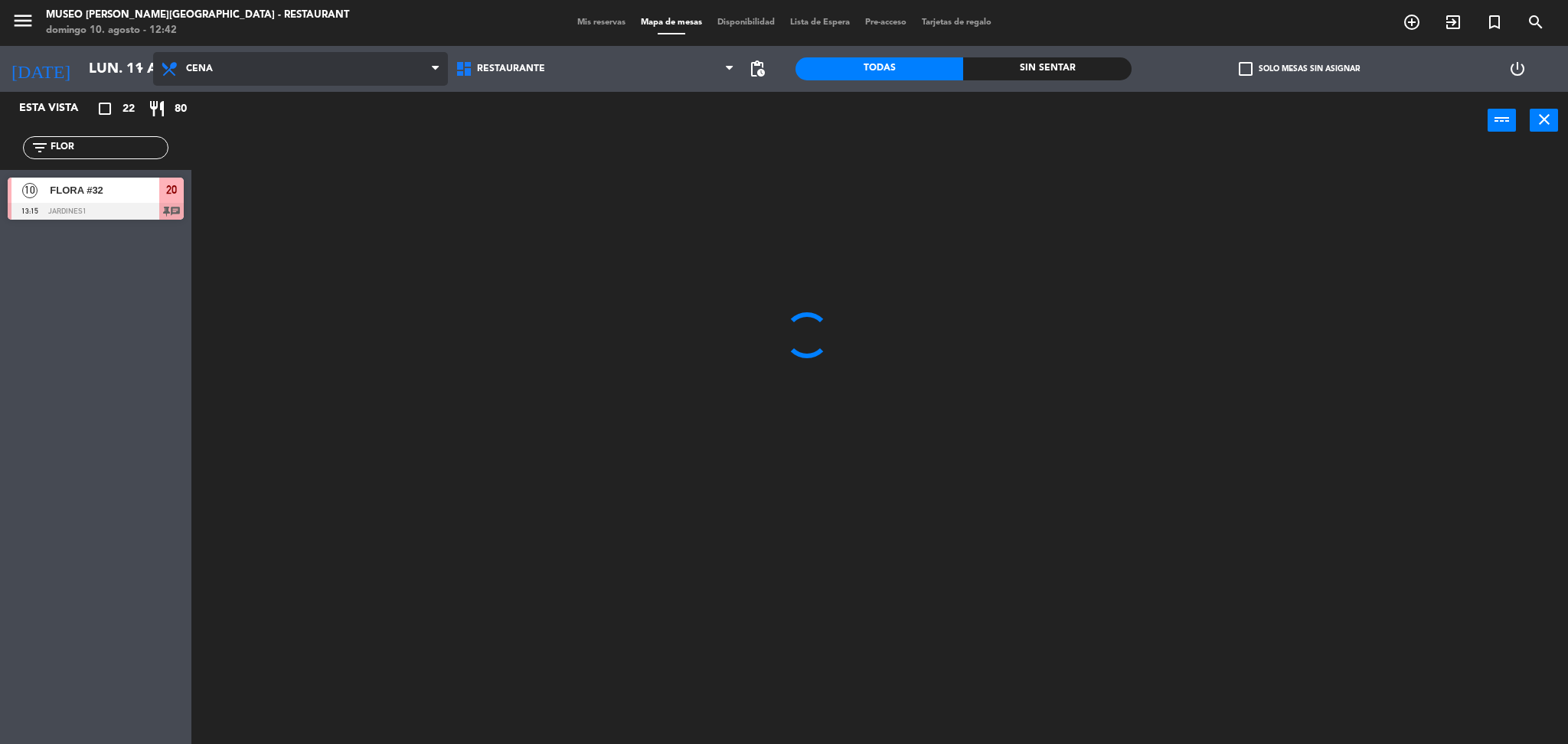
click at [327, 173] on ng-component "menu [GEOGRAPHIC_DATA][PERSON_NAME] - Restaurant [DATE] 10. agosto - 12:42 Mis …" at bounding box center [784, 372] width 1568 height 744
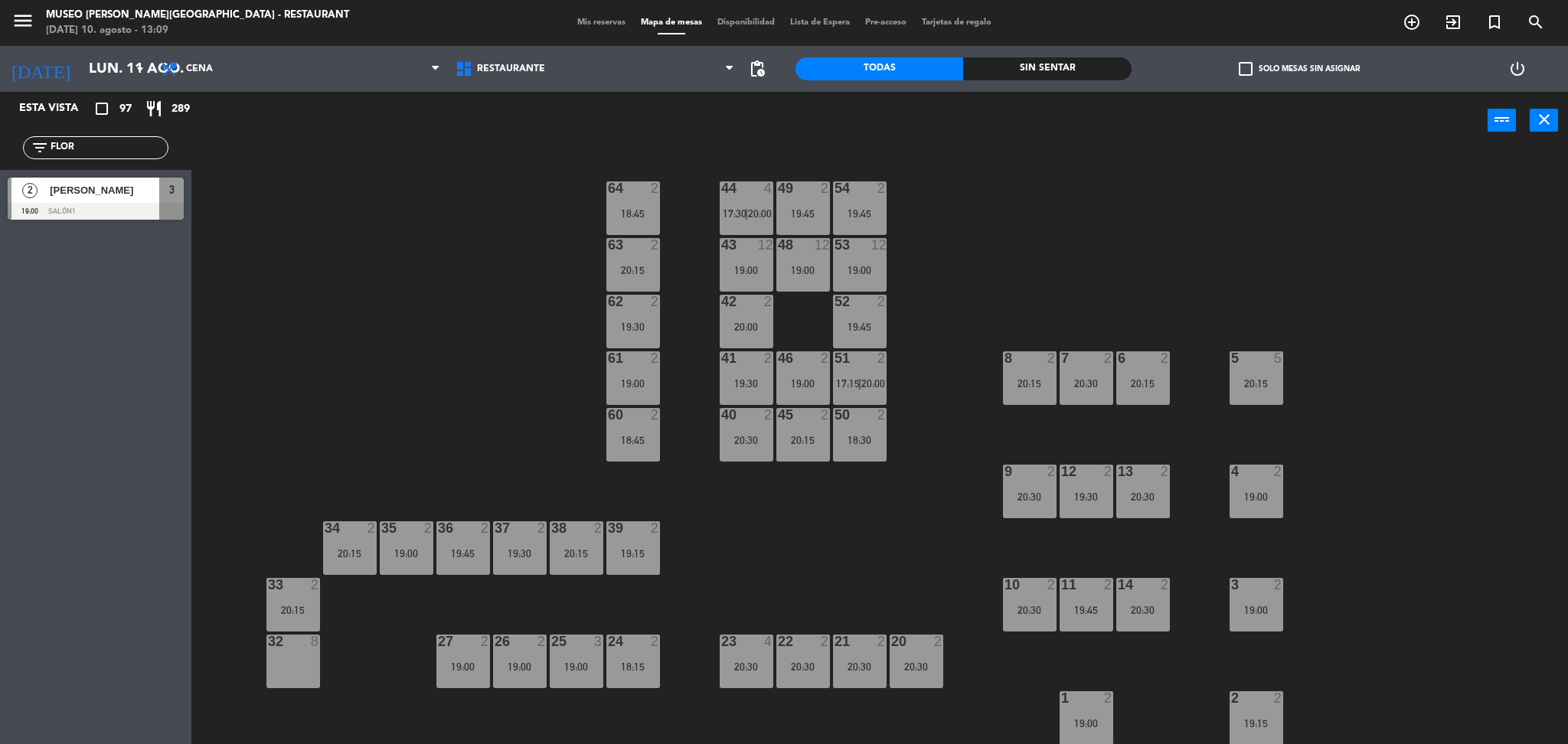
drag, startPoint x: 92, startPoint y: 148, endPoint x: 28, endPoint y: 42, distance: 123.8
click at [0, 98] on div "Esta vista crop_square 97 restaurant 289 filter_list FLOR 2 [PERSON_NAME] 19:00…" at bounding box center [95, 159] width 192 height 135
type input "LIM"
click at [374, 237] on div "44 4 17:30 | 20:00 49 2 19:45 54 2 19:45 64 2 18:45 48 12 19:00 53 12 19:00 63 …" at bounding box center [886, 451] width 1361 height 594
click at [744, 432] on div "40 2 20:30" at bounding box center [746, 434] width 54 height 54
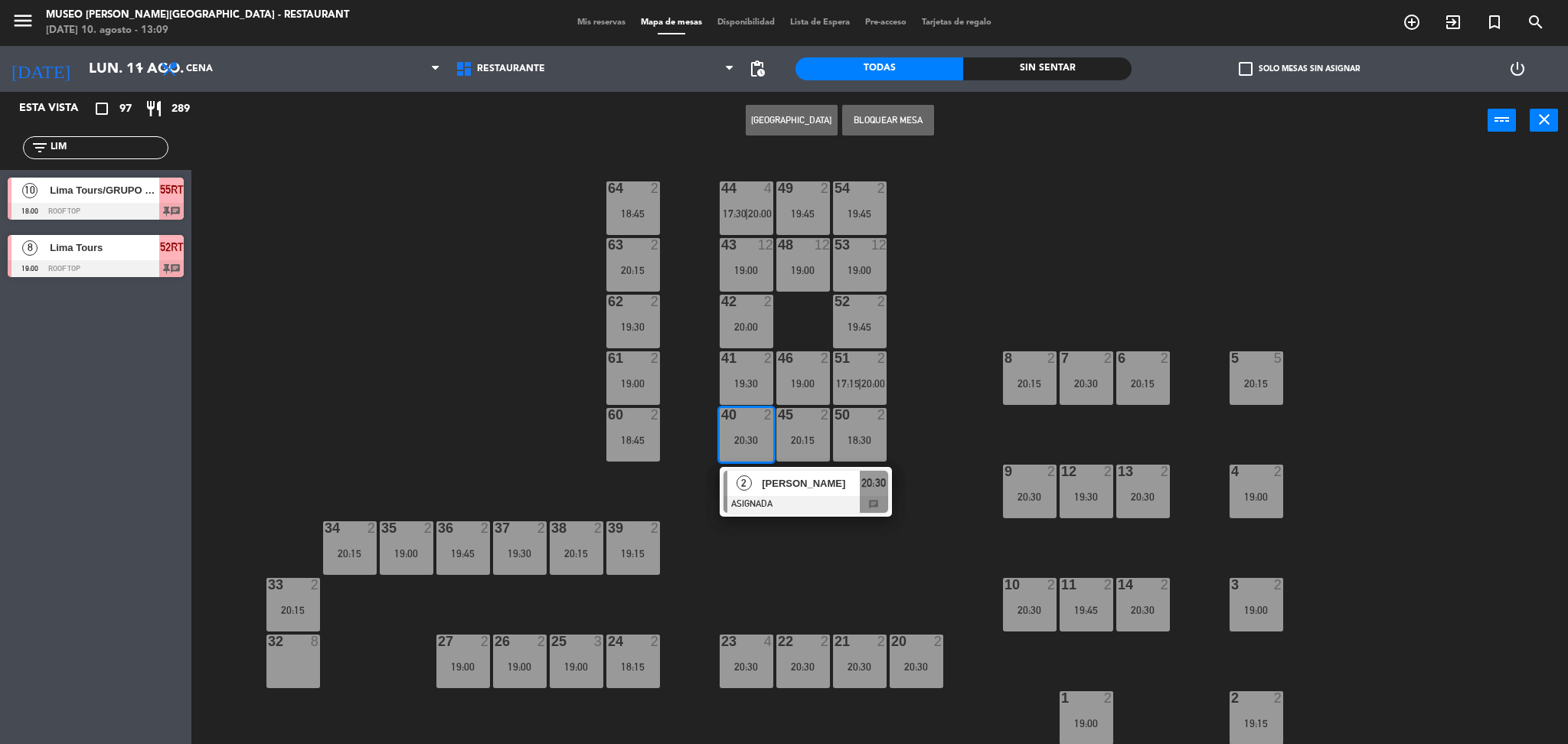
click at [794, 500] on div at bounding box center [805, 504] width 165 height 17
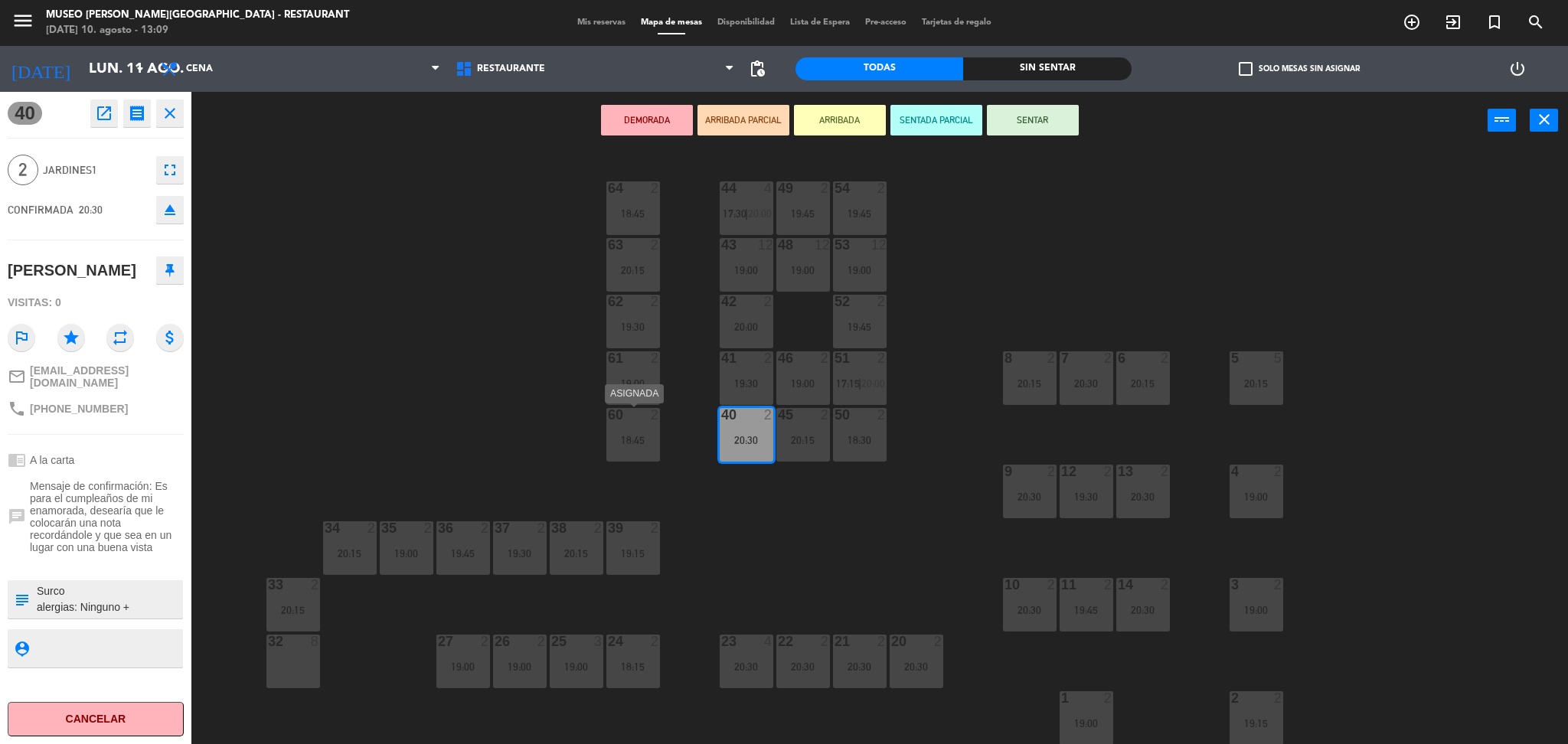
click at [633, 434] on div "18:45" at bounding box center [633, 440] width 54 height 11
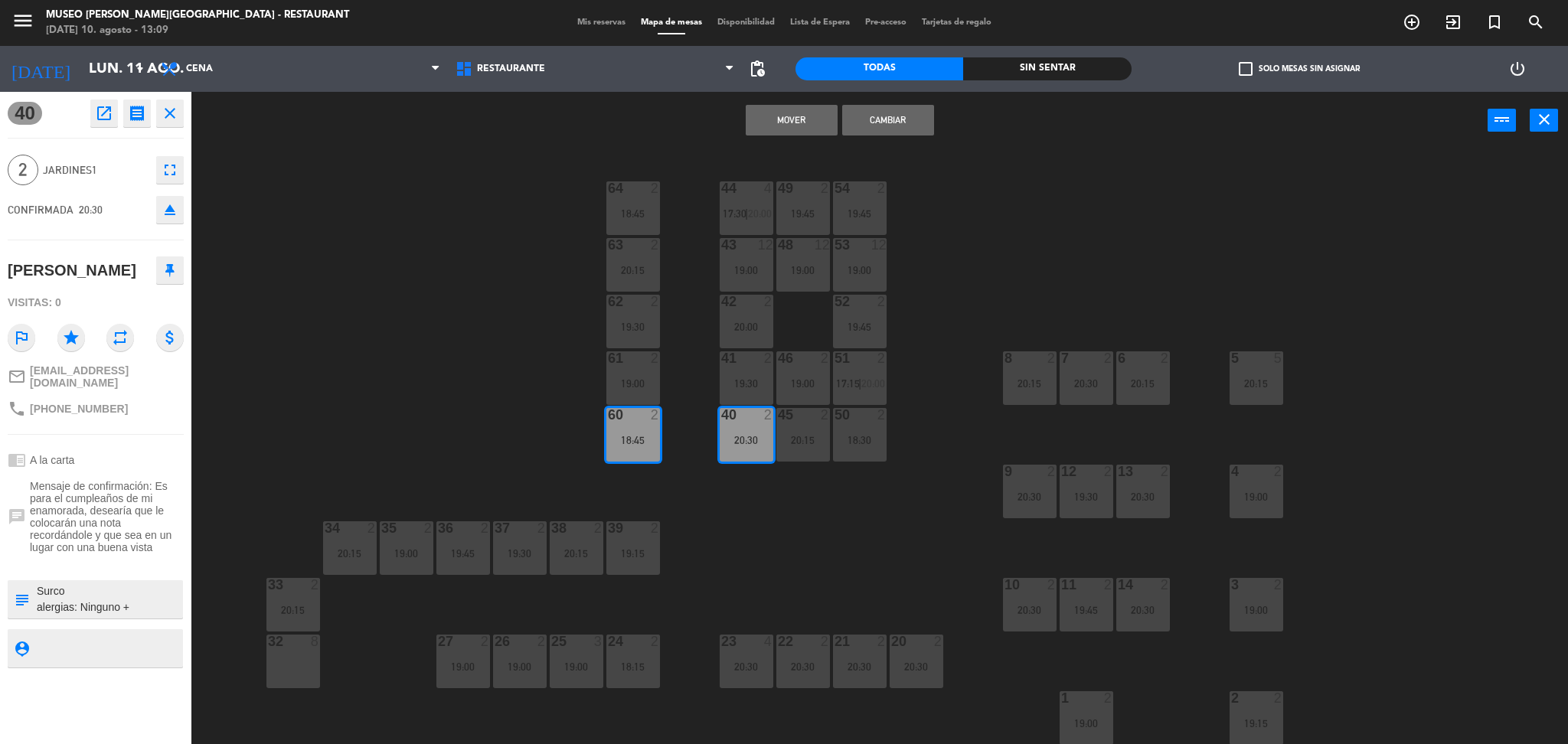
click at [754, 126] on button "Mover" at bounding box center [791, 120] width 92 height 31
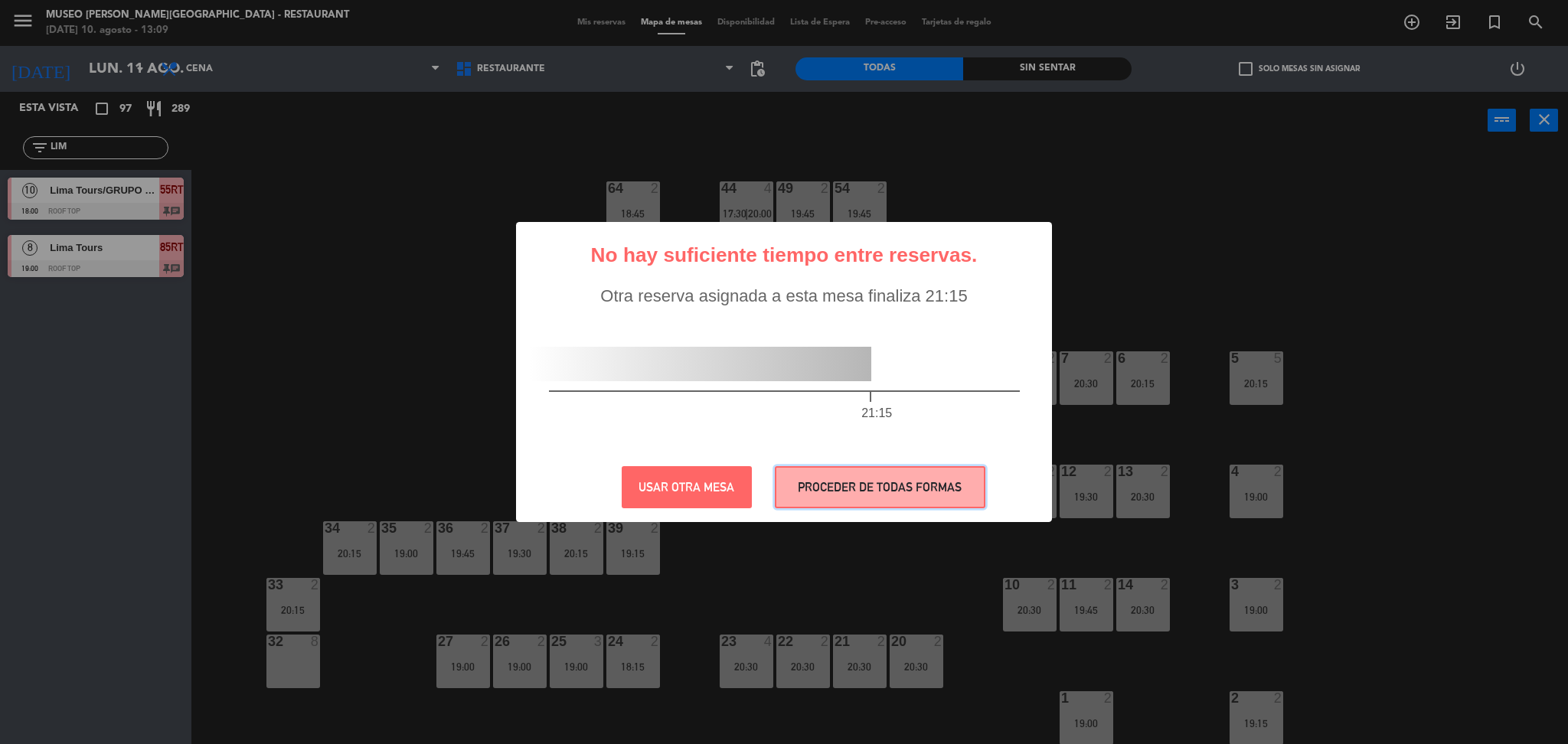
click at [809, 485] on button "PROCEDER DE TODAS FORMAS" at bounding box center [880, 487] width 211 height 42
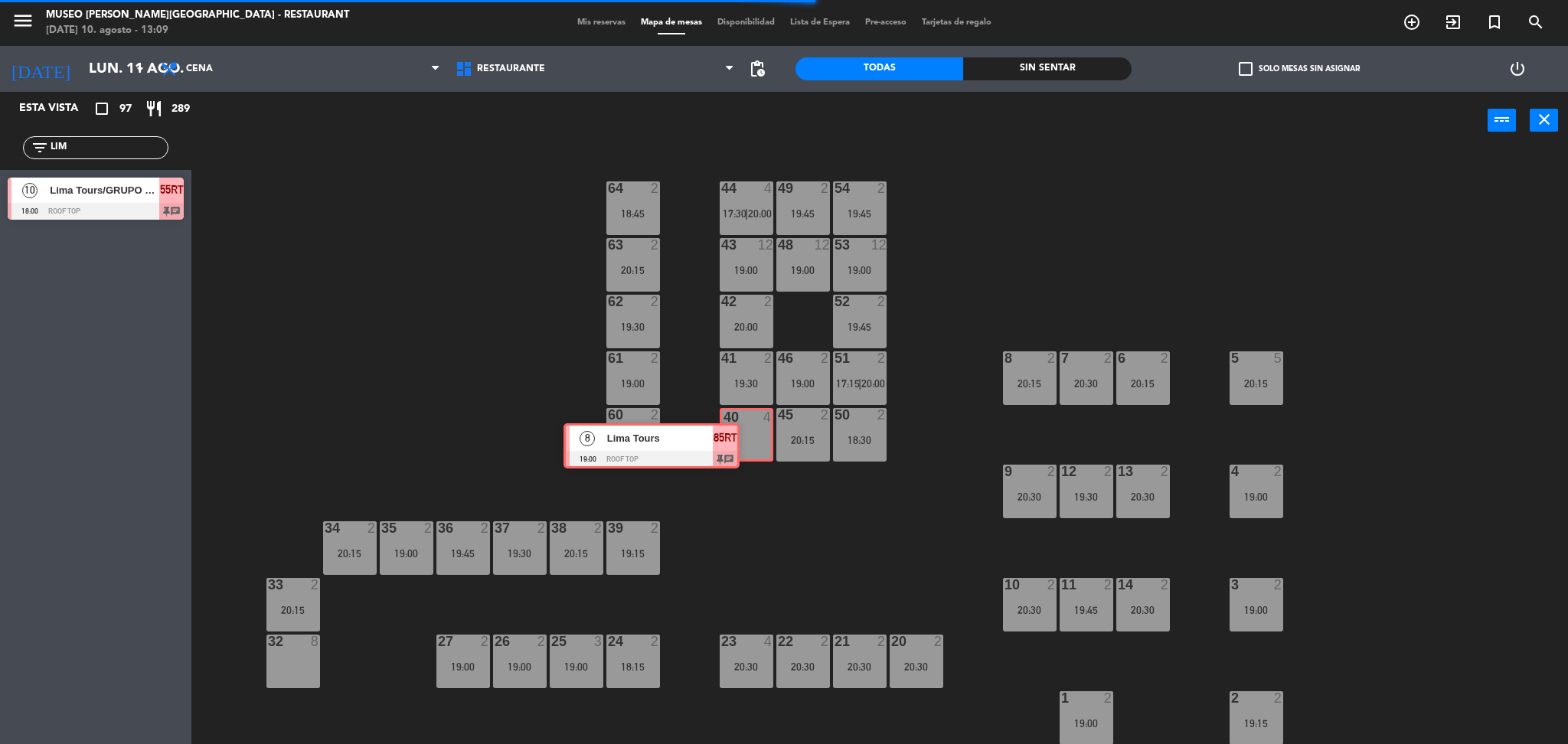
drag, startPoint x: 167, startPoint y: 256, endPoint x: 727, endPoint y: 434, distance: 587.6
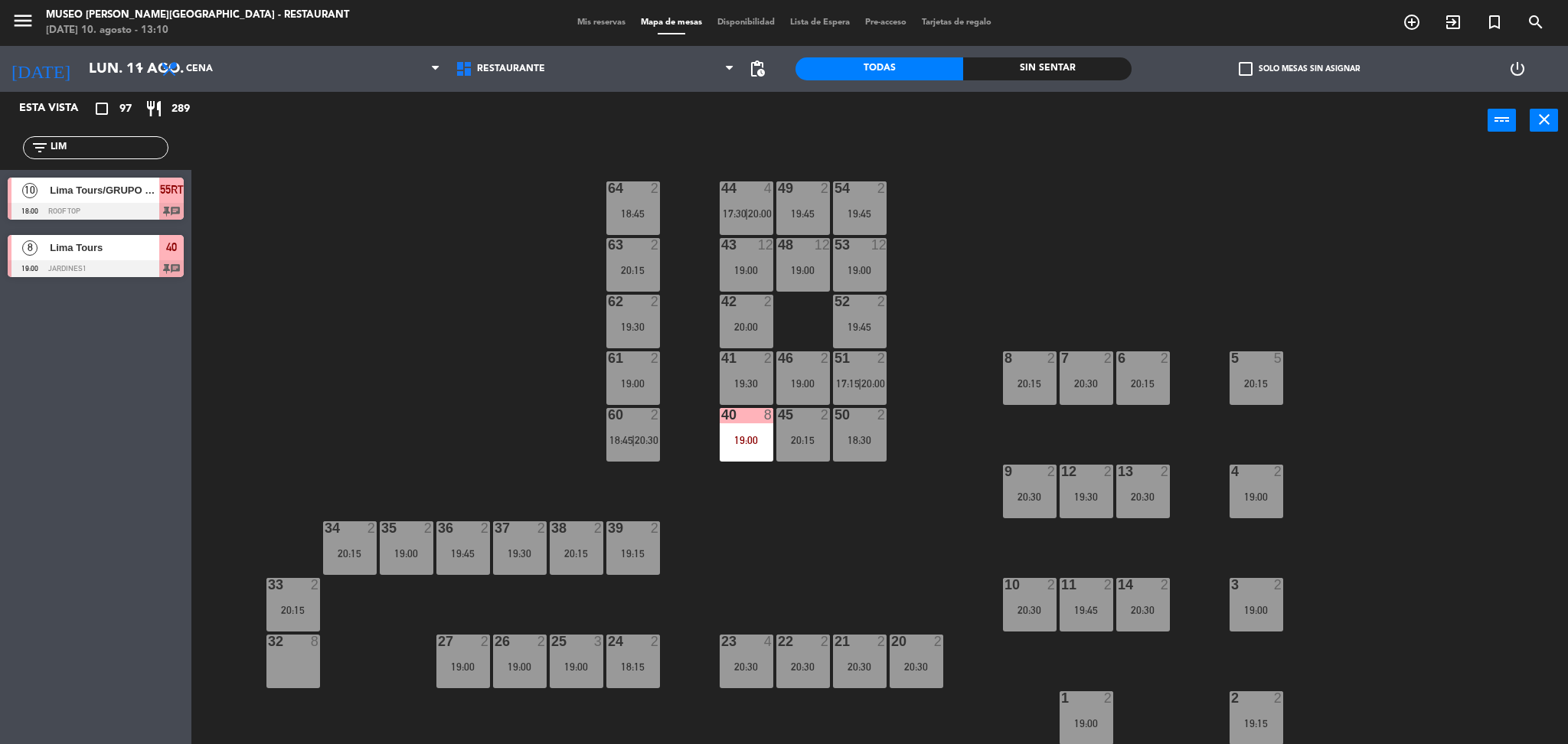
click at [290, 258] on div "44 4 17:30 | 20:00 49 2 19:45 54 2 19:45 64 2 18:45 48 12 19:00 53 12 19:00 63 …" at bounding box center [886, 451] width 1361 height 594
click at [225, 310] on div "44 4 17:30 | 20:00 49 2 19:45 54 2 19:45 64 2 18:45 48 12 19:00 53 12 19:00 63 …" at bounding box center [886, 451] width 1361 height 594
